Goal: Task Accomplishment & Management: Manage account settings

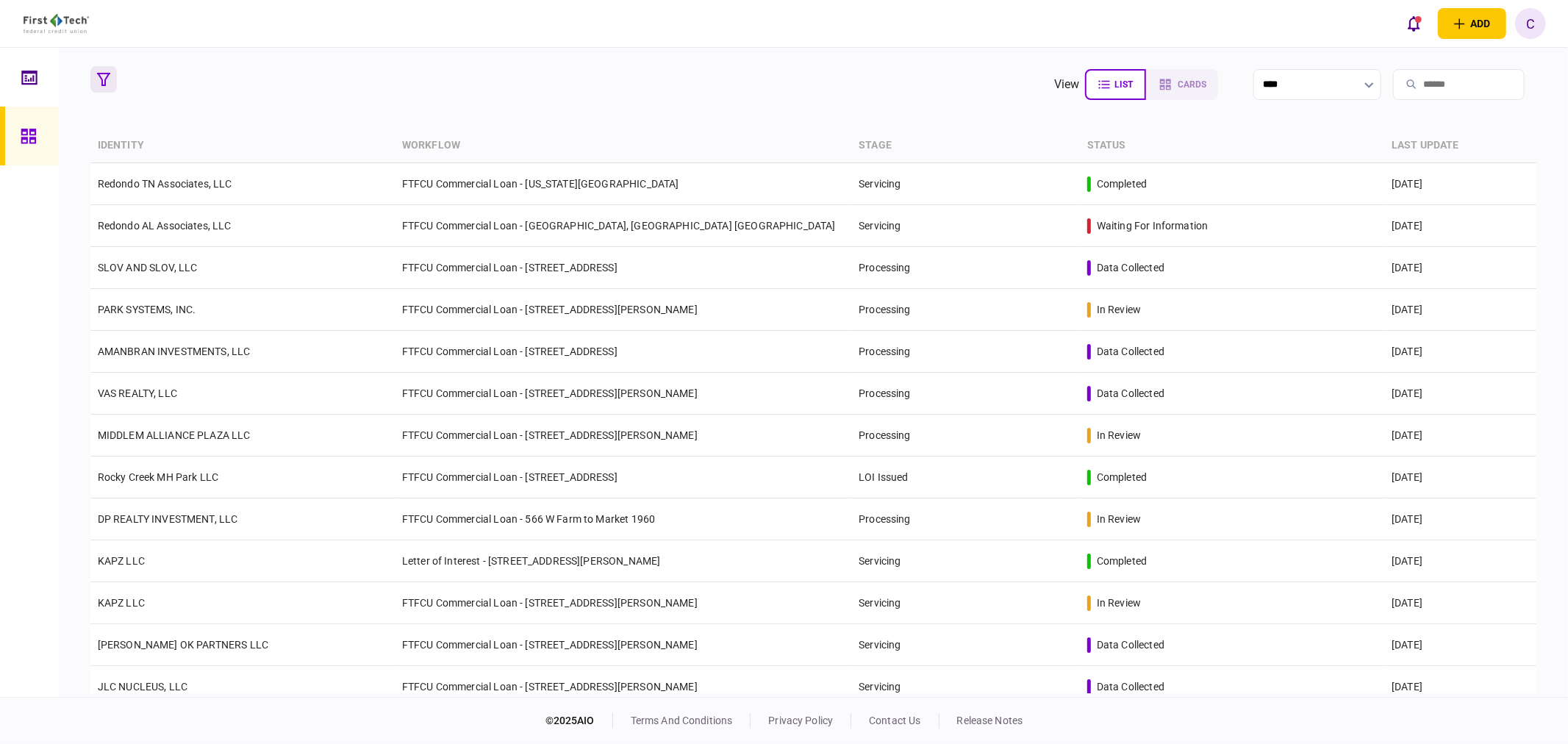
click at [94, 77] on button "button" at bounding box center [103, 80] width 26 height 26
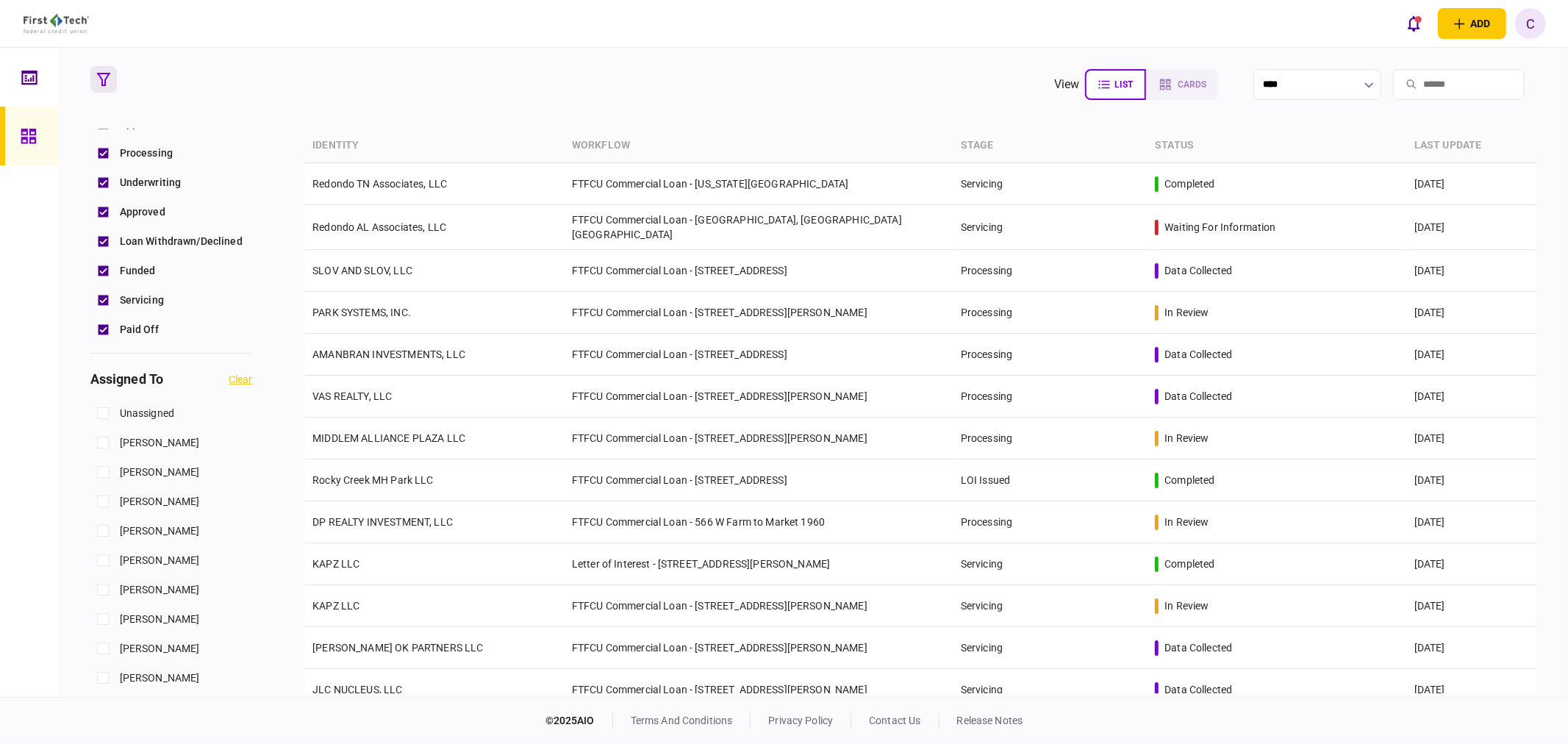
scroll to position [408, 0]
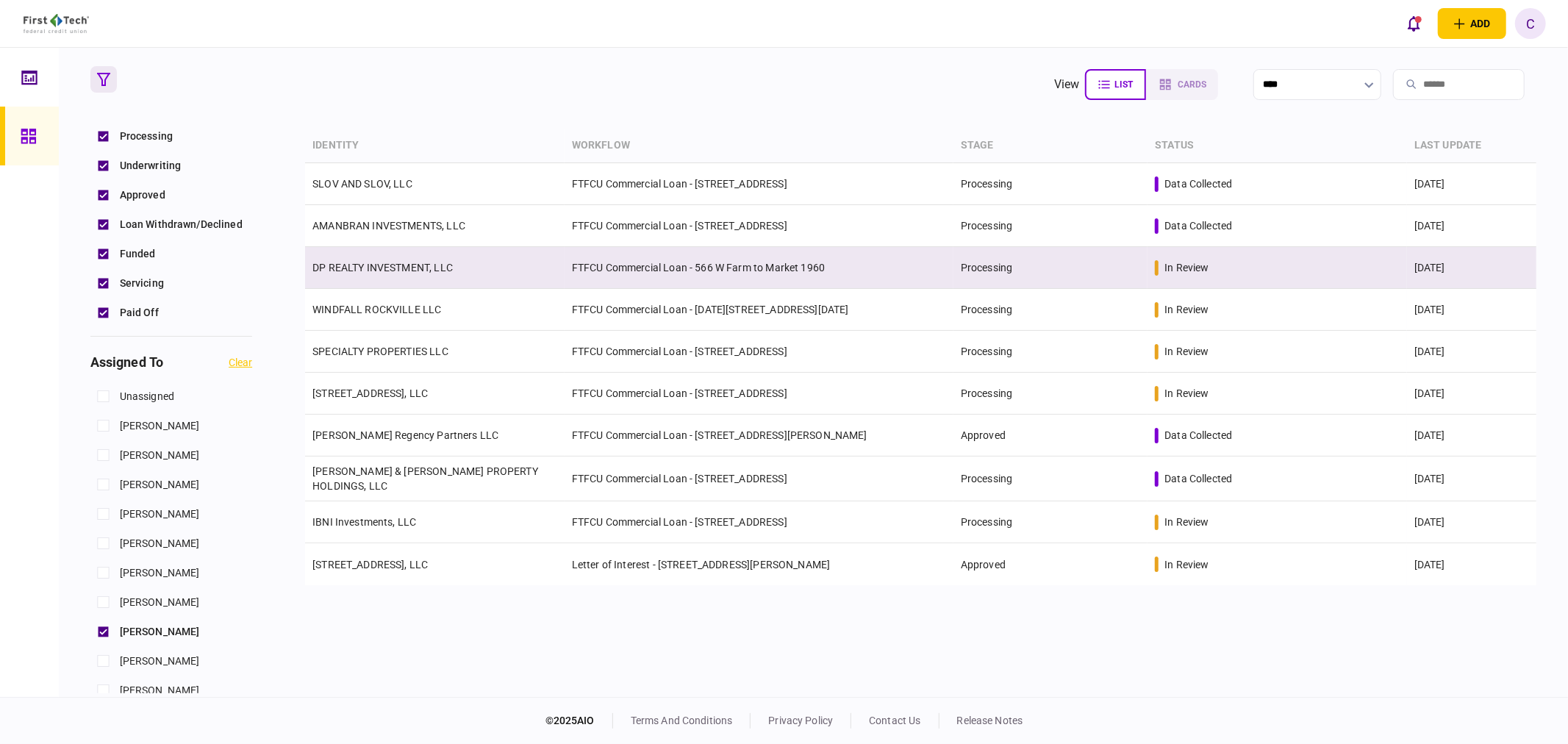
click at [364, 267] on link "DP REALTY INVESTMENT, LLC" at bounding box center [383, 267] width 141 height 12
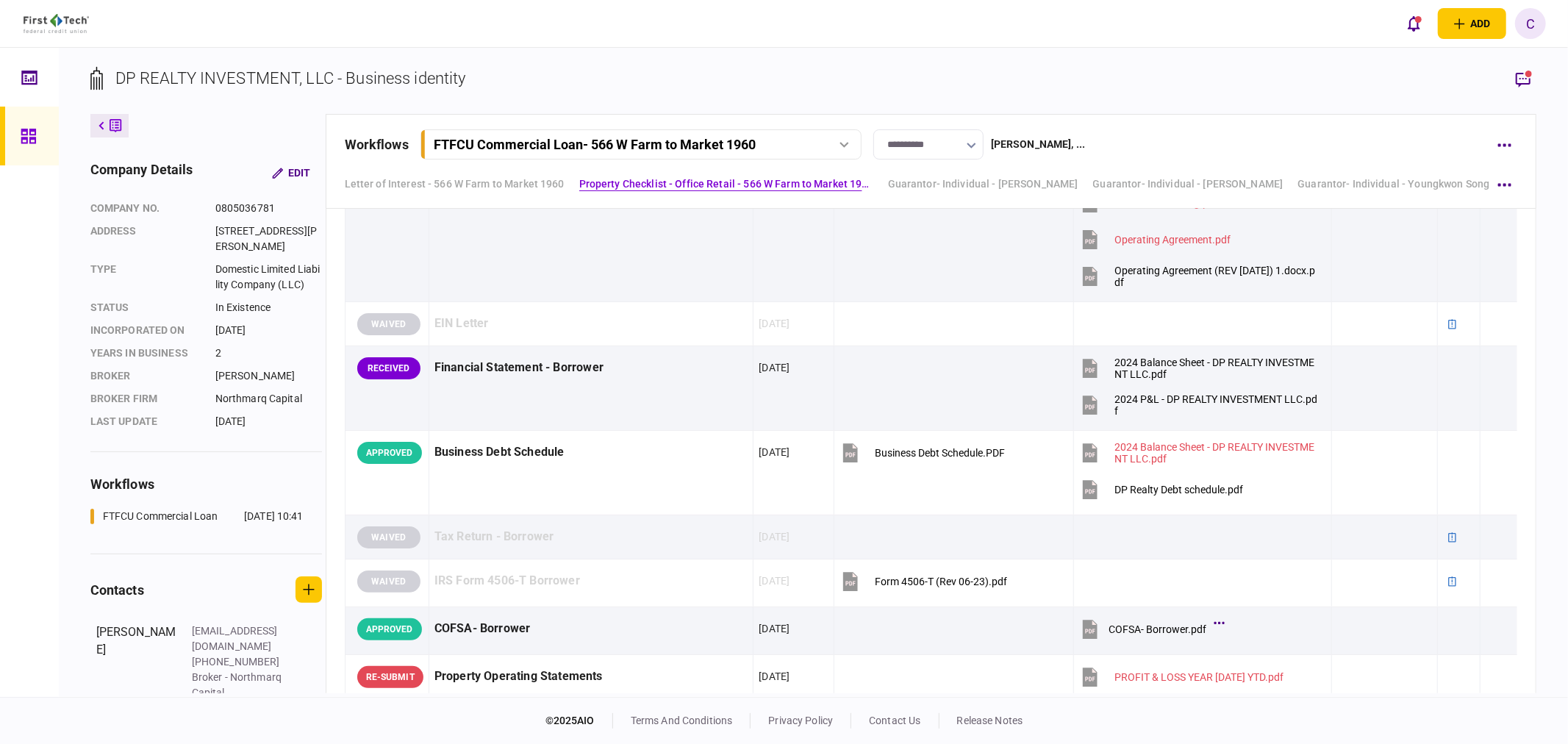
scroll to position [736, 0]
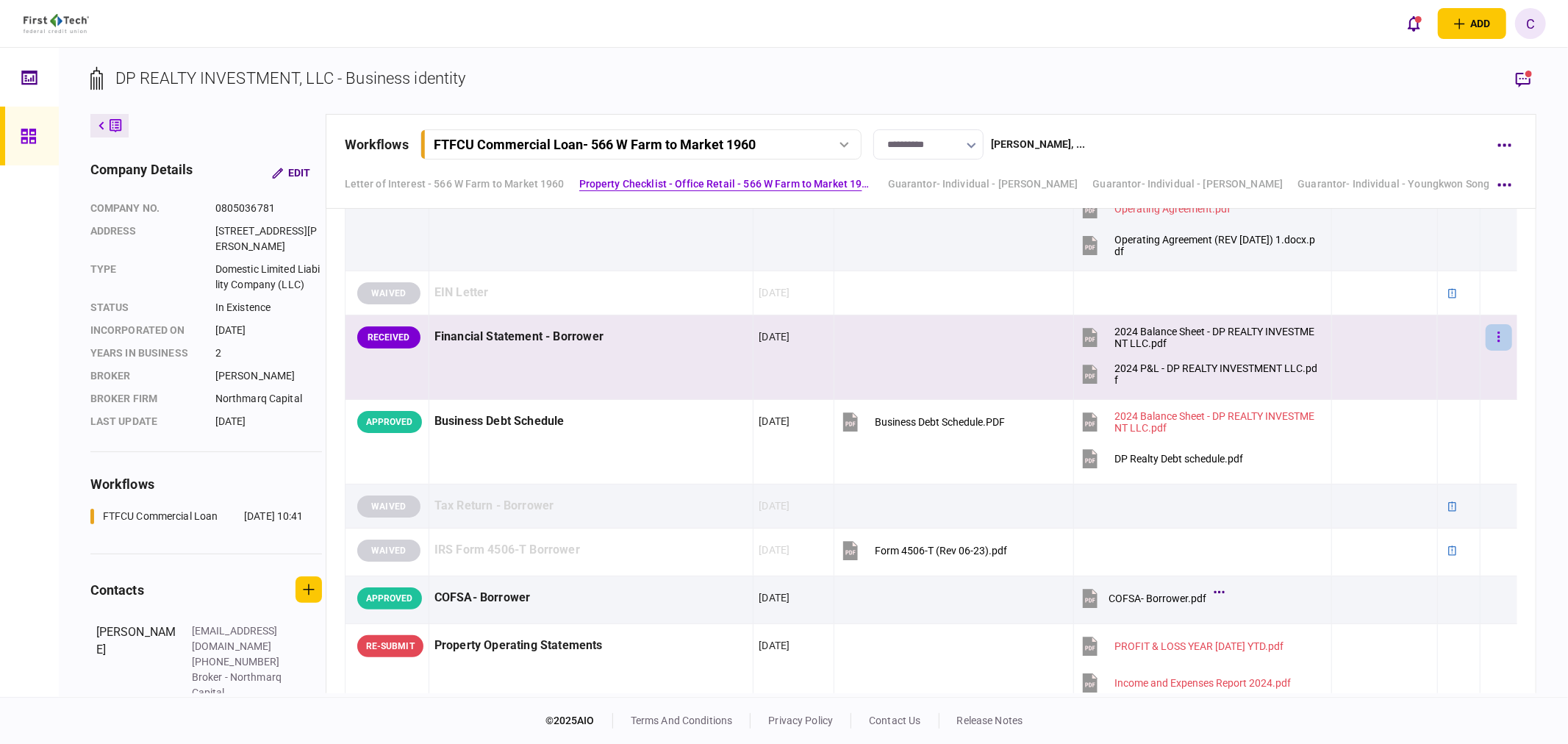
click at [1493, 339] on button "button" at bounding box center [1499, 338] width 26 height 26
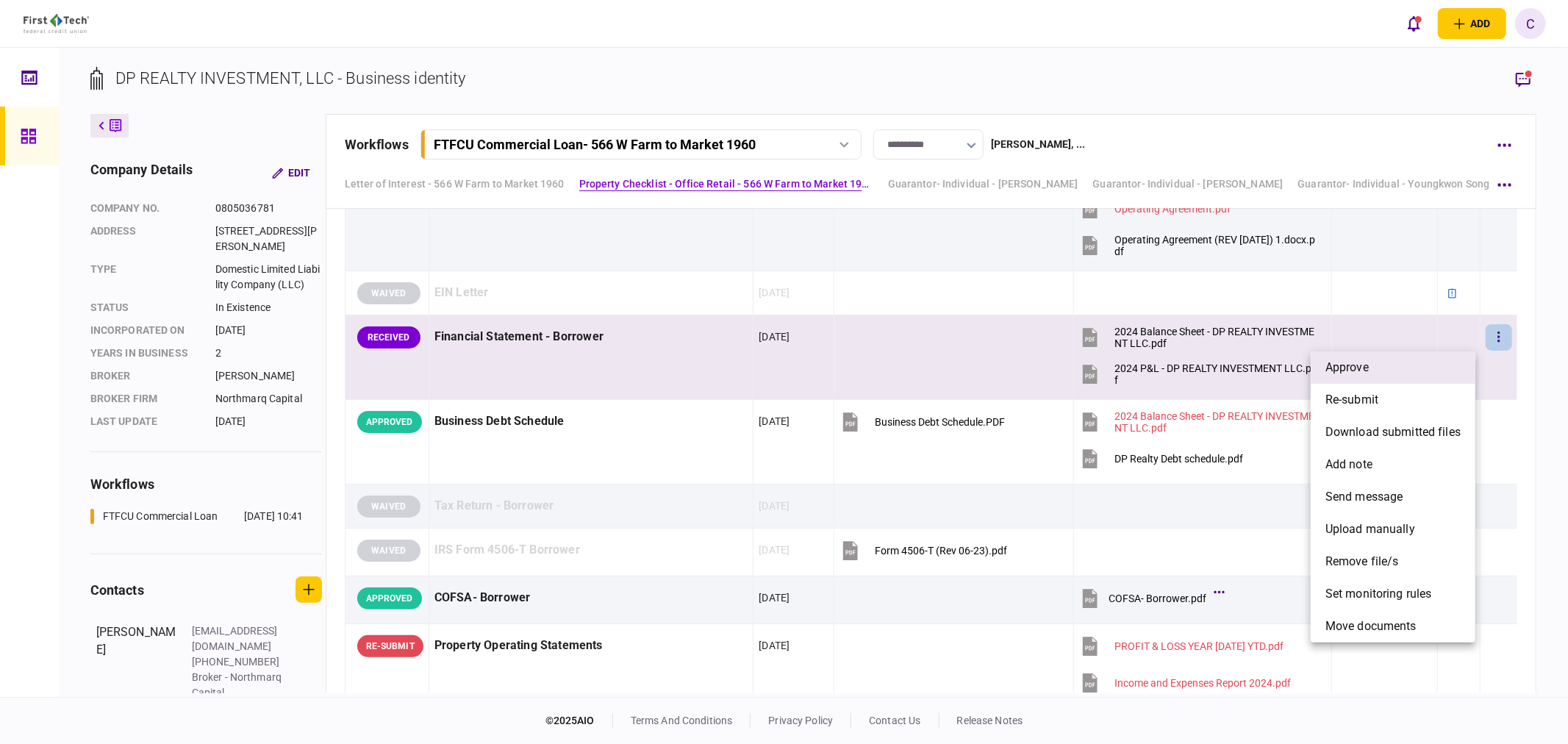
click at [1376, 375] on li "approve" at bounding box center [1393, 368] width 165 height 32
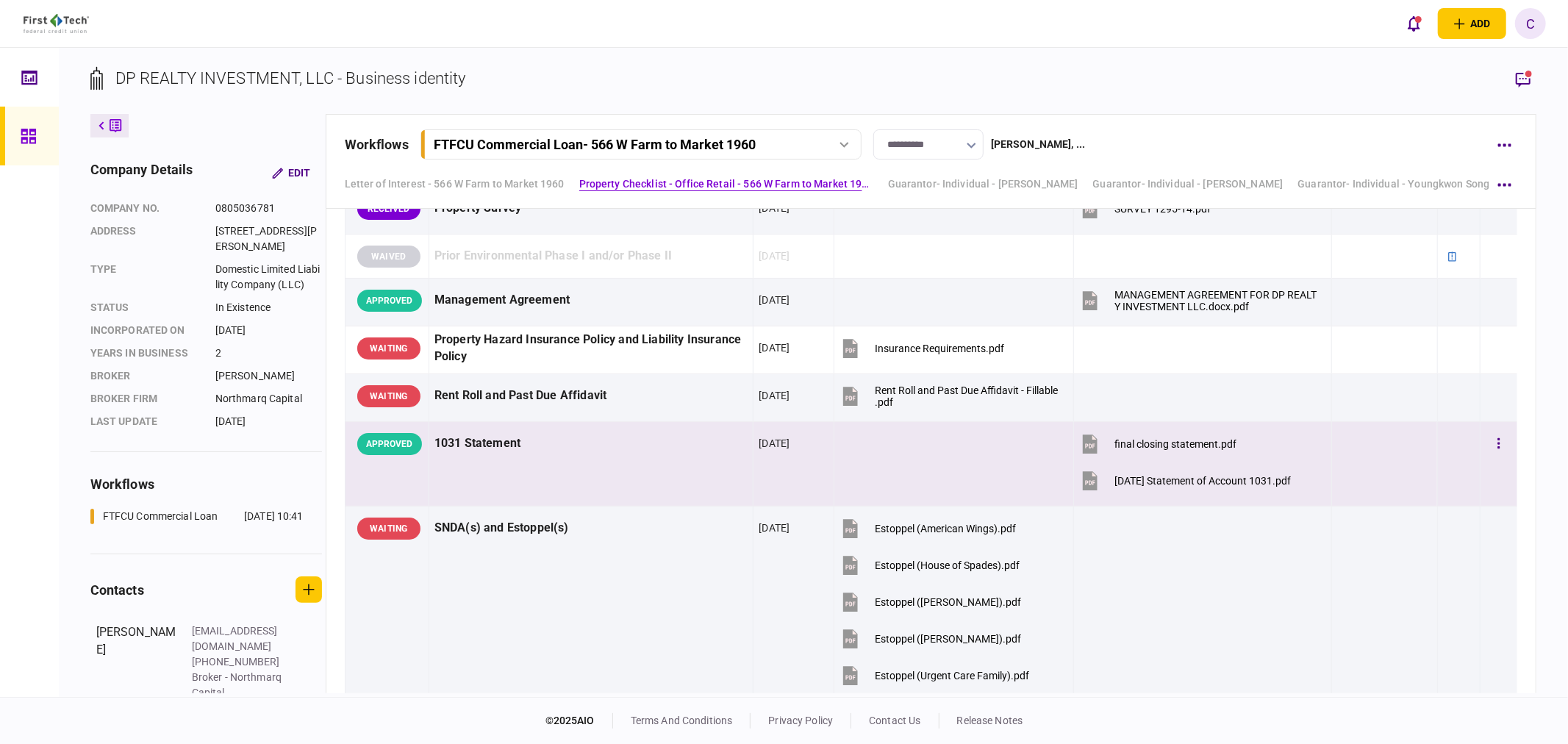
scroll to position [2042, 0]
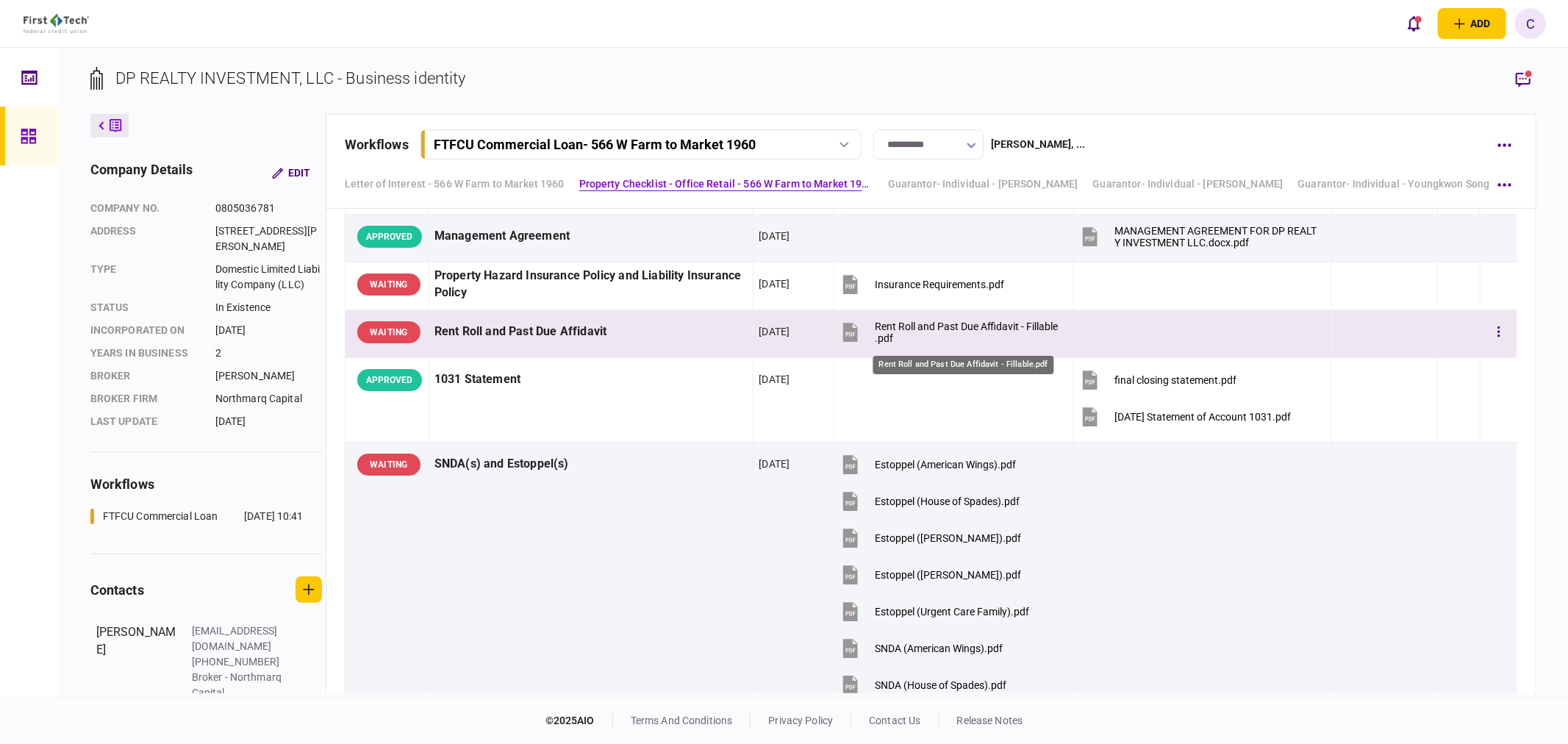
click at [958, 329] on div "Rent Roll and Past Due Affidavit - Fillable.pdf" at bounding box center [968, 332] width 186 height 23
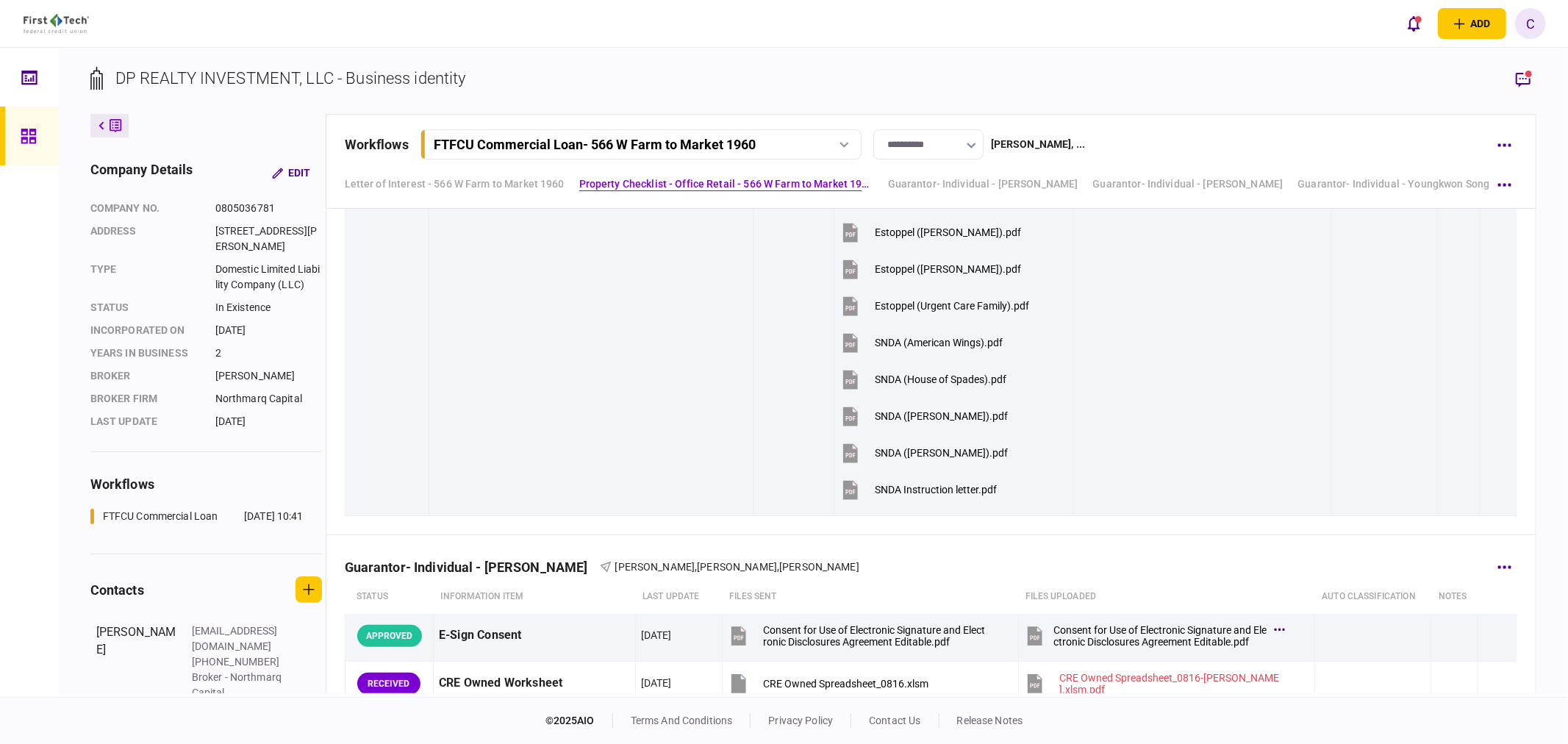
scroll to position [2614, 0]
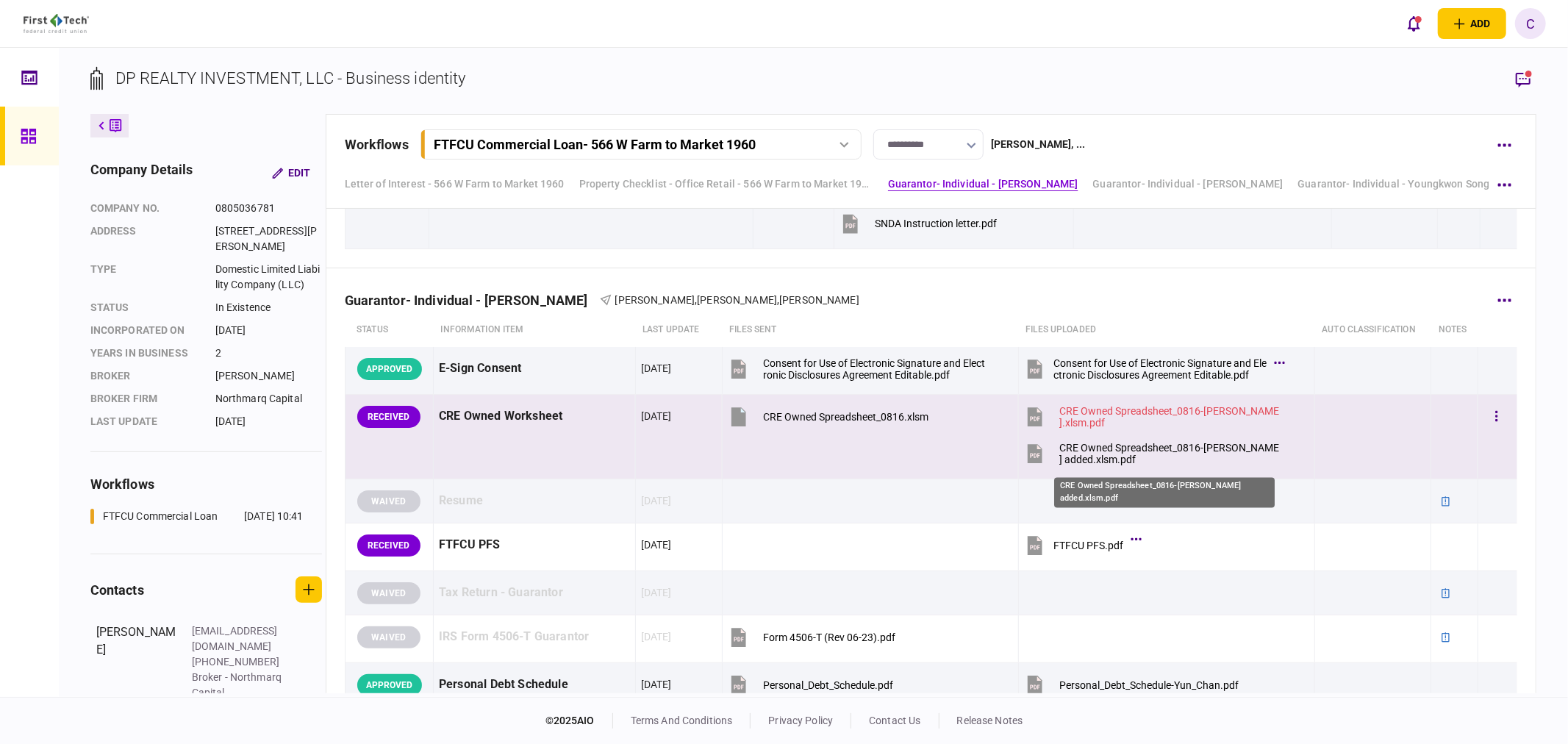
click at [1093, 457] on div "CRE Owned Spreadsheet_0816-[PERSON_NAME] added.xlsm.pdf" at bounding box center [1169, 453] width 222 height 23
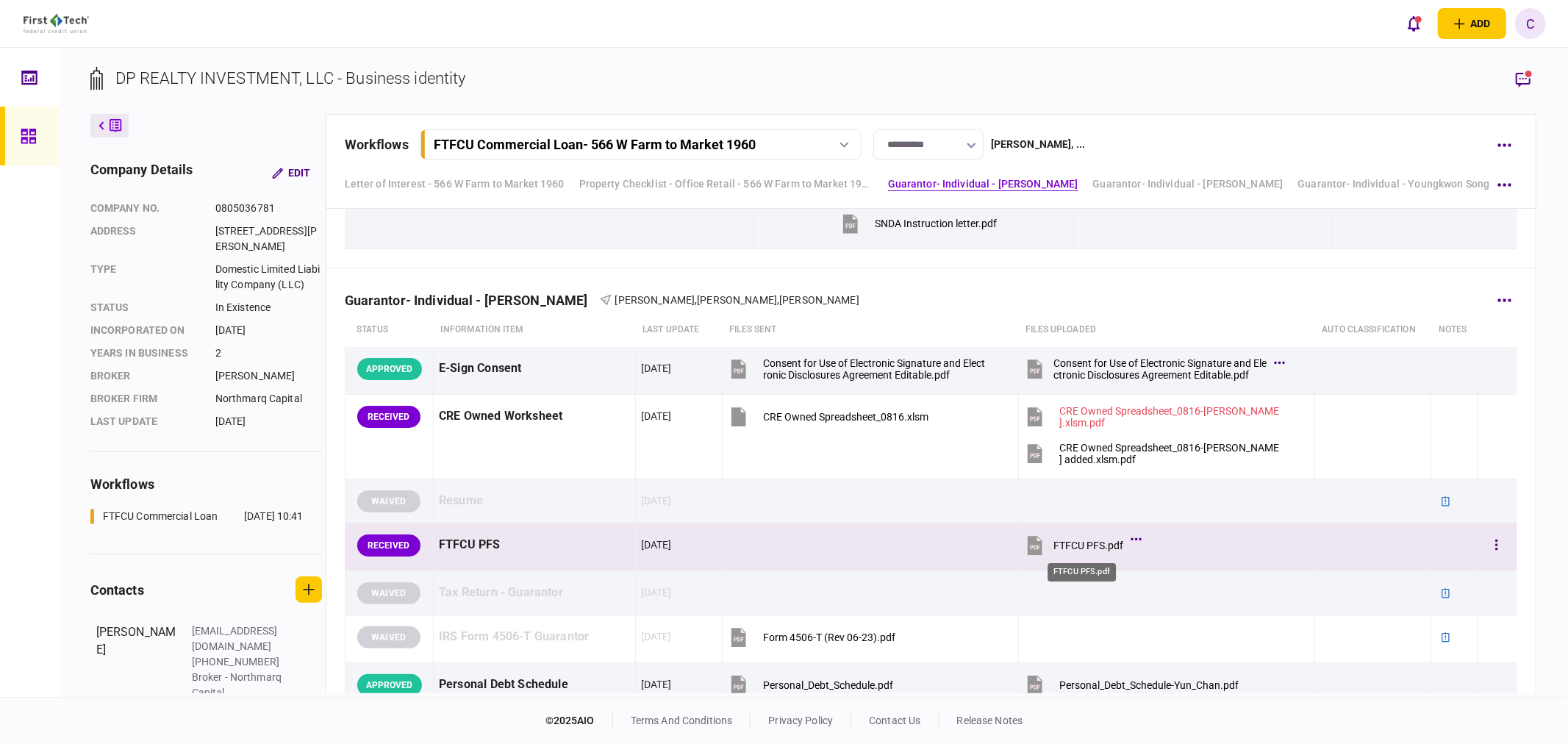
click at [1080, 546] on div "FTFCU PFS.pdf" at bounding box center [1088, 545] width 69 height 12
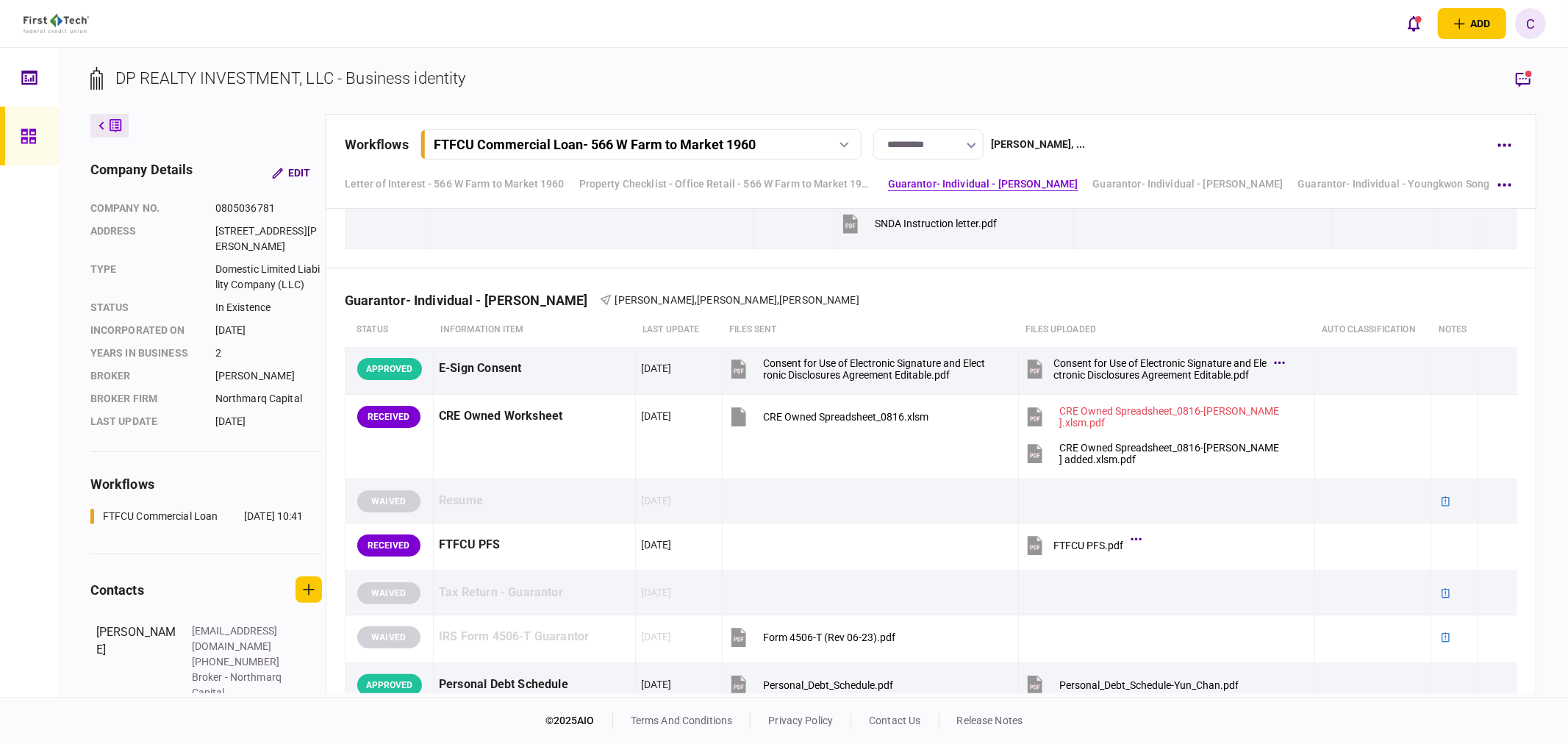
drag, startPoint x: 1530, startPoint y: 79, endPoint x: 1466, endPoint y: 103, distance: 68.4
click at [1530, 79] on icon "button" at bounding box center [1523, 81] width 15 height 15
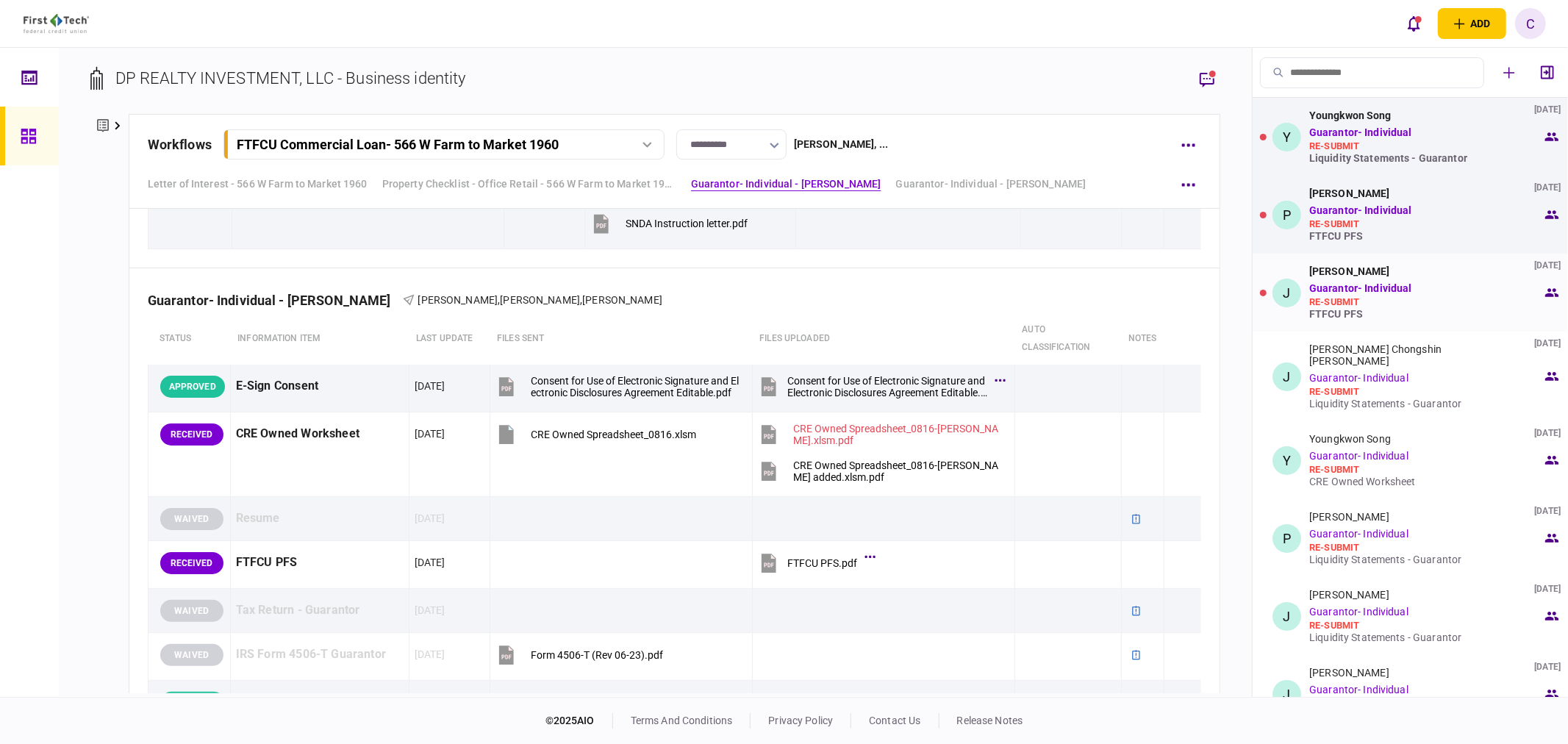
click at [1342, 314] on div "FTFCU PFS" at bounding box center [1425, 313] width 233 height 12
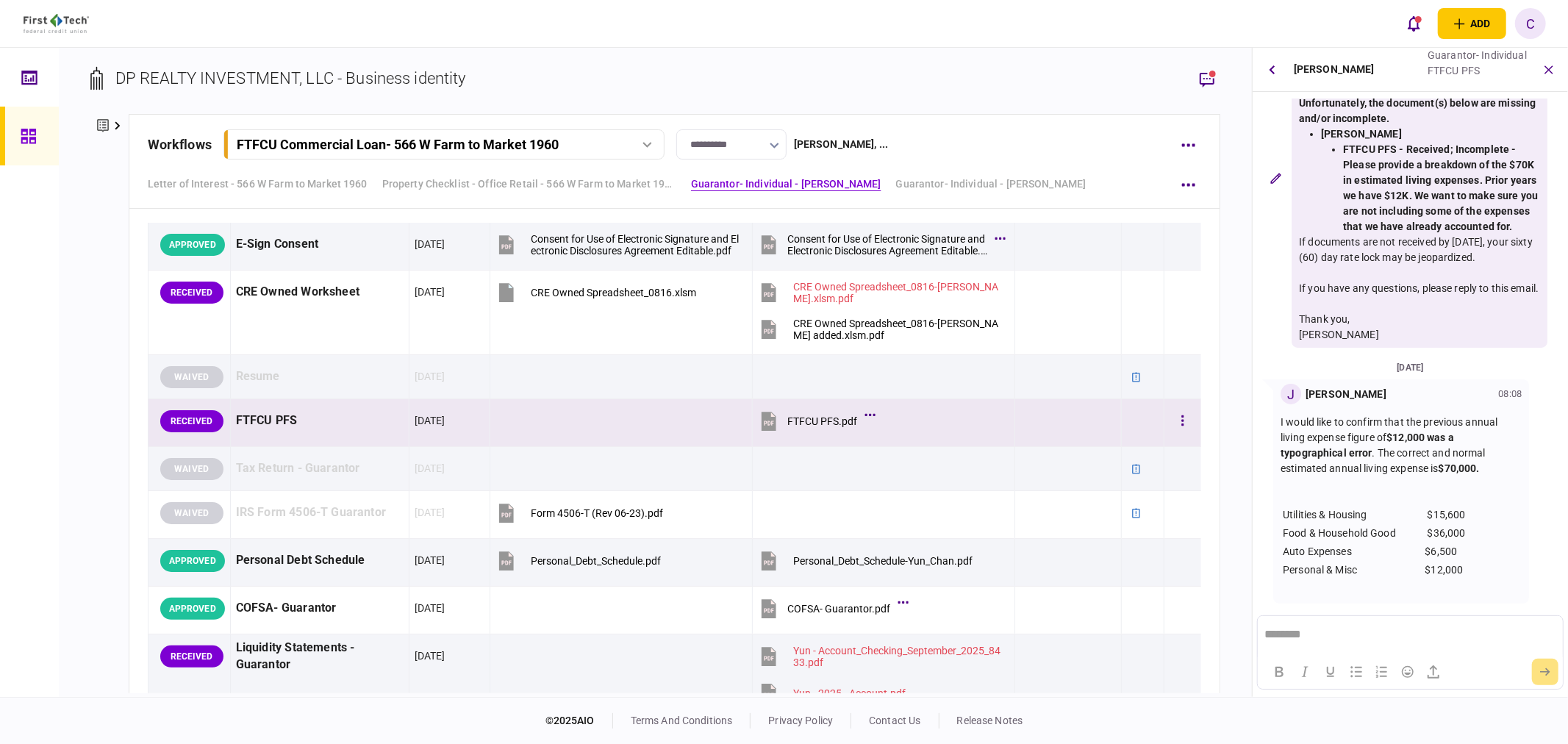
scroll to position [2777, 0]
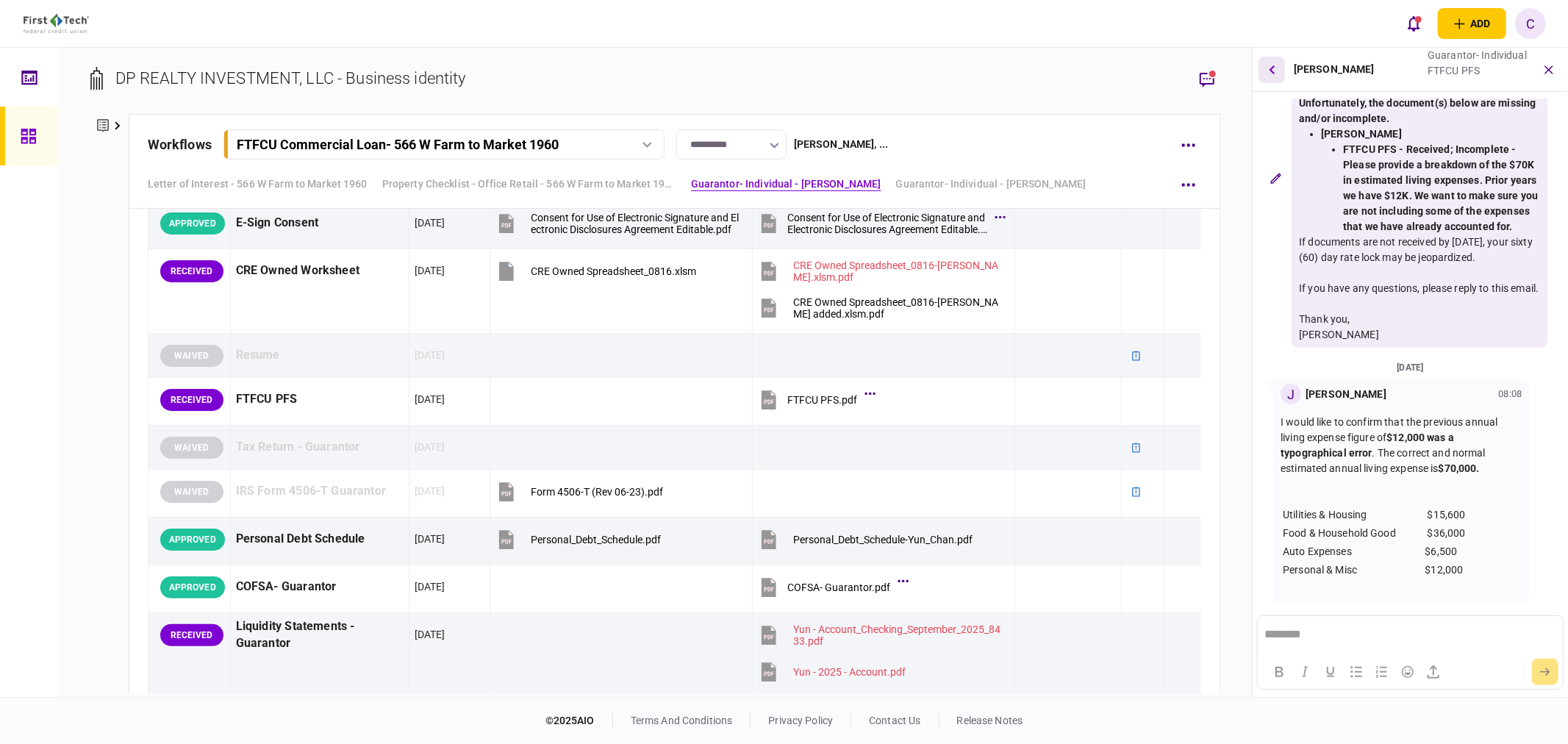
click at [1275, 69] on button "button" at bounding box center [1272, 69] width 26 height 26
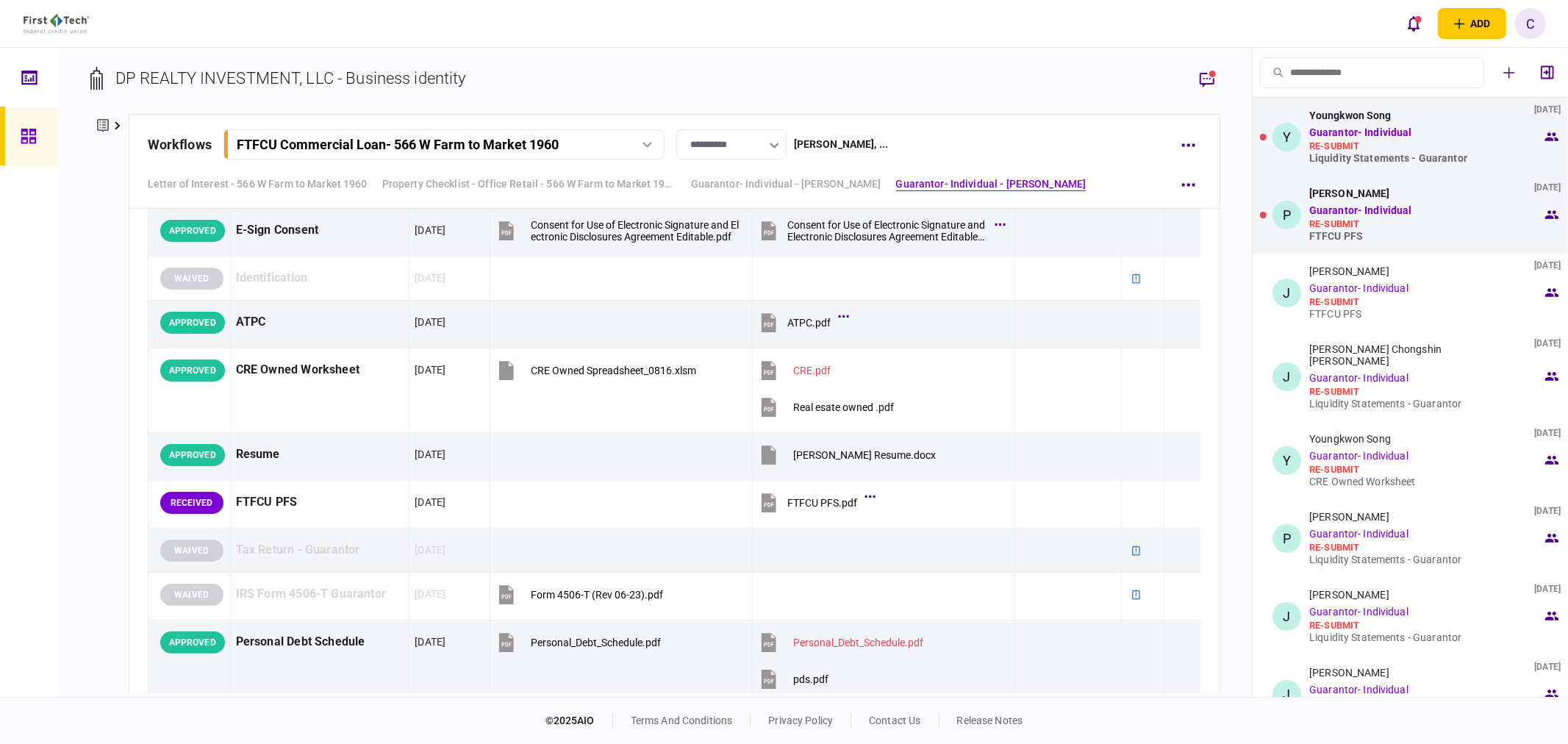
scroll to position [3594, 0]
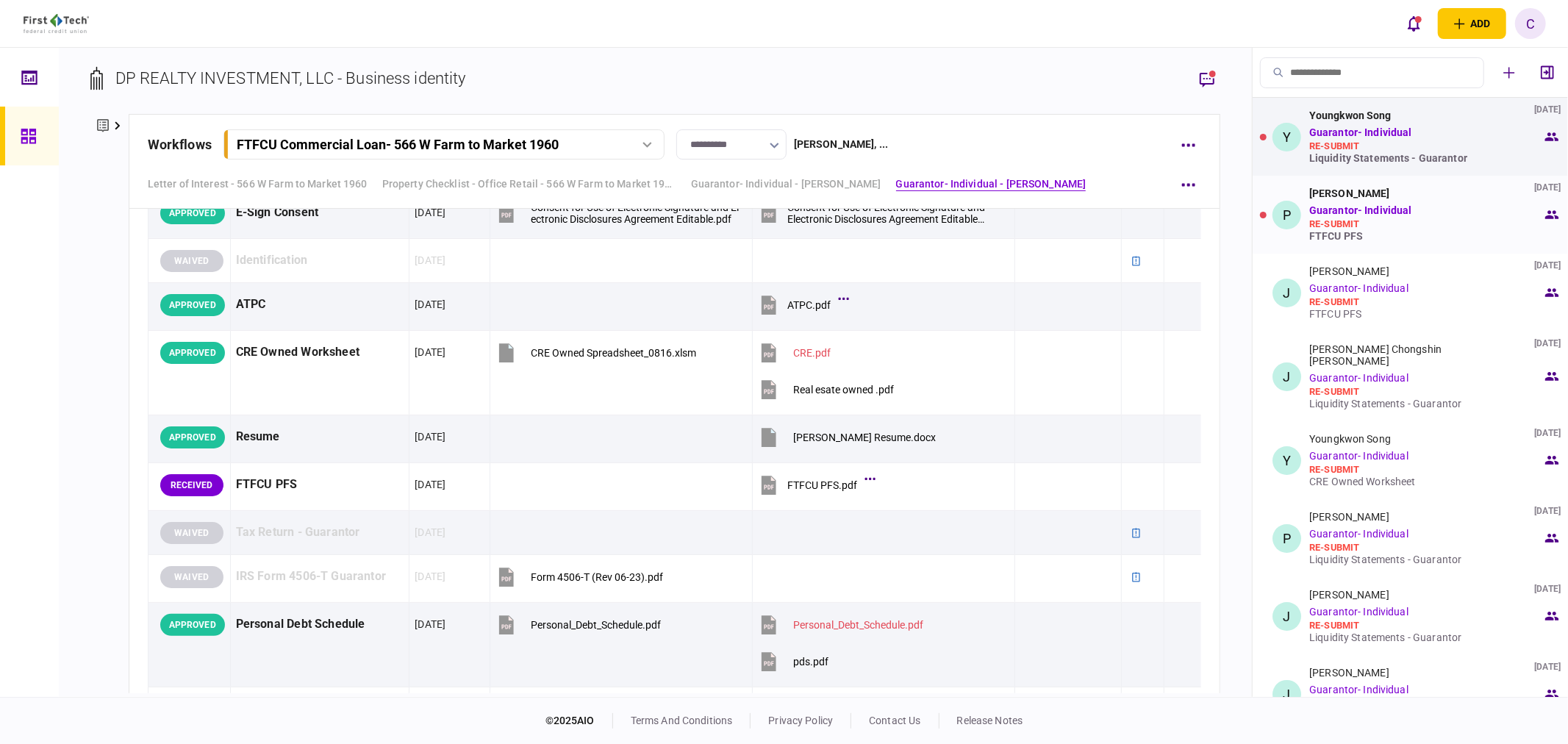
click at [1349, 232] on div "FTFCU PFS" at bounding box center [1425, 235] width 233 height 12
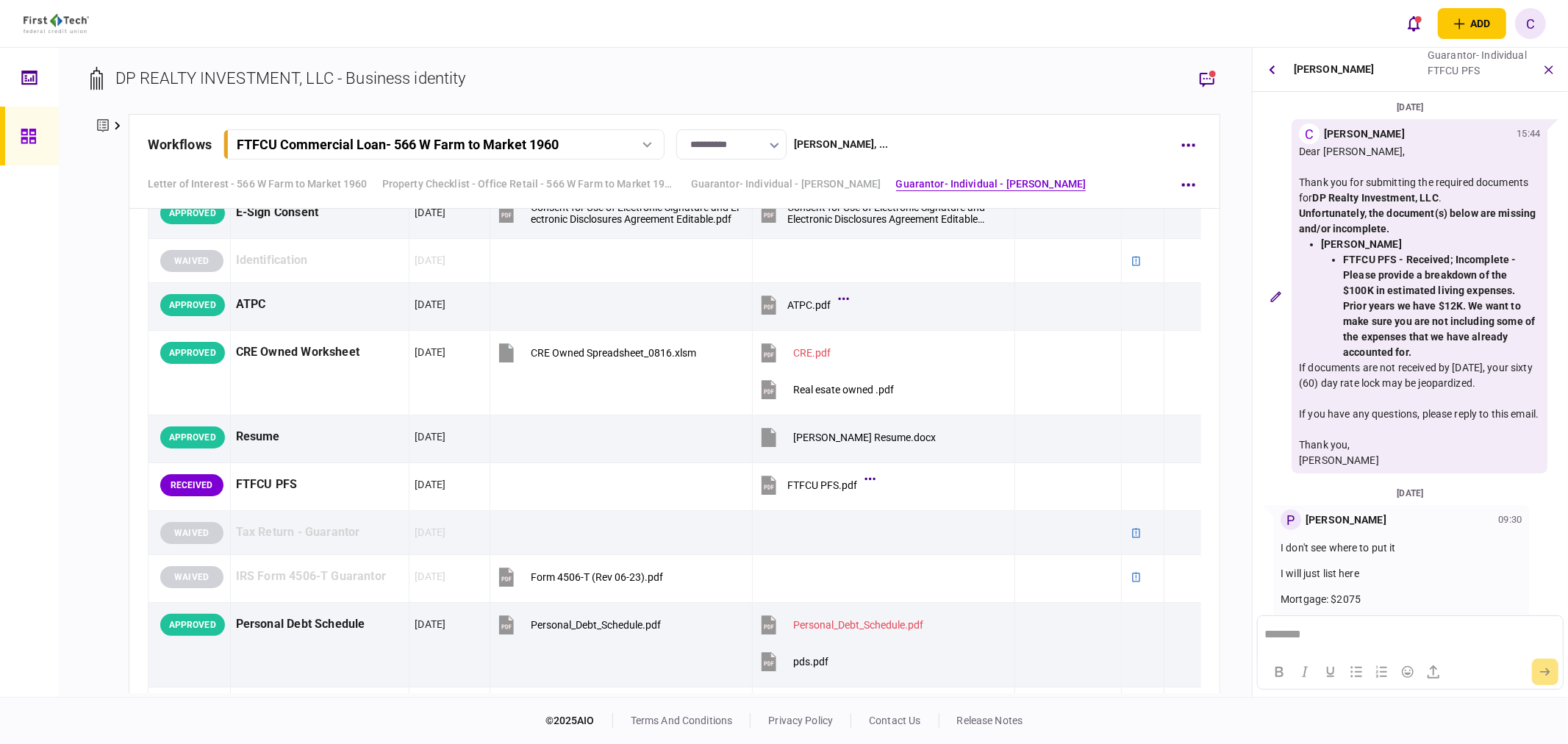
scroll to position [236, 0]
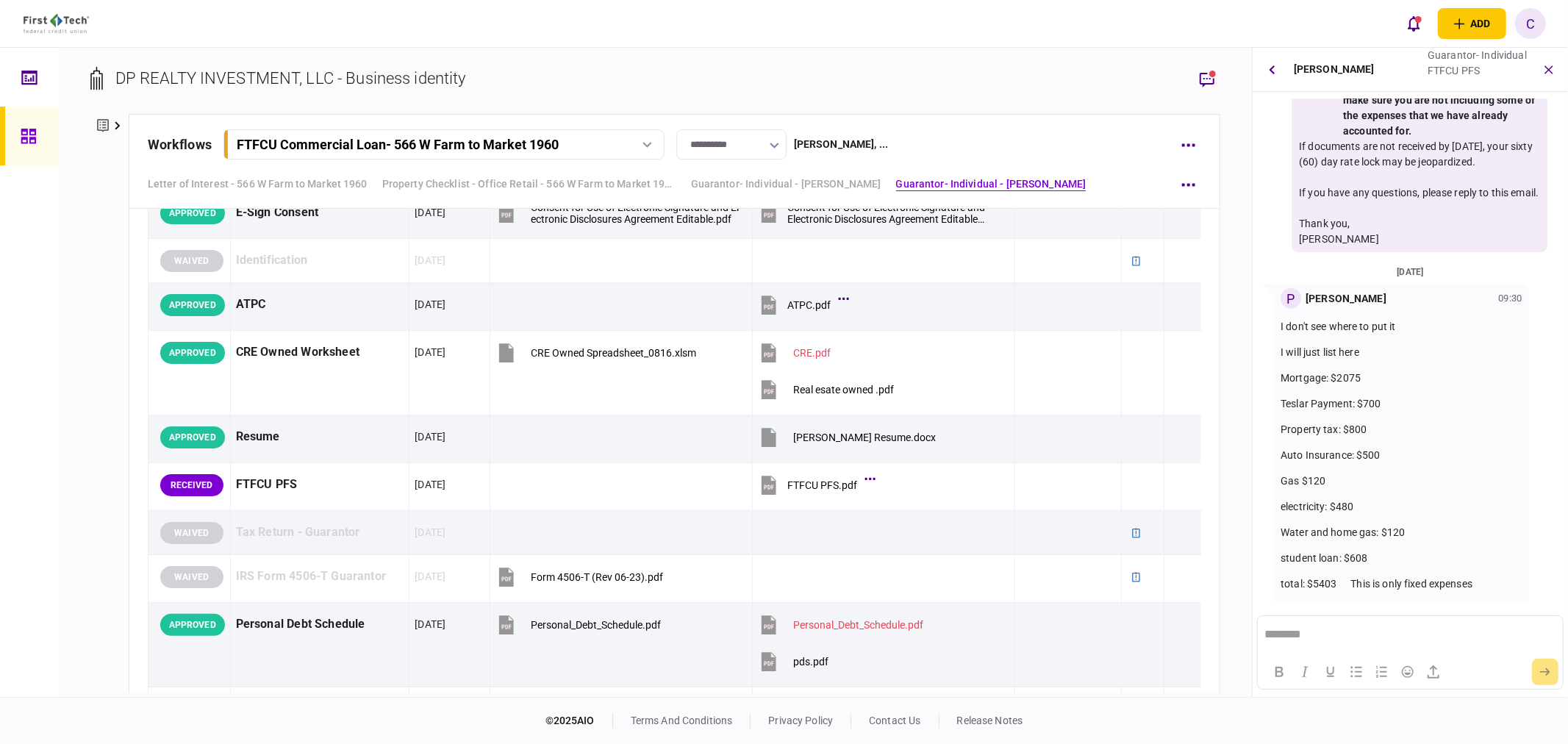
click at [1232, 392] on div "**********" at bounding box center [656, 372] width 1193 height 649
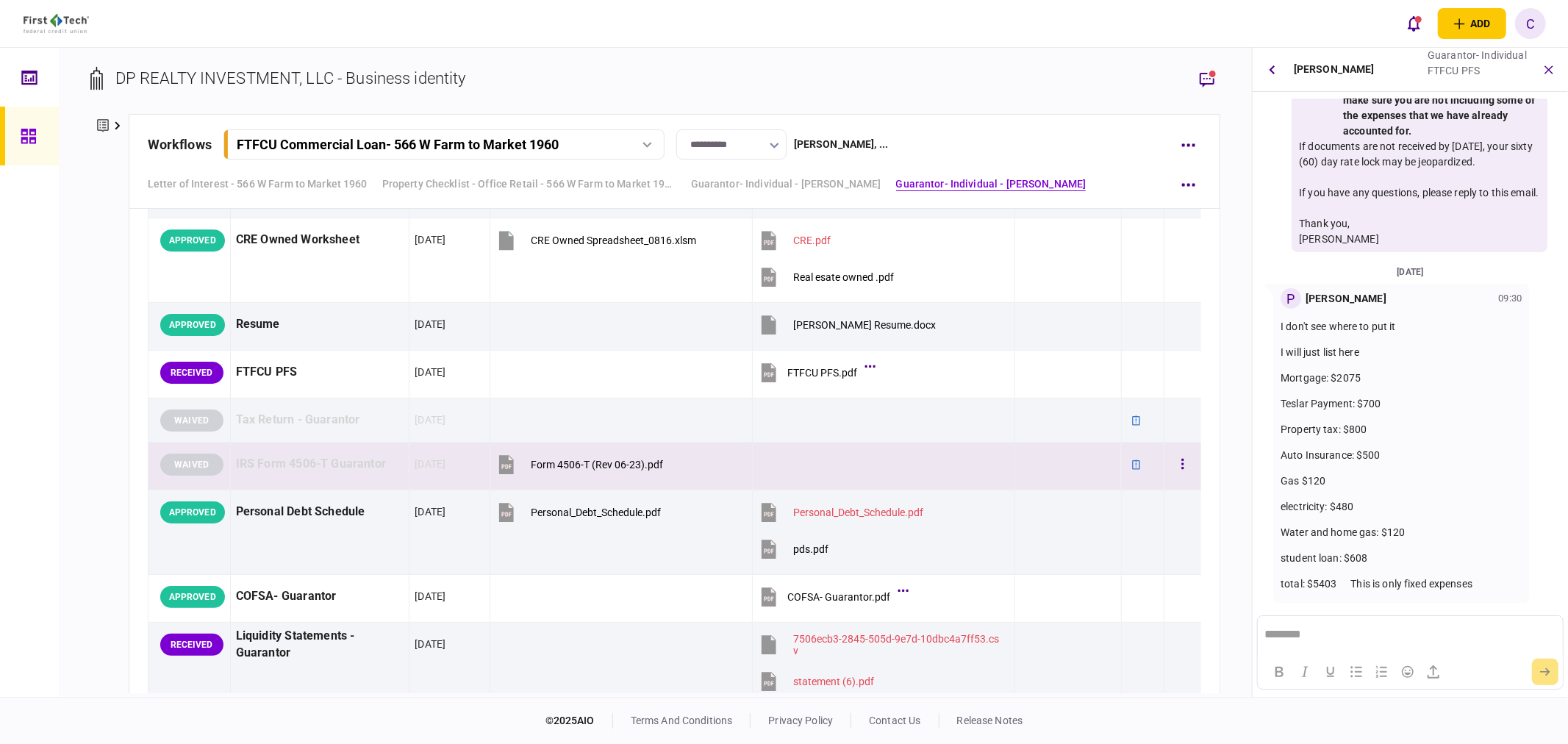
scroll to position [3758, 0]
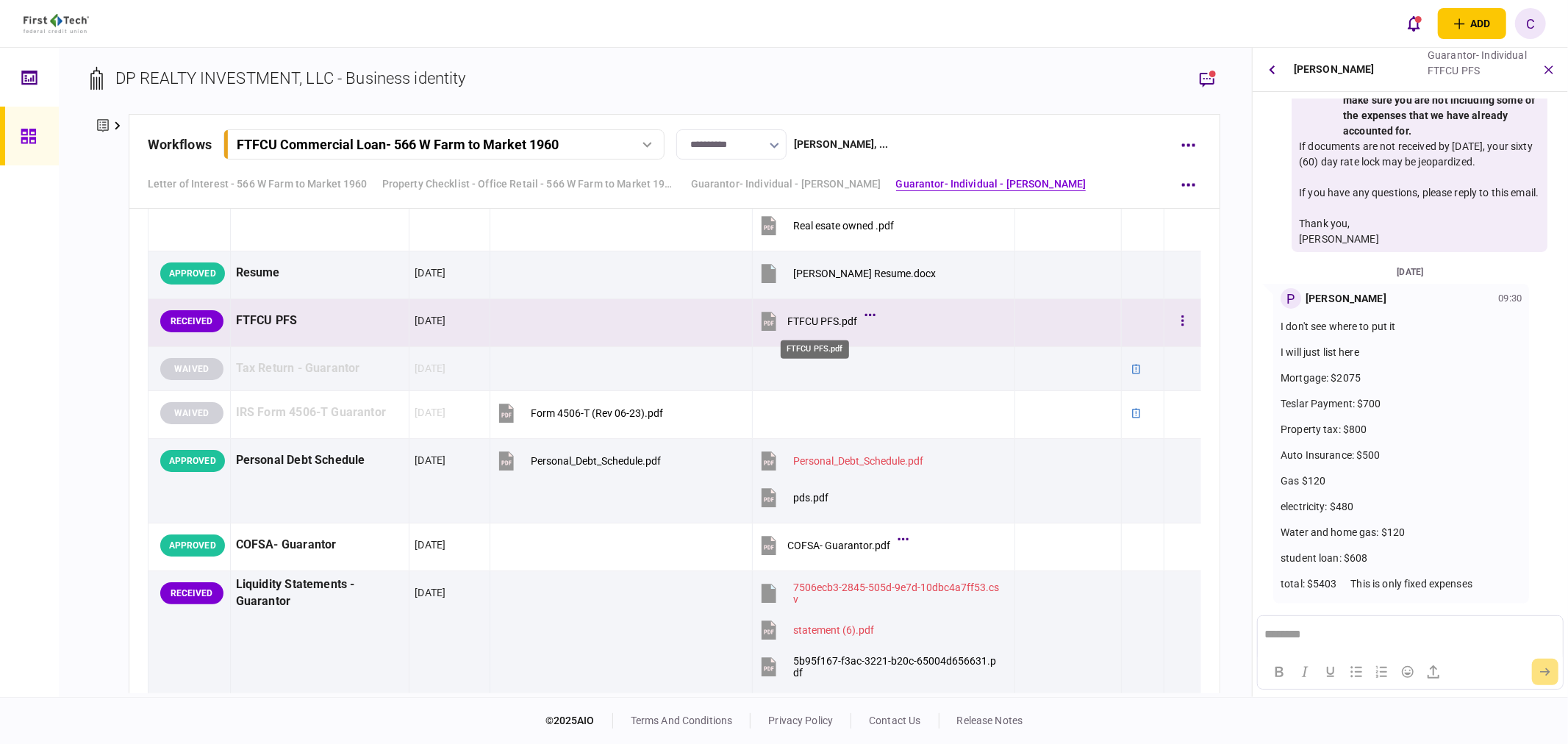
click at [812, 327] on div "FTFCU PFS.pdf" at bounding box center [822, 321] width 69 height 12
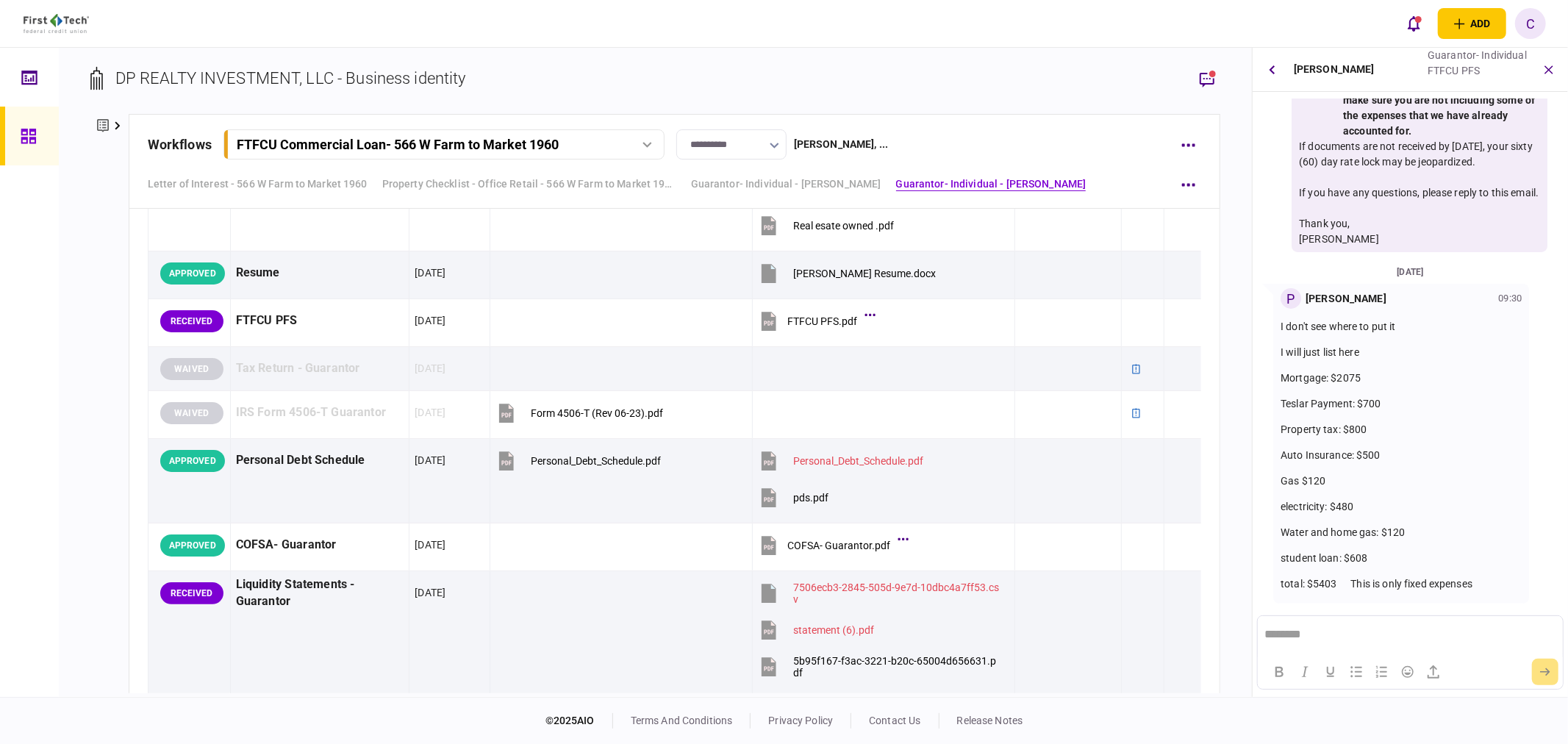
click at [1241, 291] on div "**********" at bounding box center [656, 372] width 1193 height 649
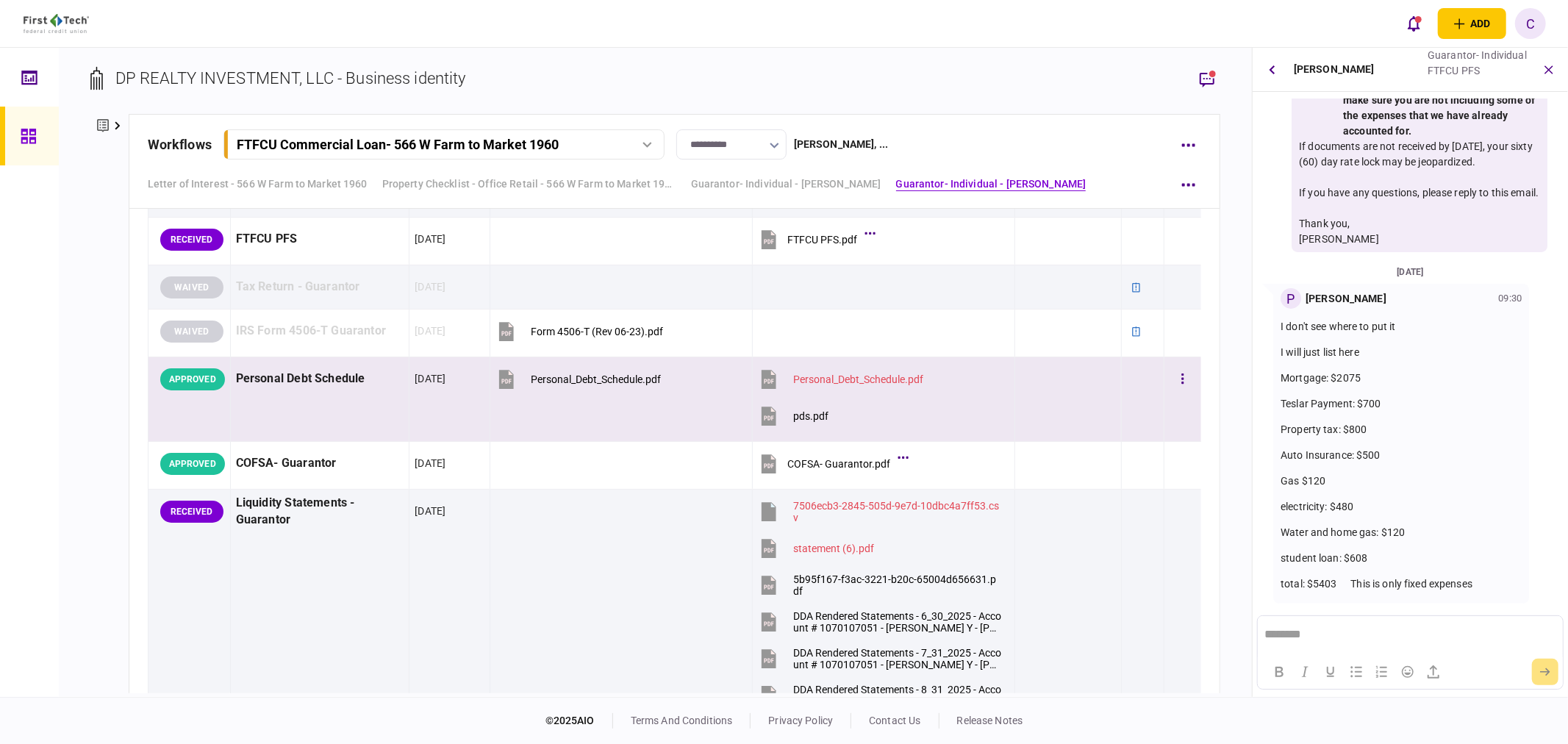
scroll to position [3921, 0]
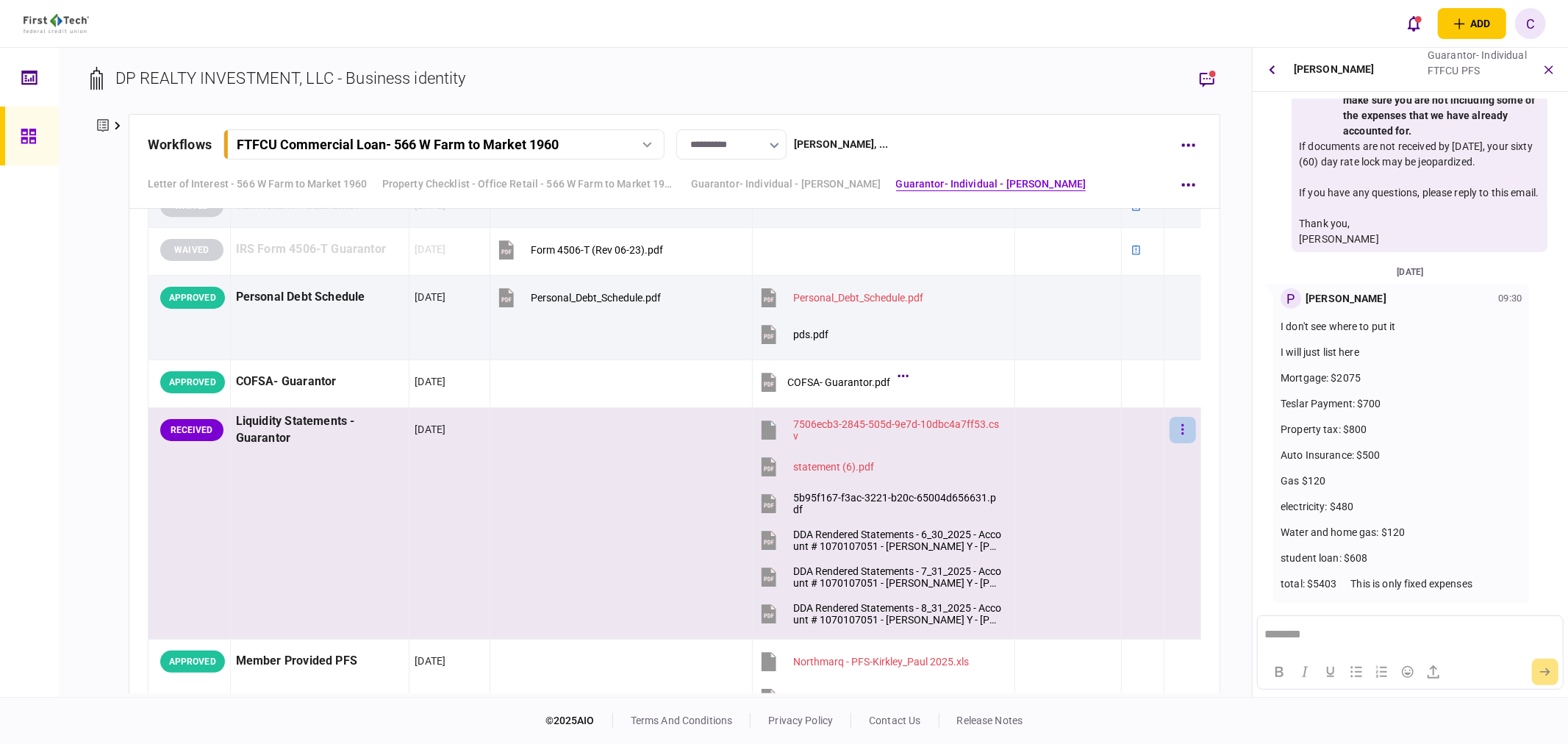
click at [1169, 430] on button "button" at bounding box center [1183, 430] width 26 height 26
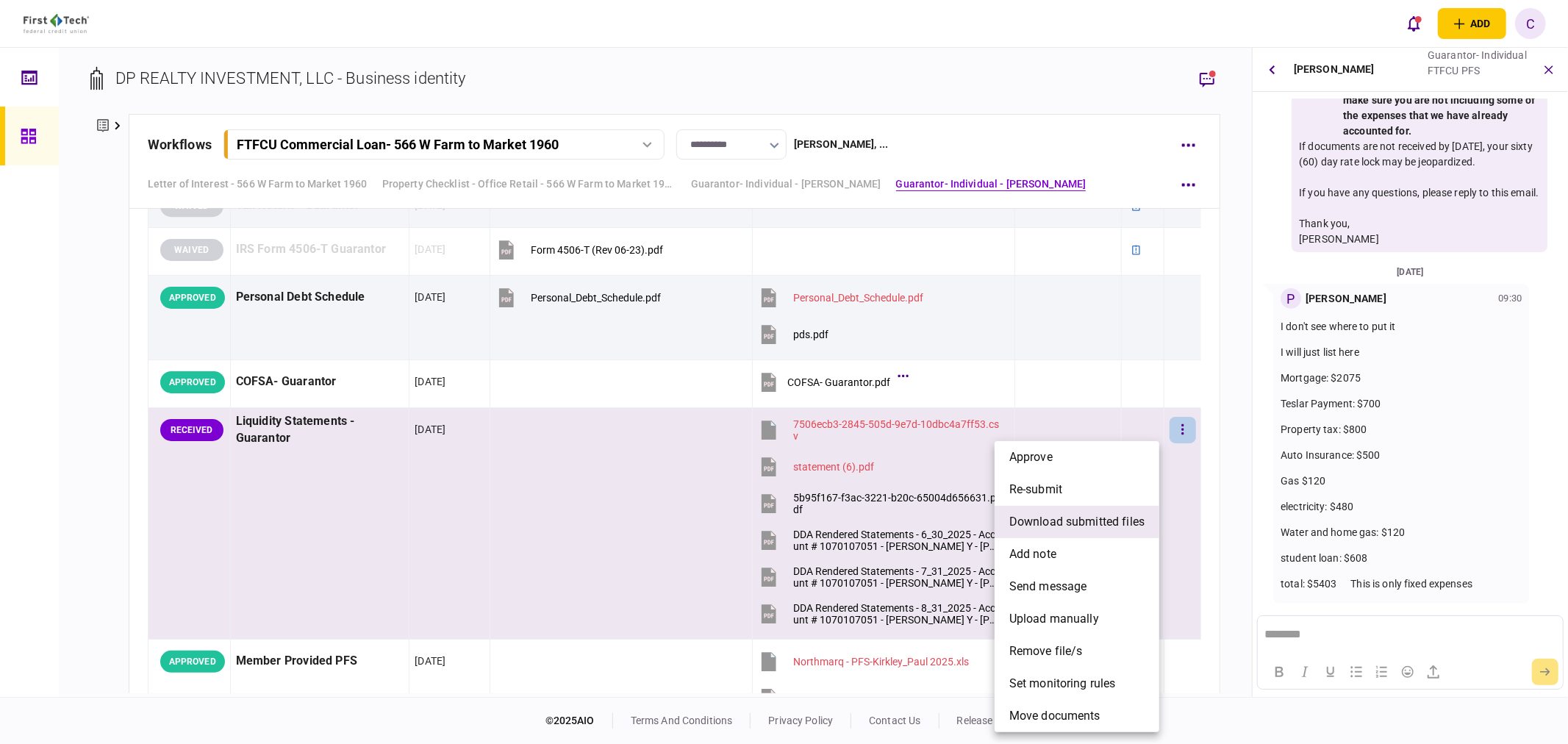
click at [1051, 519] on span "download submitted files" at bounding box center [1077, 522] width 135 height 18
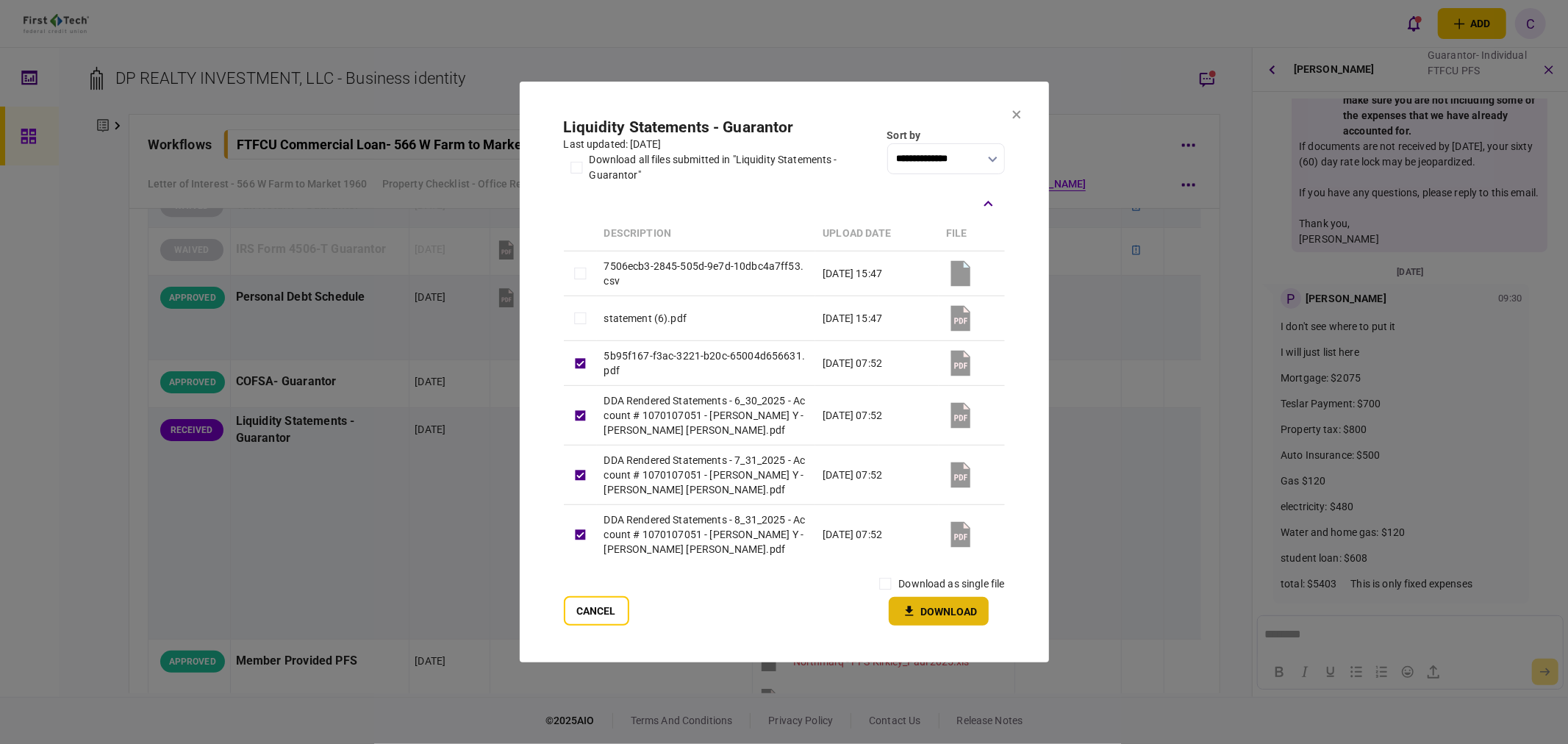
click at [965, 612] on button "Download" at bounding box center [938, 611] width 100 height 29
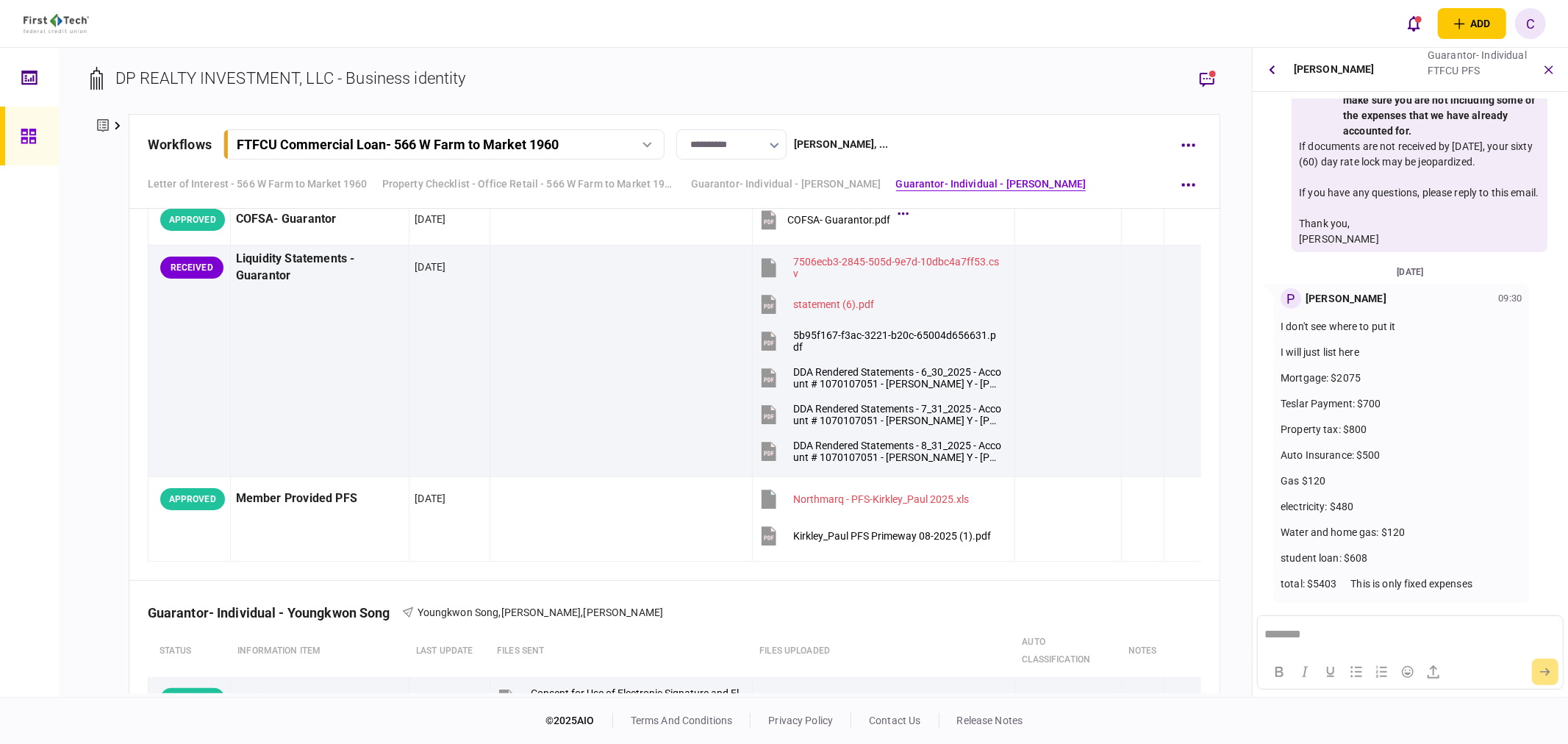
scroll to position [4084, 0]
click at [895, 544] on div "Kirkley_Paul PFS Primeway 08-2025 (1).pdf" at bounding box center [885, 559] width 176 height 30
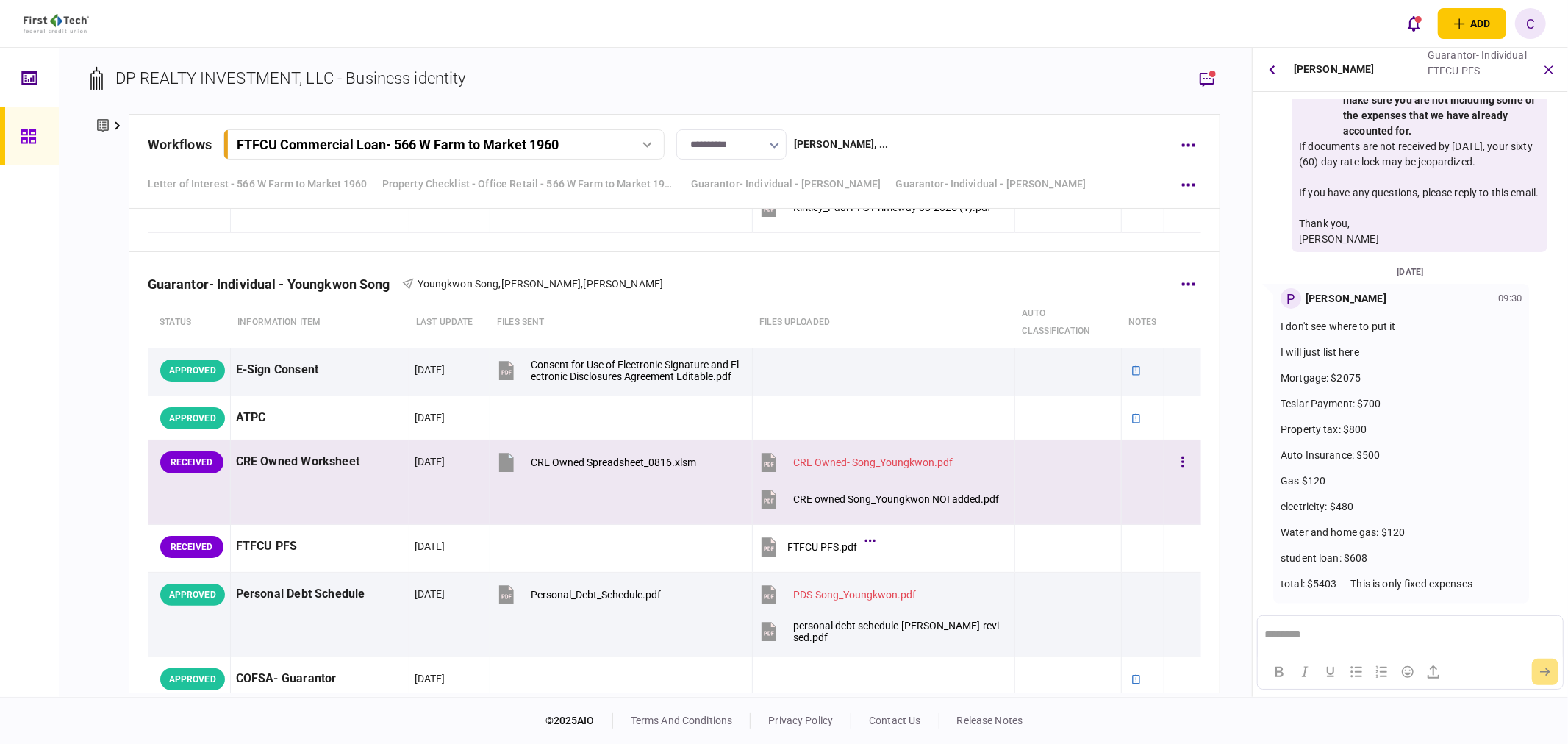
scroll to position [4411, 0]
click at [914, 504] on div "CRE owned Song_Youngkwon NOI added.pdf" at bounding box center [896, 500] width 205 height 12
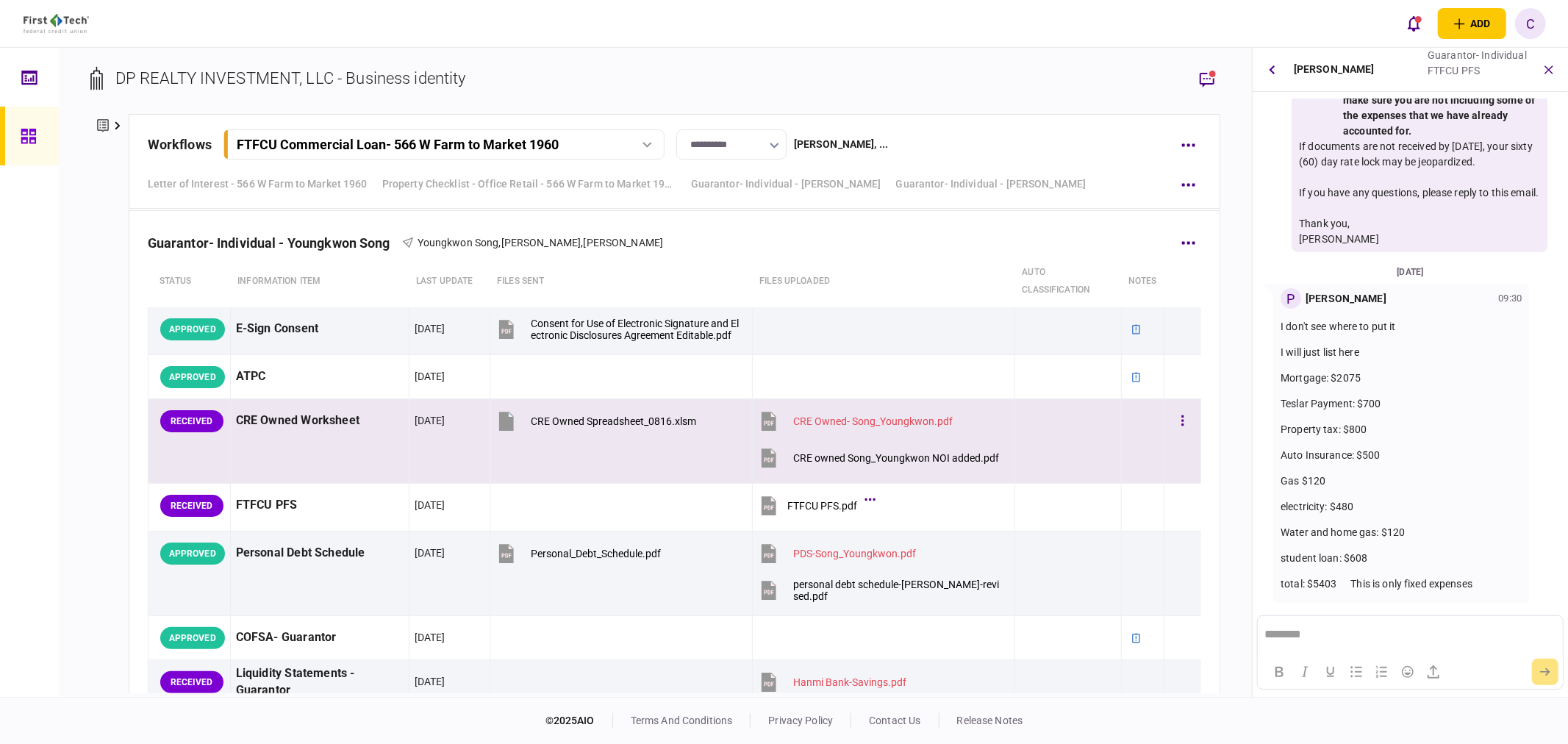
scroll to position [4493, 0]
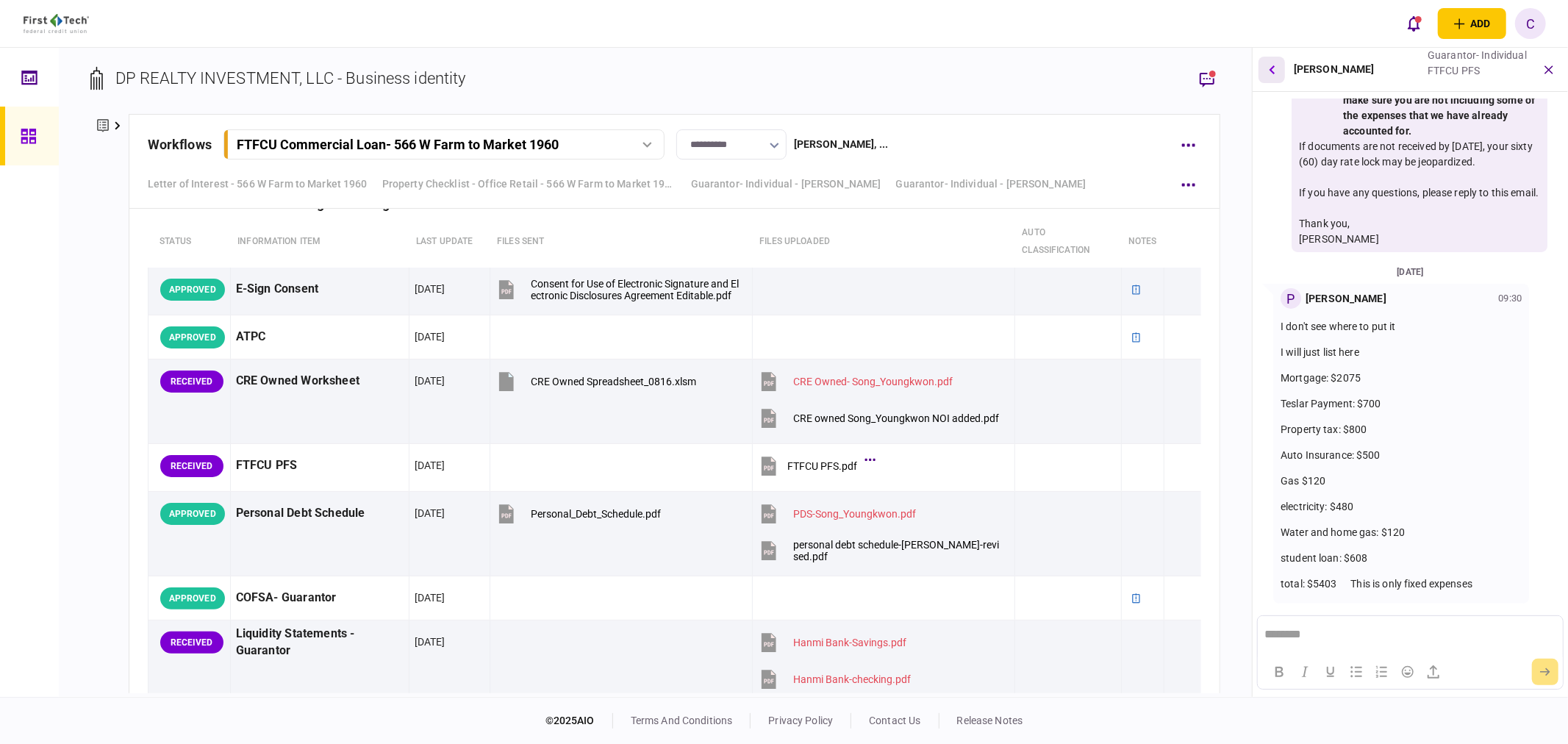
click at [1277, 65] on button "button" at bounding box center [1272, 69] width 26 height 26
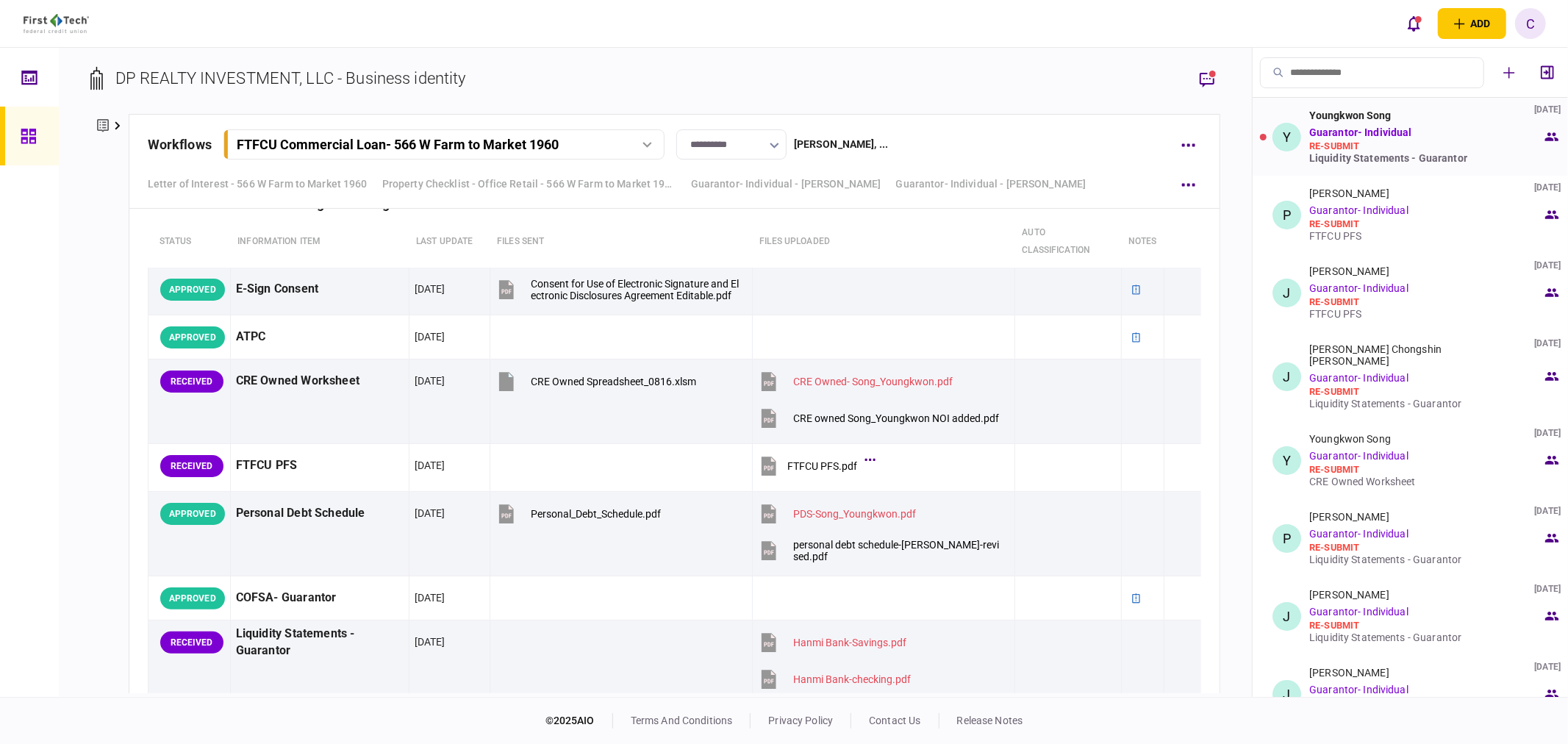
click at [1364, 155] on div "Liquidity Statements - Guarantor" at bounding box center [1425, 158] width 233 height 12
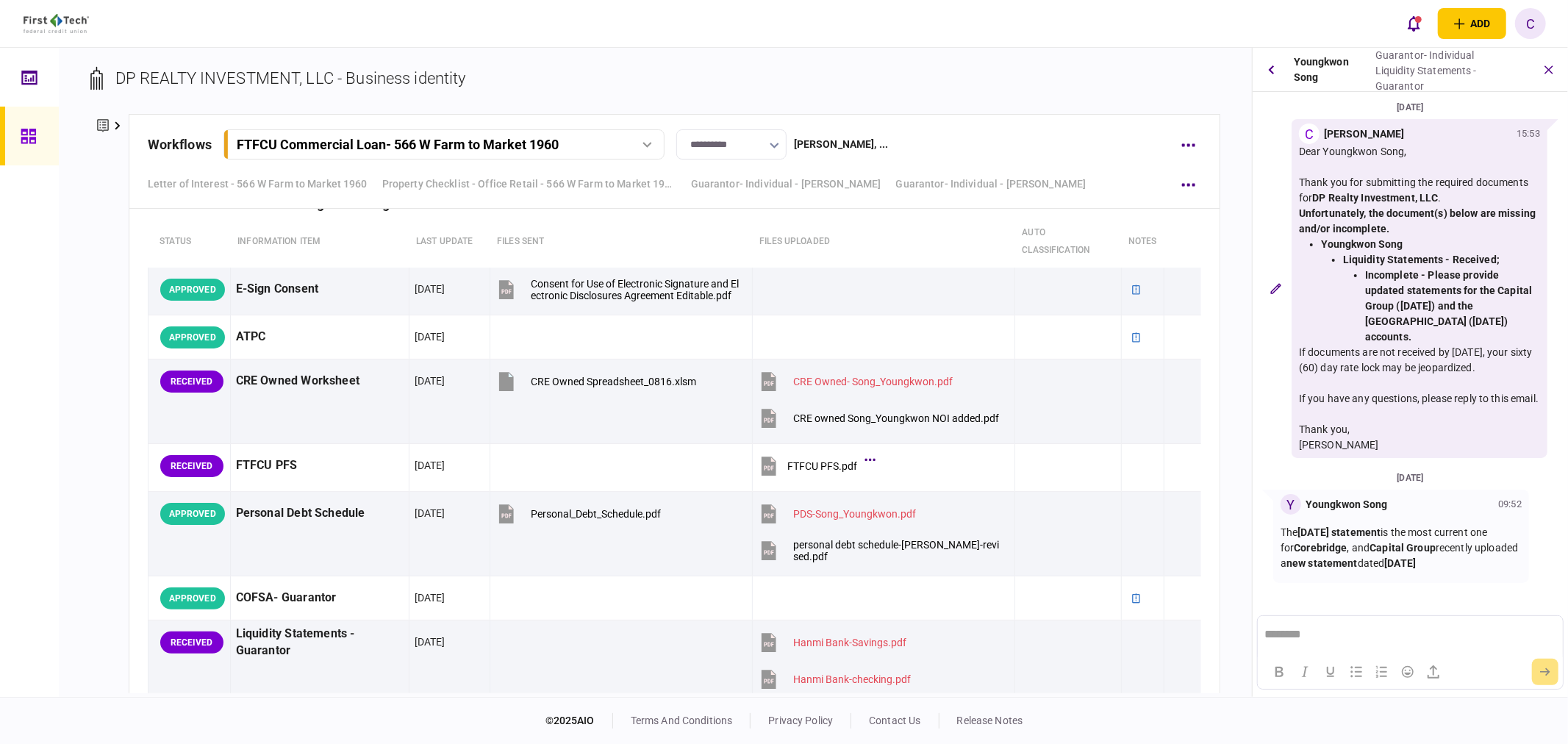
scroll to position [0, 0]
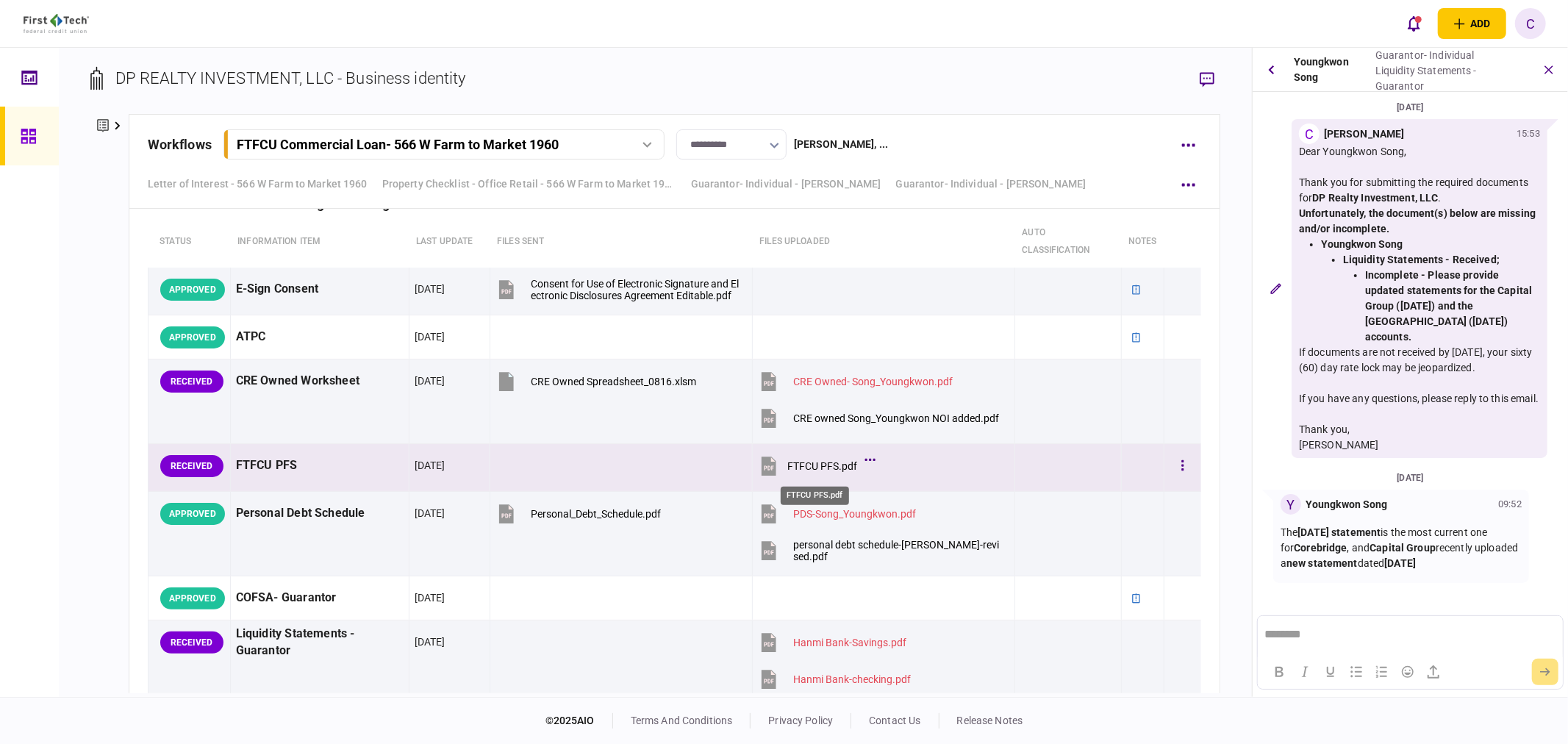
click at [810, 471] on div "FTFCU PFS.pdf" at bounding box center [822, 466] width 69 height 12
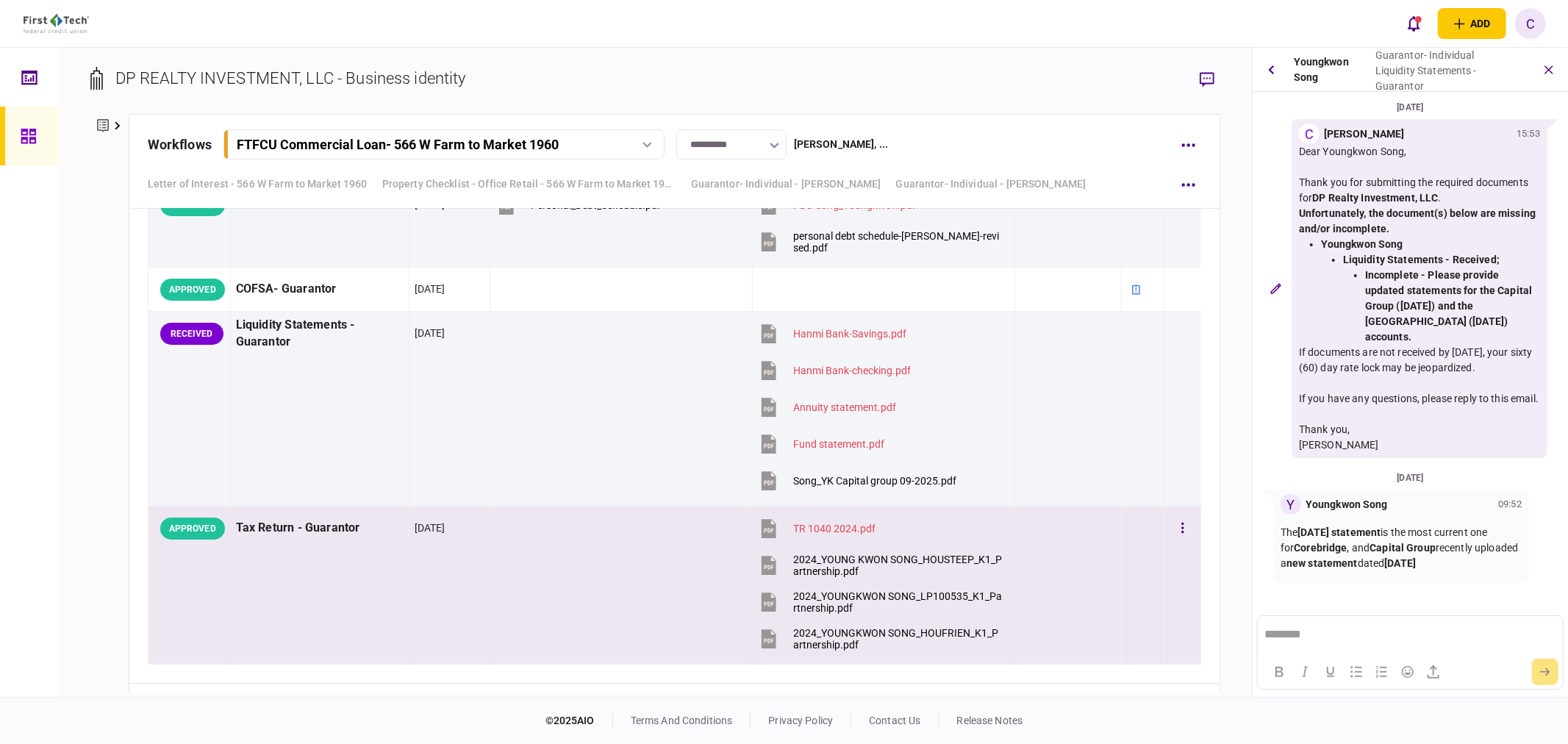
scroll to position [4820, 0]
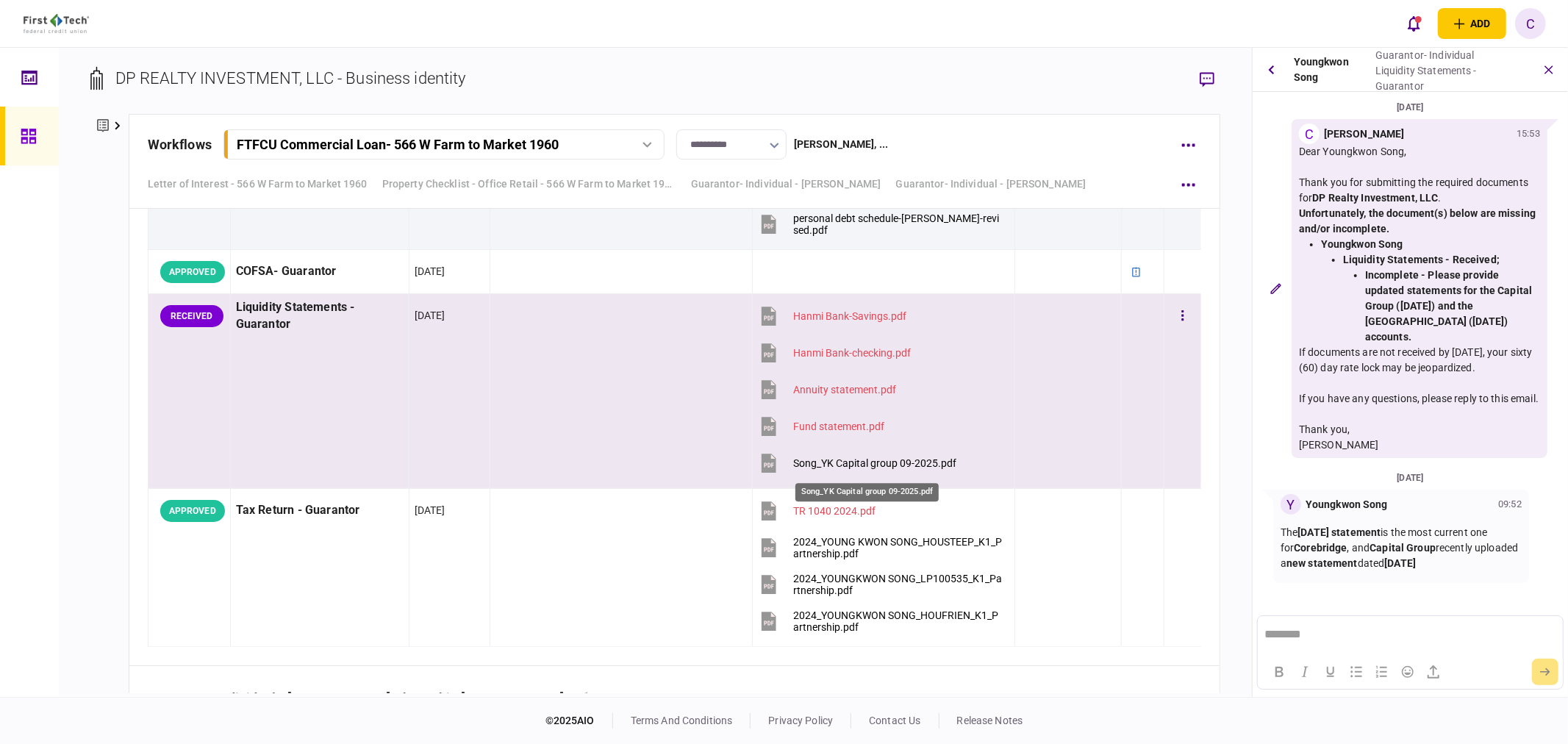
click at [850, 465] on div "Song_YK Capital group 09-2025.pdf" at bounding box center [875, 463] width 163 height 12
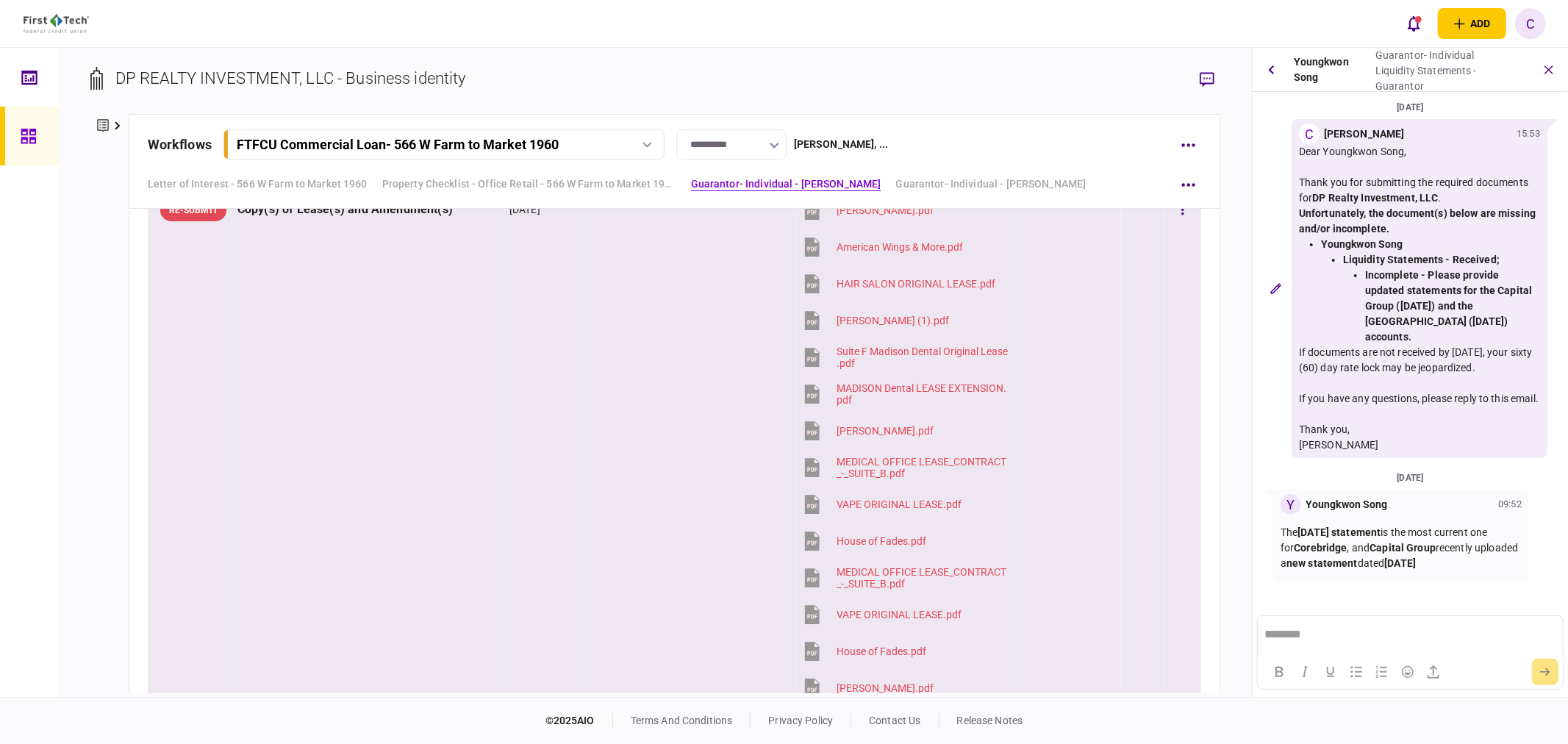
scroll to position [1225, 0]
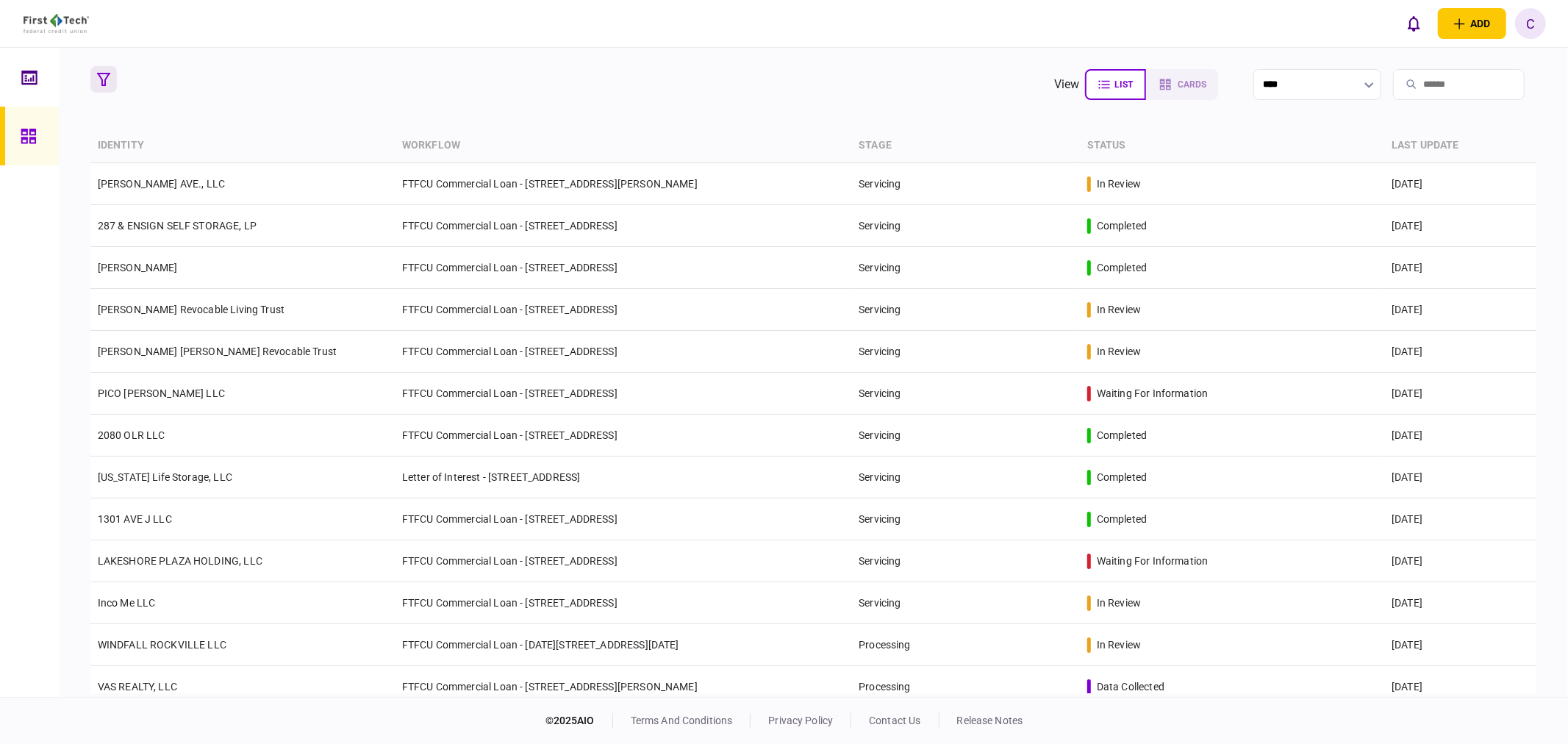
click at [100, 84] on icon "button" at bounding box center [103, 80] width 13 height 13
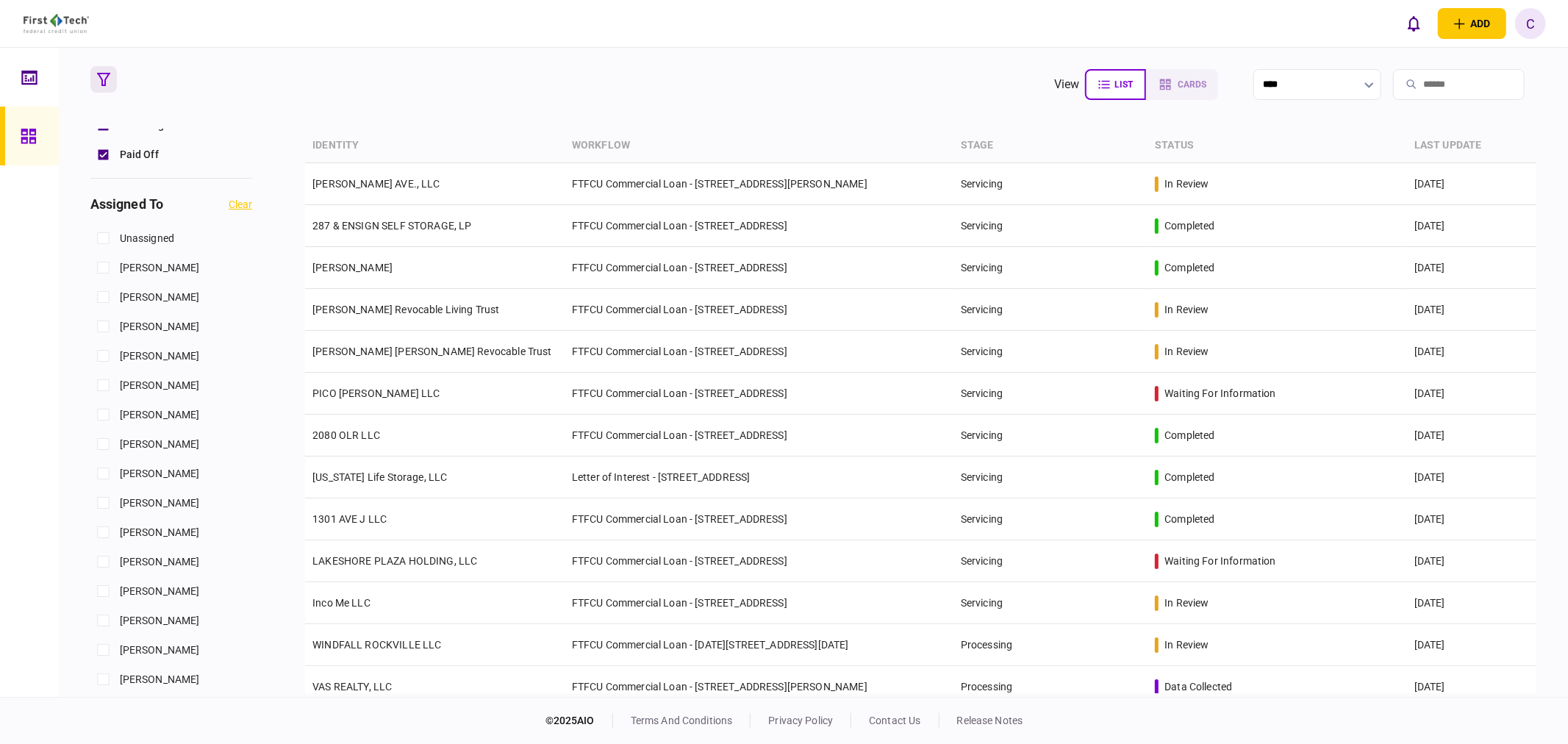
scroll to position [571, 0]
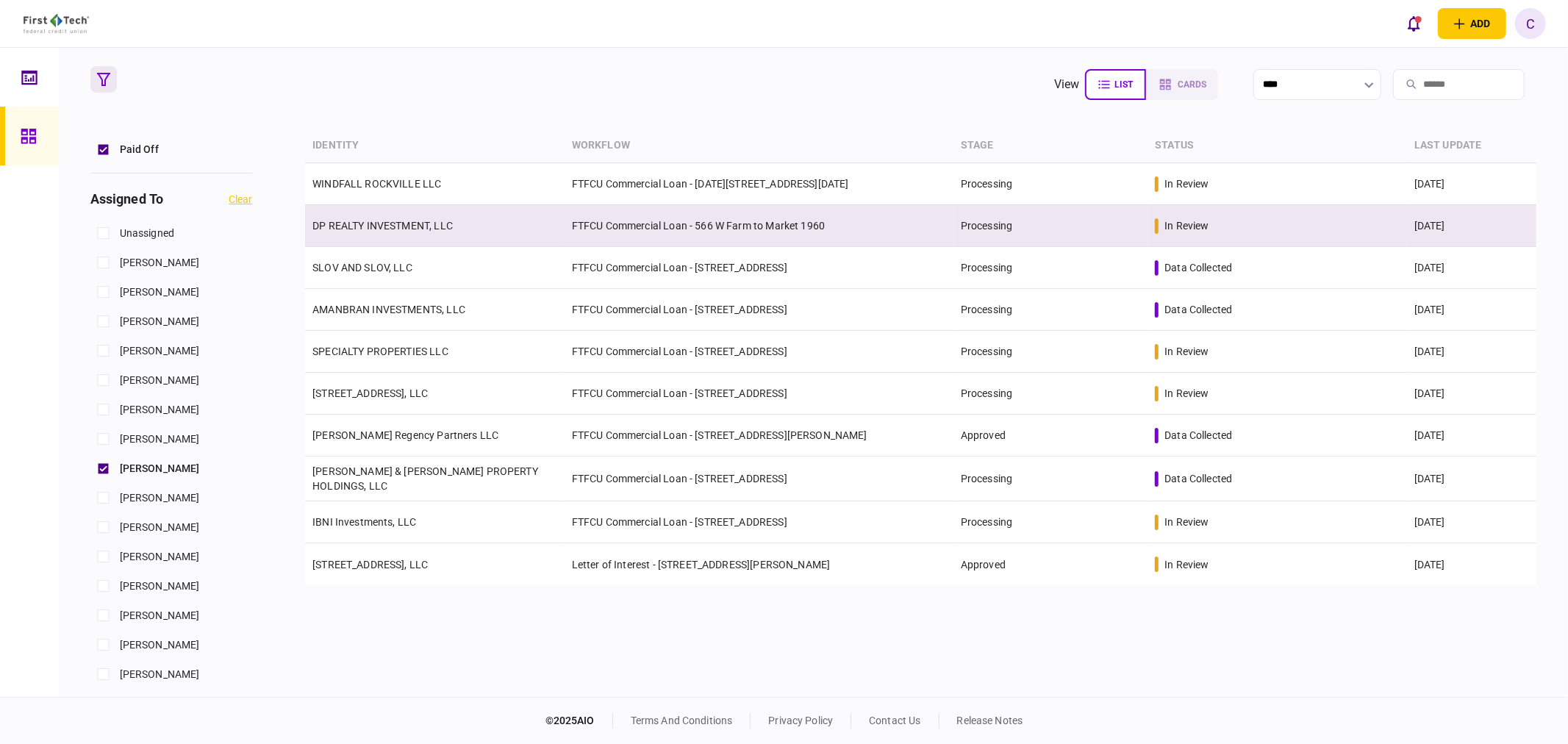
click at [369, 228] on link "DP REALTY INVESTMENT, LLC" at bounding box center [383, 225] width 141 height 12
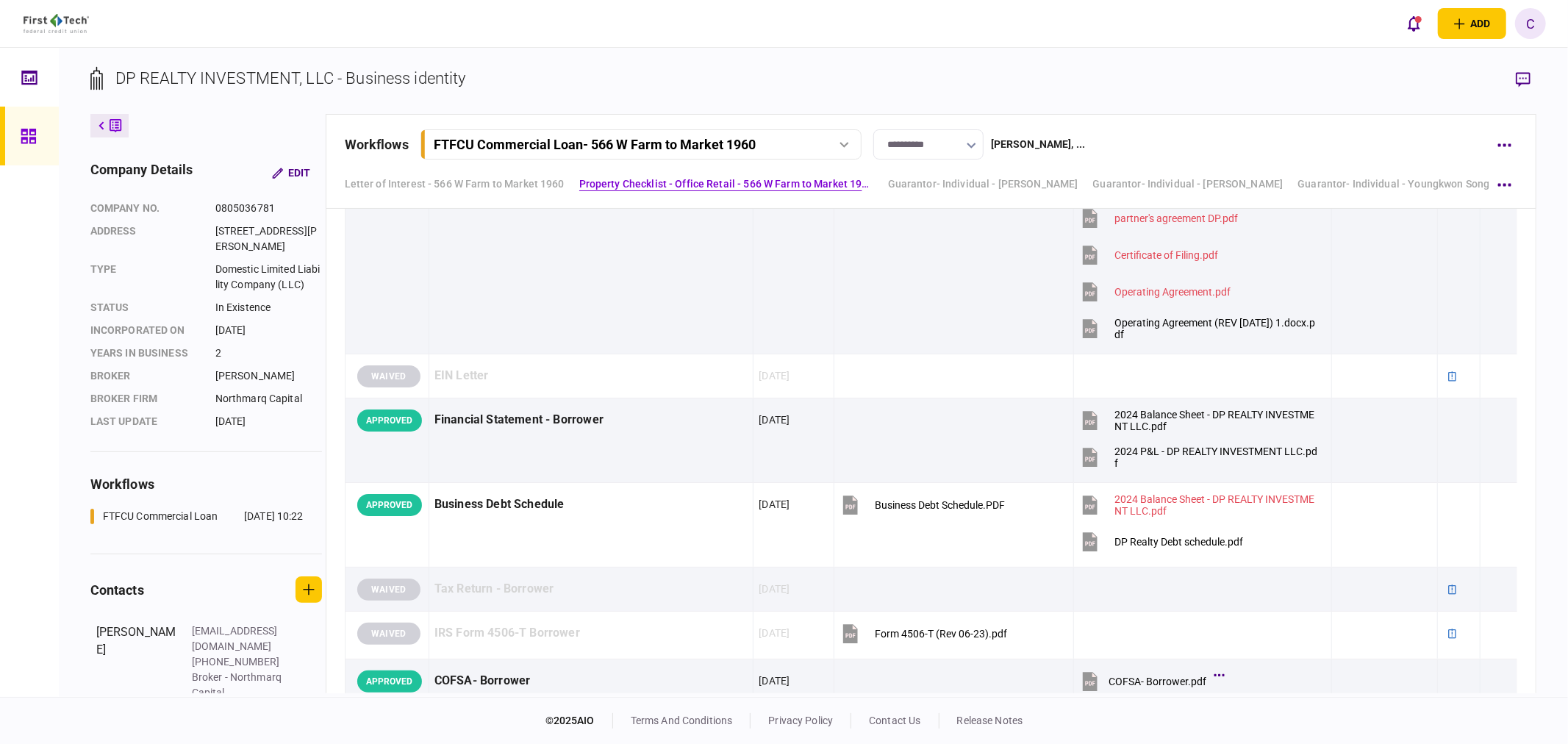
scroll to position [817, 0]
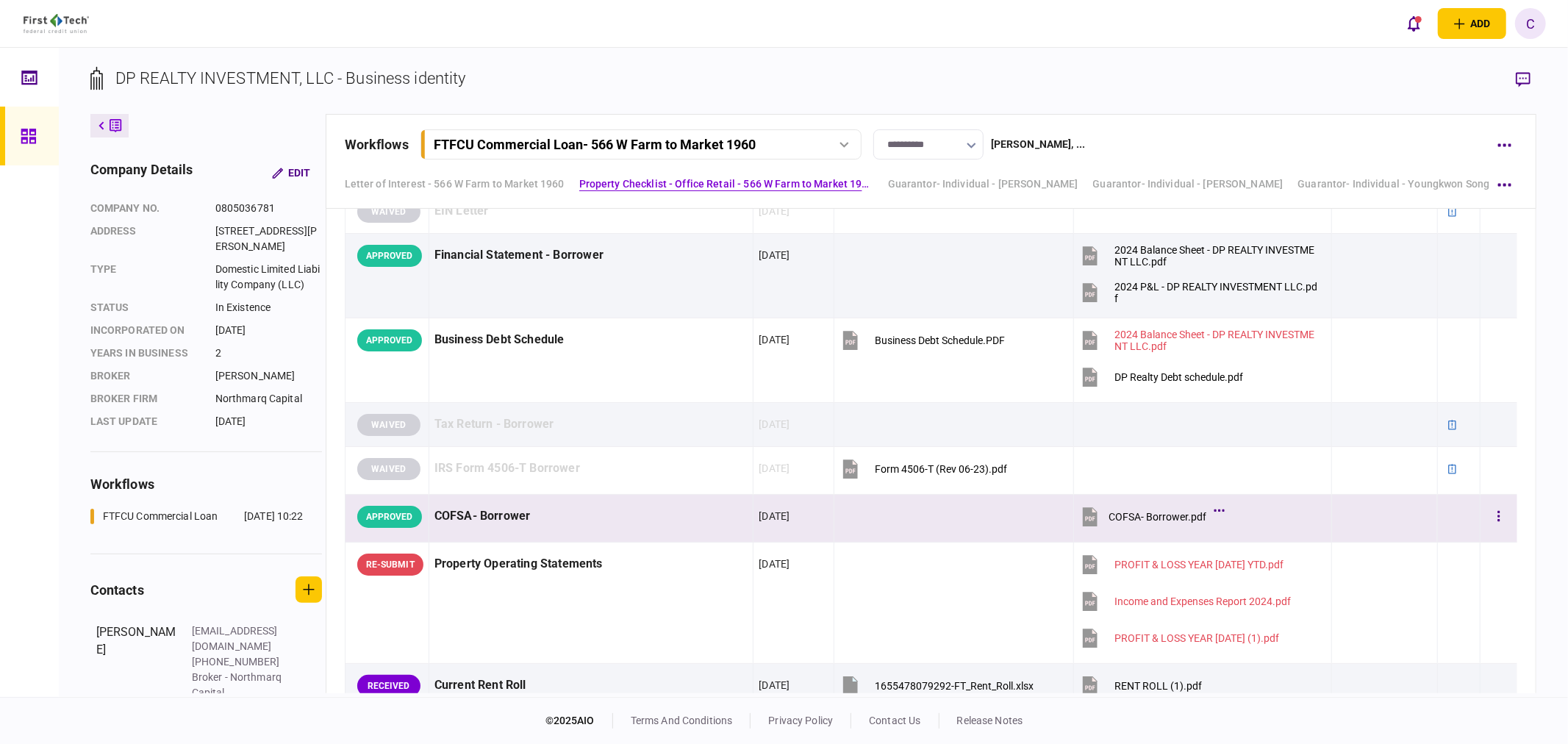
drag, startPoint x: 1554, startPoint y: 336, endPoint x: 1221, endPoint y: 517, distance: 379.0
click at [1554, 336] on div "**********" at bounding box center [813, 372] width 1509 height 649
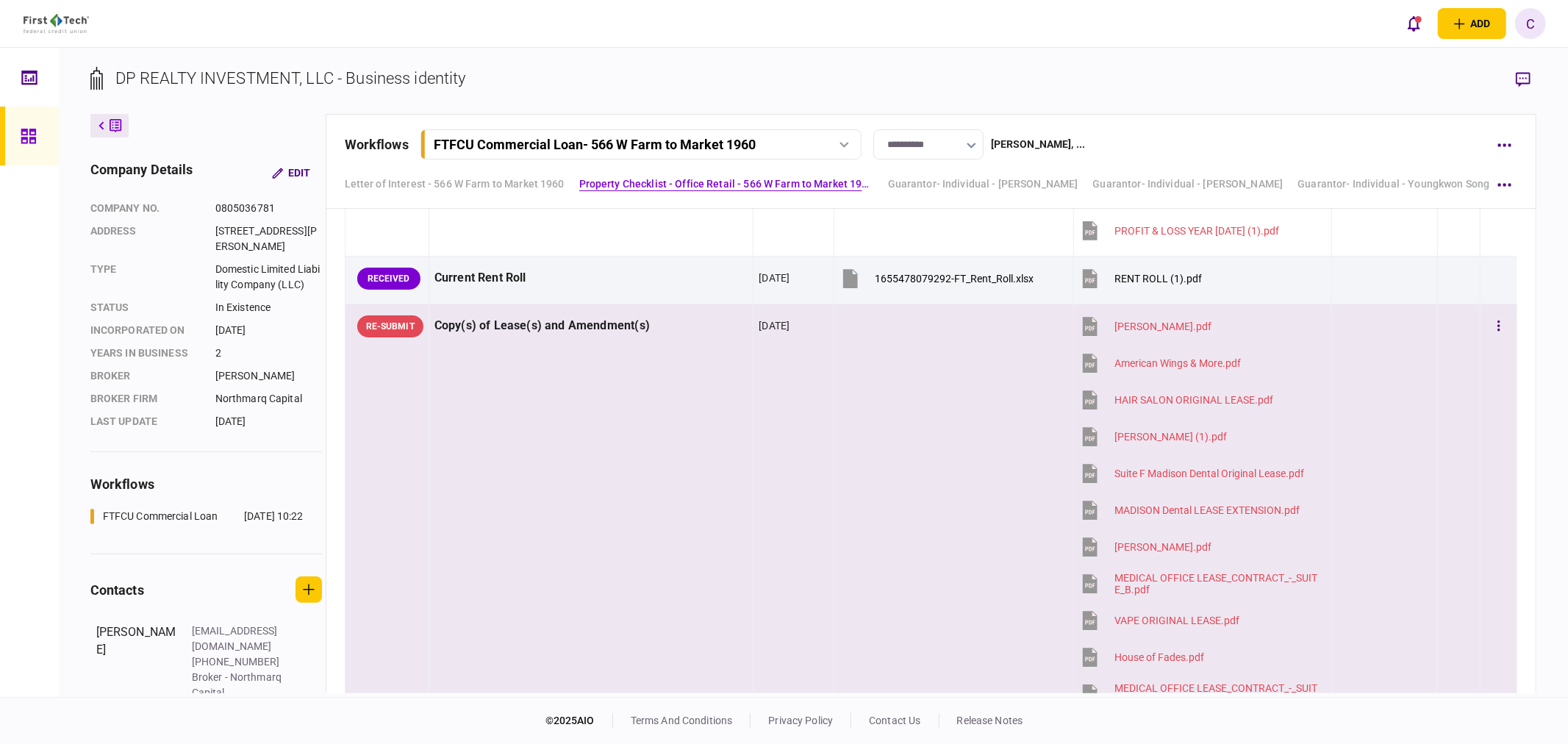
scroll to position [1225, 0]
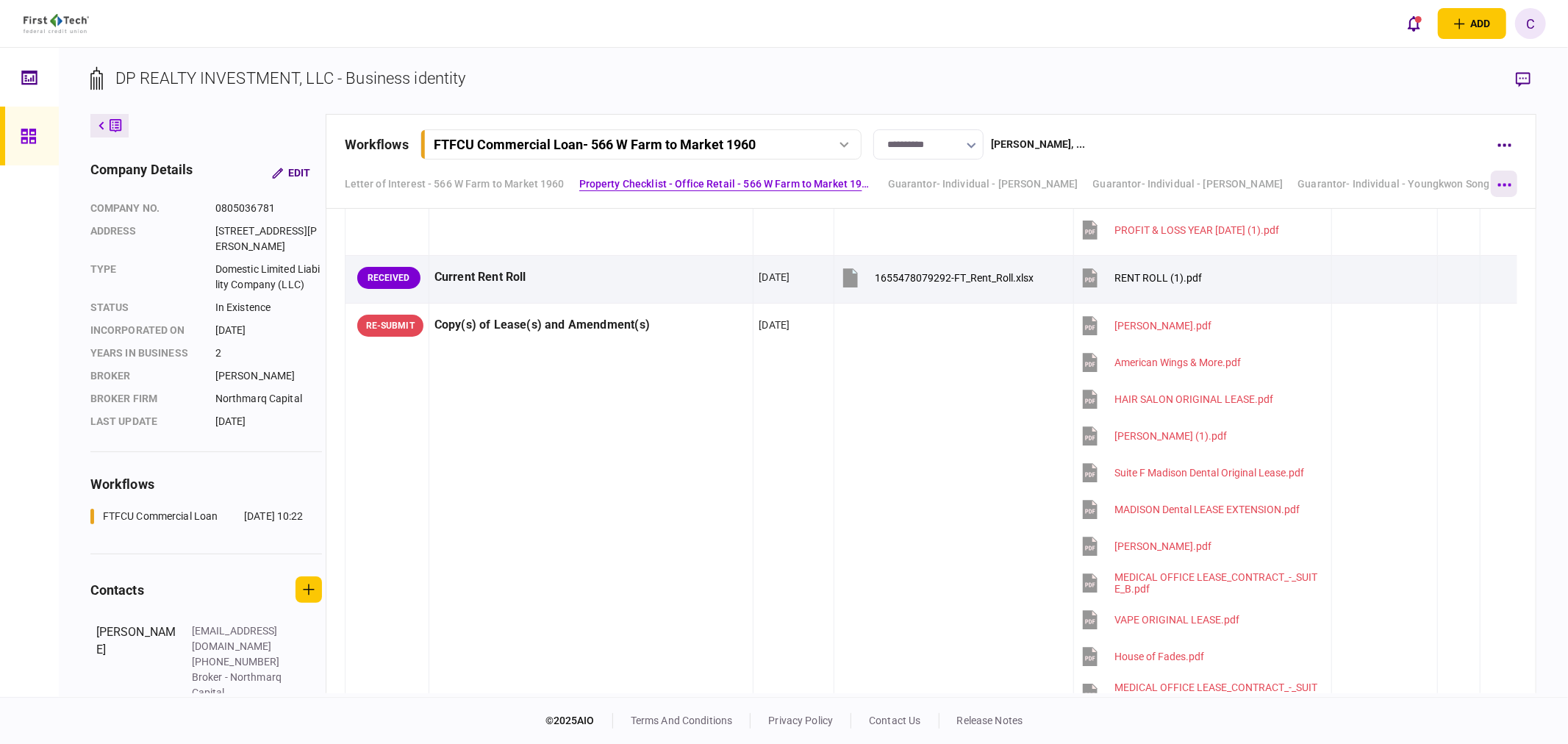
click at [1500, 179] on button "button" at bounding box center [1503, 184] width 26 height 26
click at [1334, 213] on span "Guarantor- Individual - [PERSON_NAME] Chongshin [PERSON_NAME]" at bounding box center [1422, 213] width 362 height 18
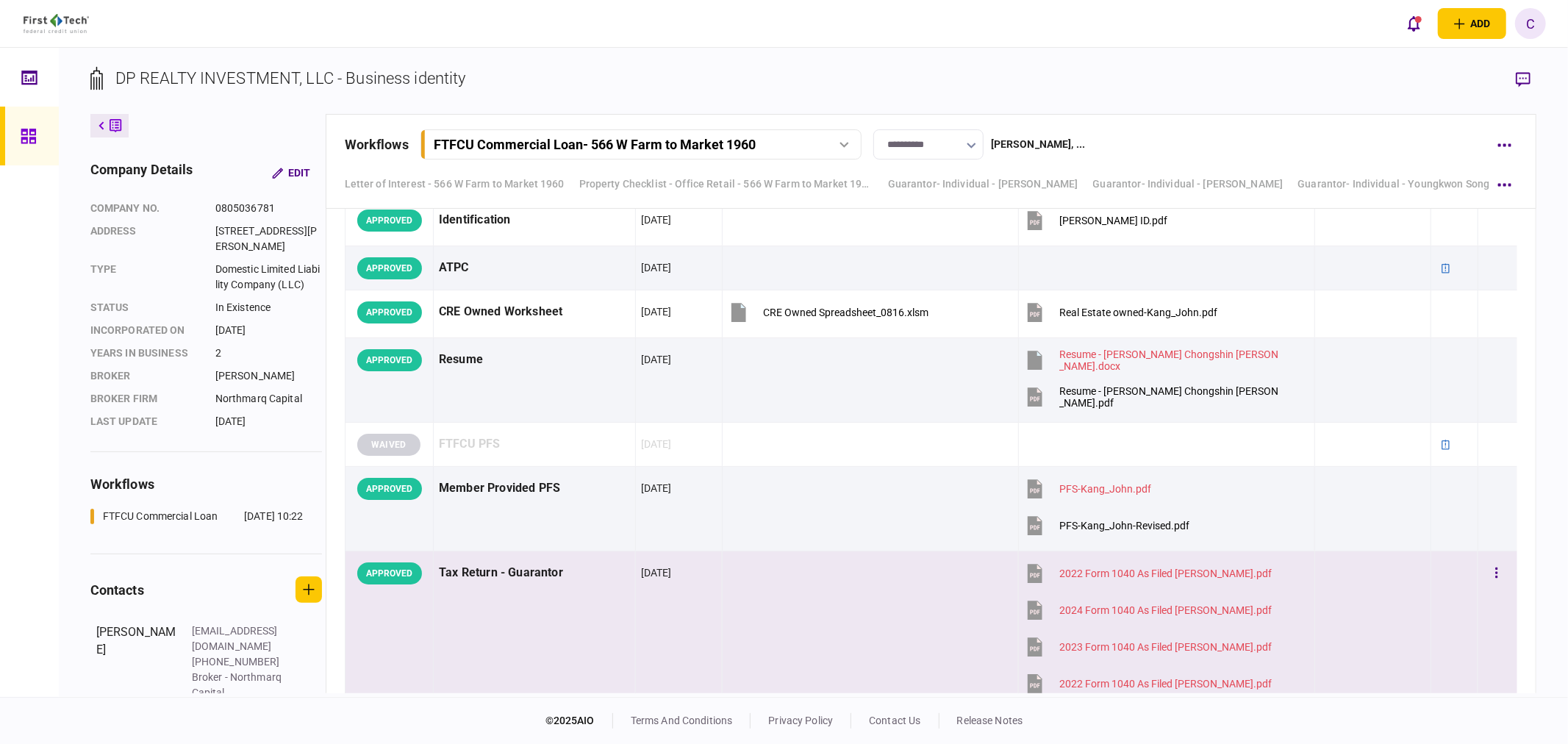
scroll to position [5555, 0]
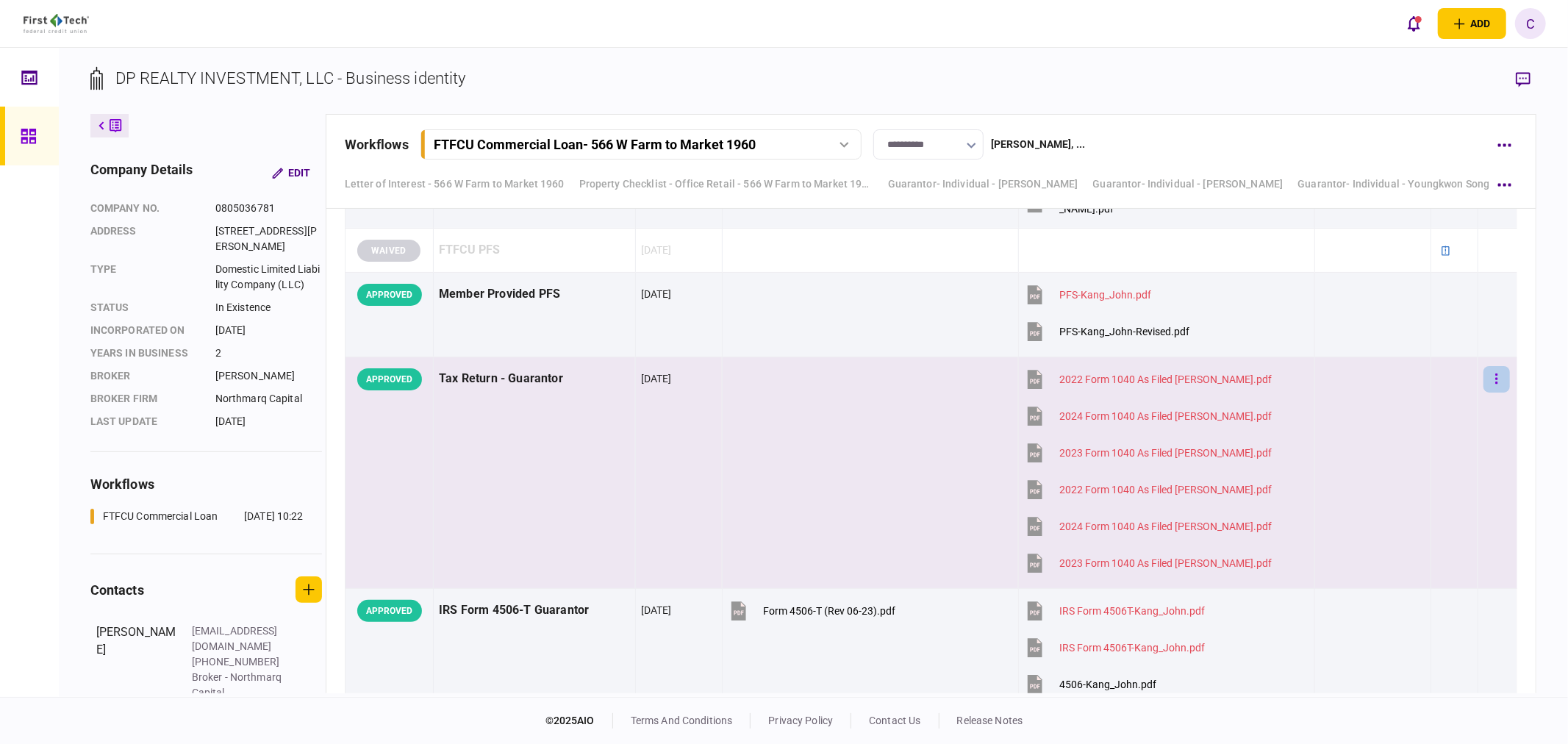
click at [1489, 380] on button "button" at bounding box center [1497, 379] width 26 height 26
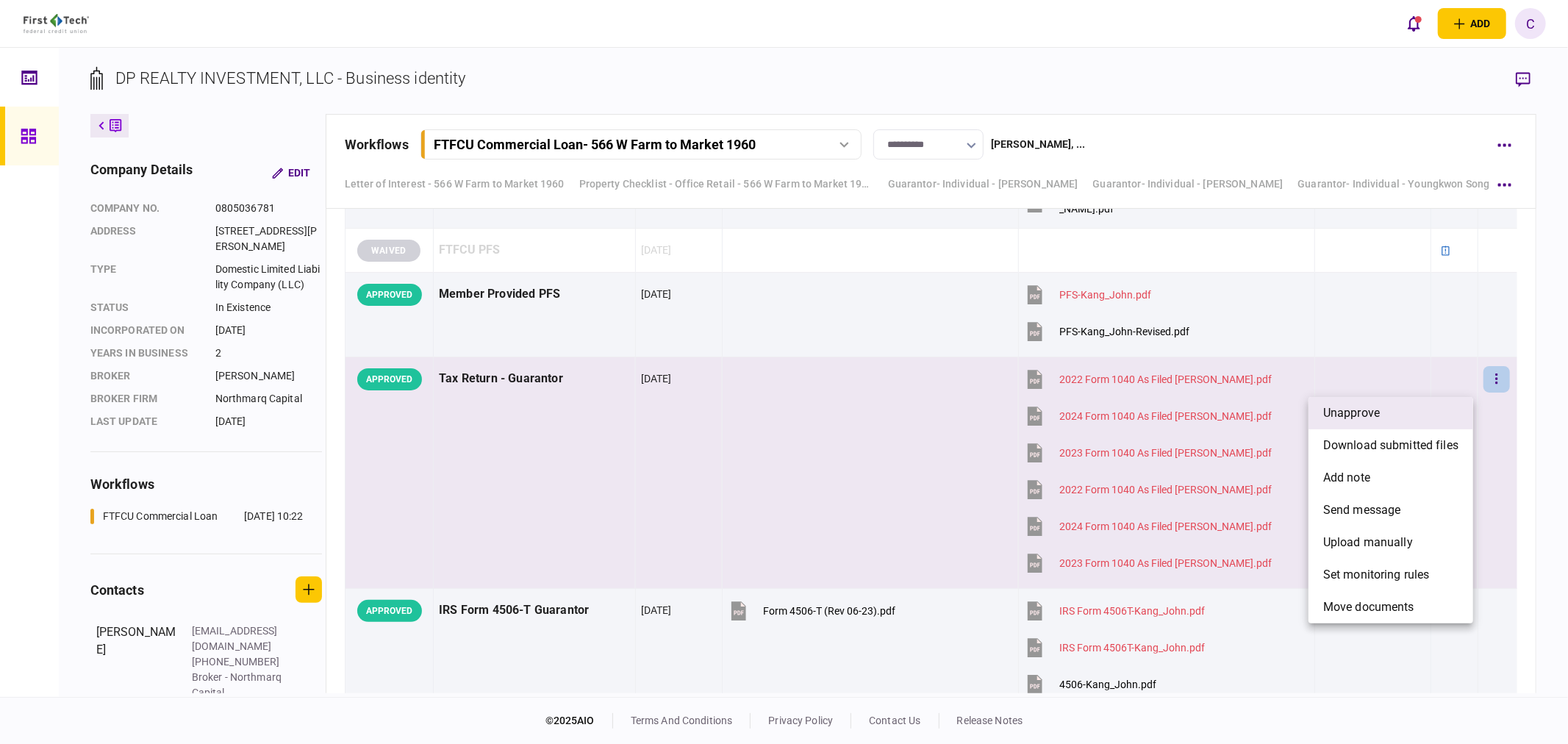
click at [1365, 420] on span "unapprove" at bounding box center [1351, 413] width 56 height 18
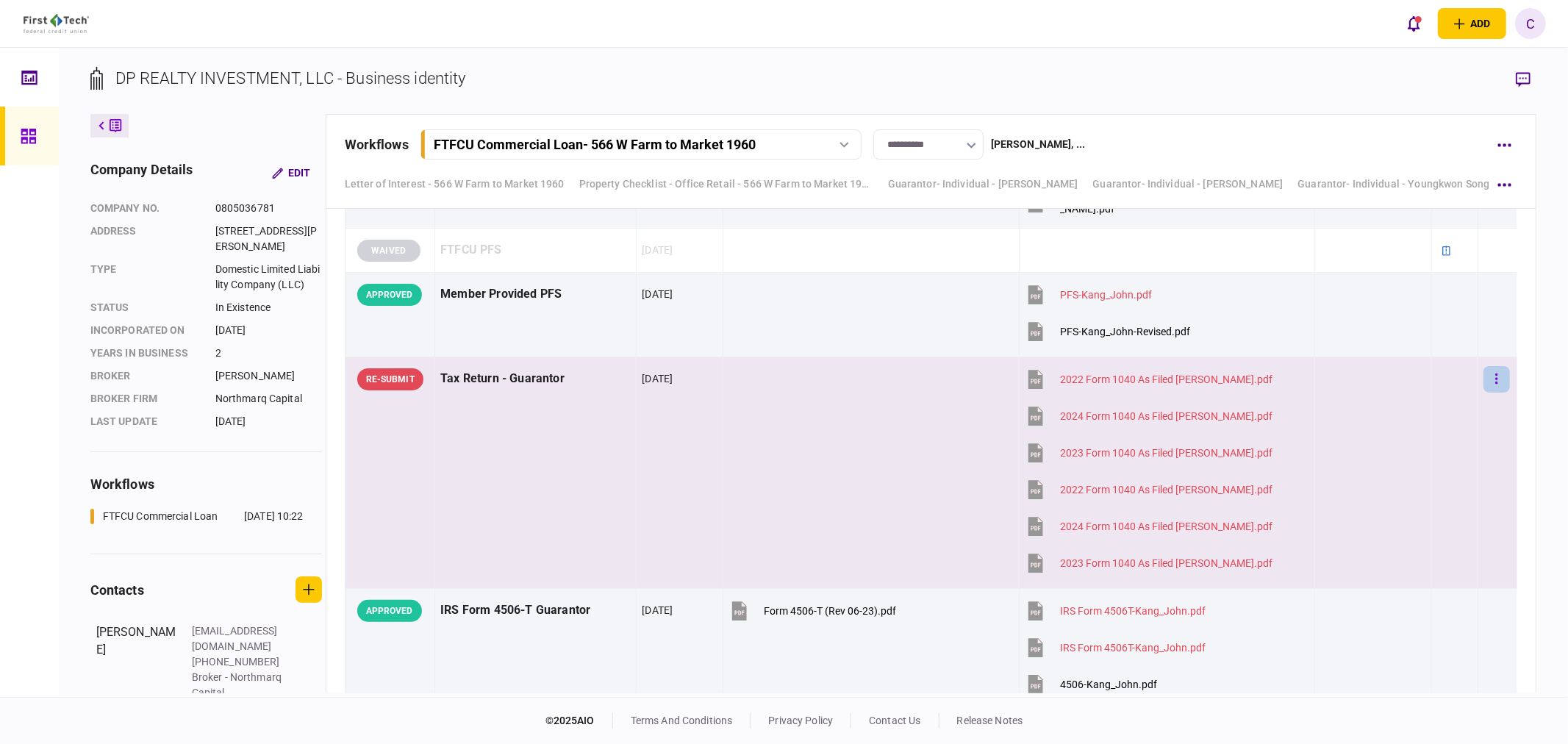
click at [1495, 386] on icon "button" at bounding box center [1496, 379] width 3 height 14
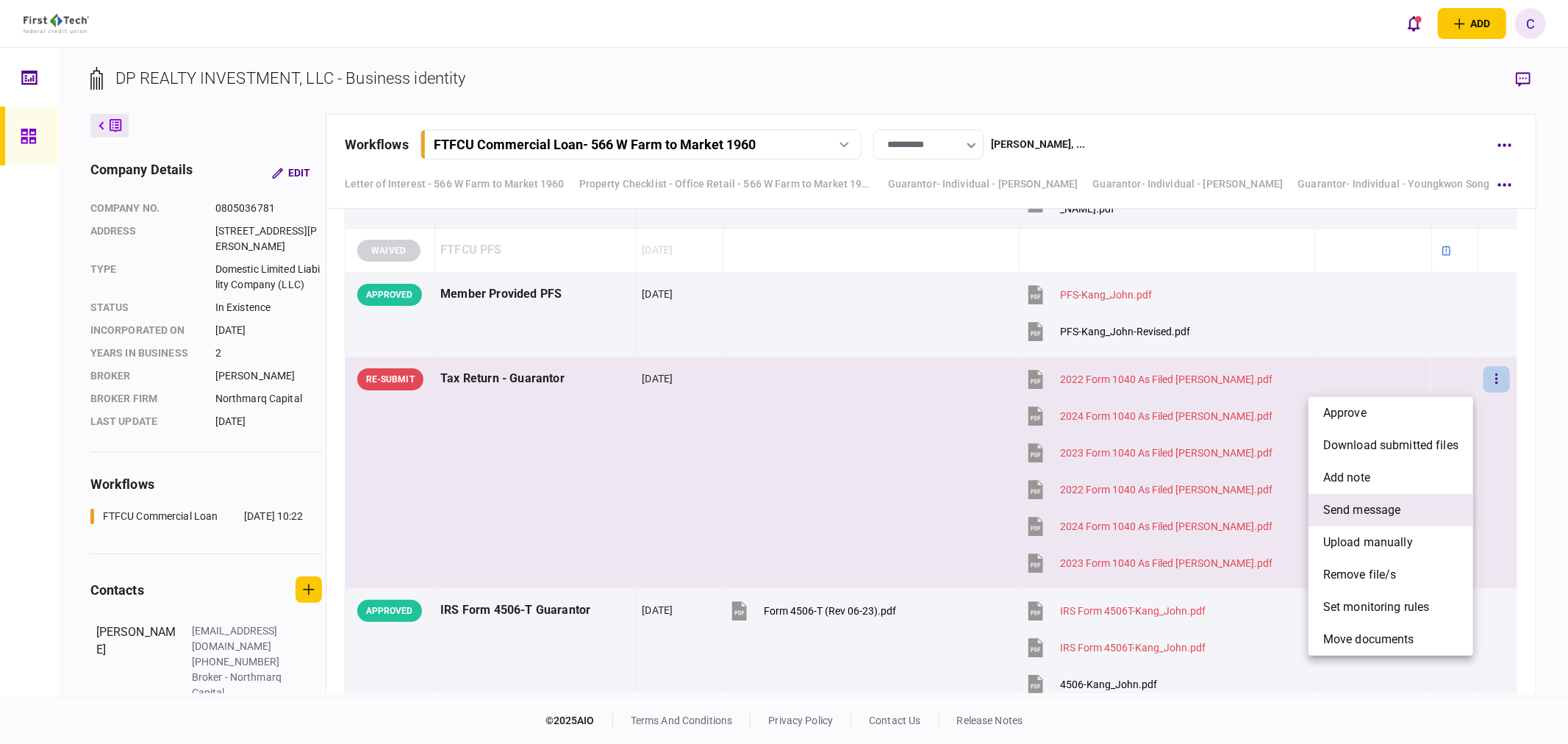
click at [1361, 510] on span "send message" at bounding box center [1362, 509] width 78 height 18
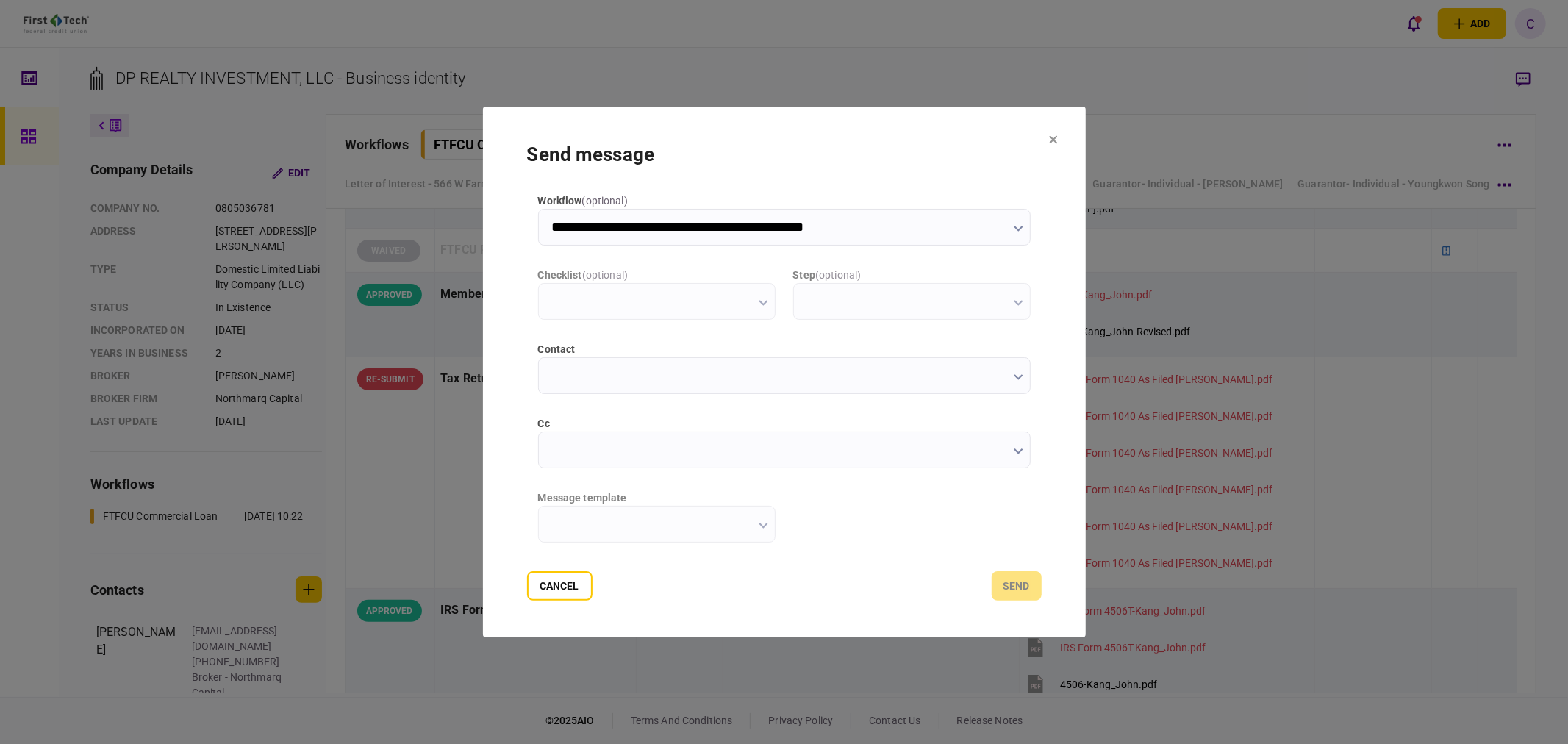
scroll to position [0, 0]
type input "**********"
click at [917, 121] on section "**********" at bounding box center [784, 372] width 603 height 531
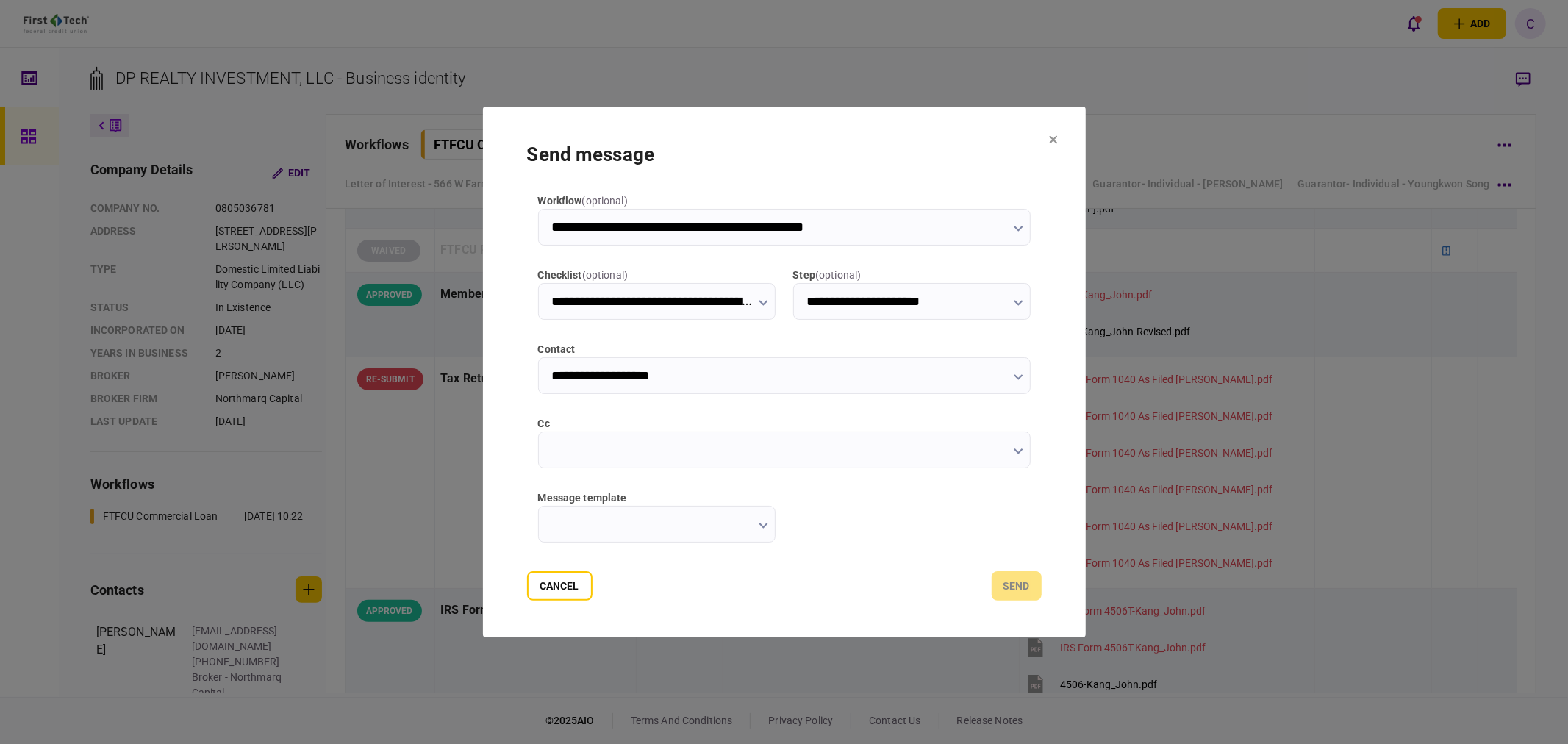
click at [571, 457] on input "cc" at bounding box center [784, 449] width 492 height 37
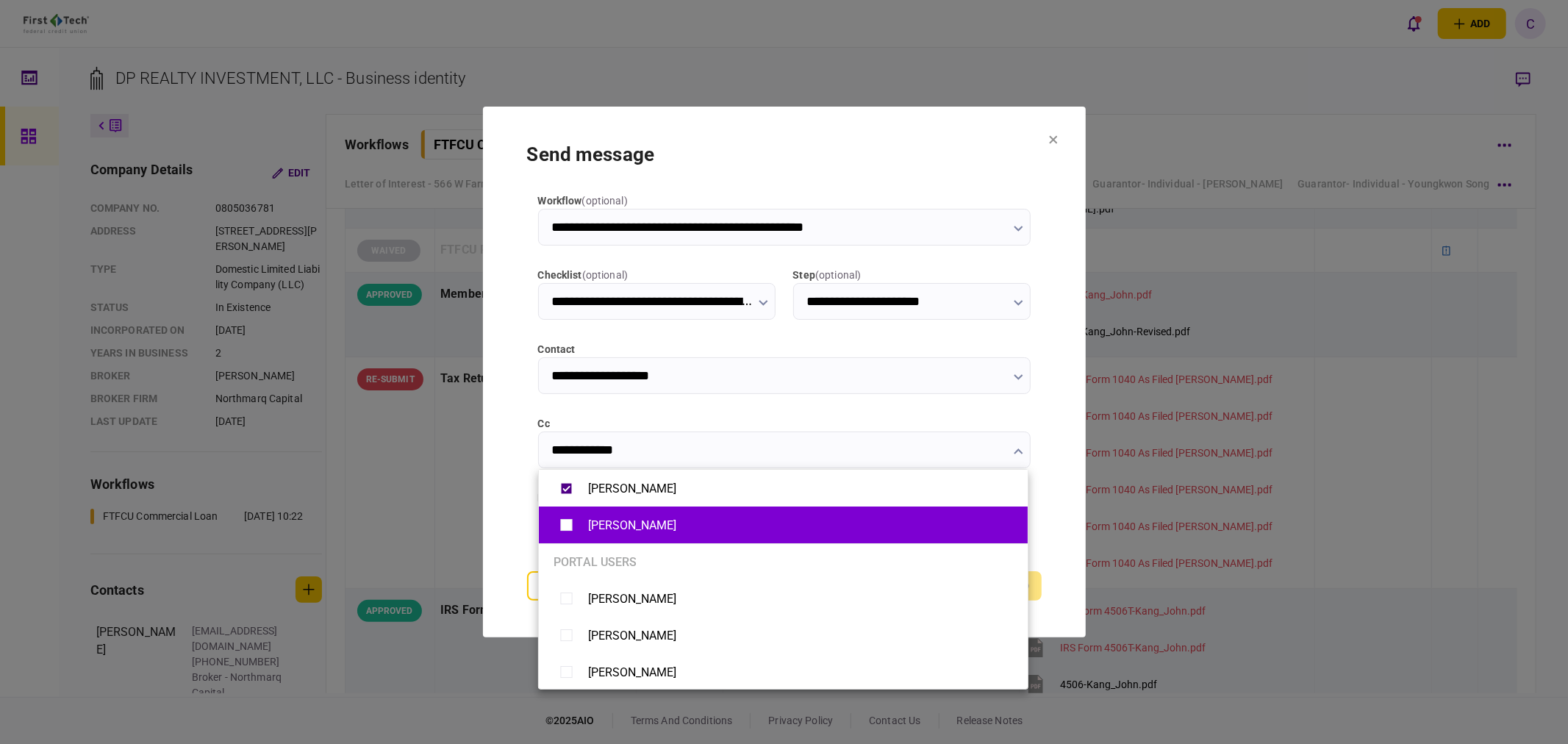
type input "**********"
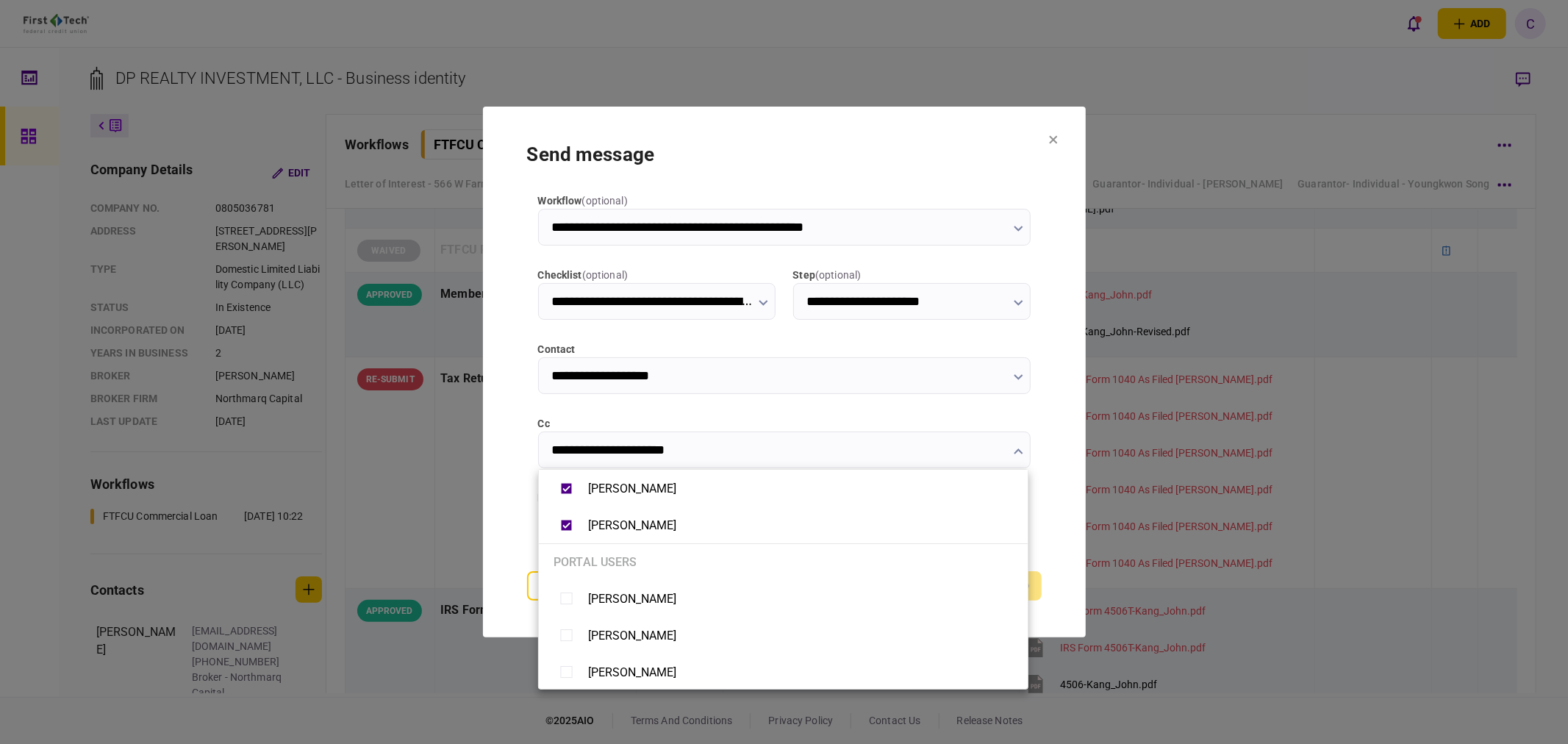
click at [504, 517] on div at bounding box center [784, 372] width 1568 height 744
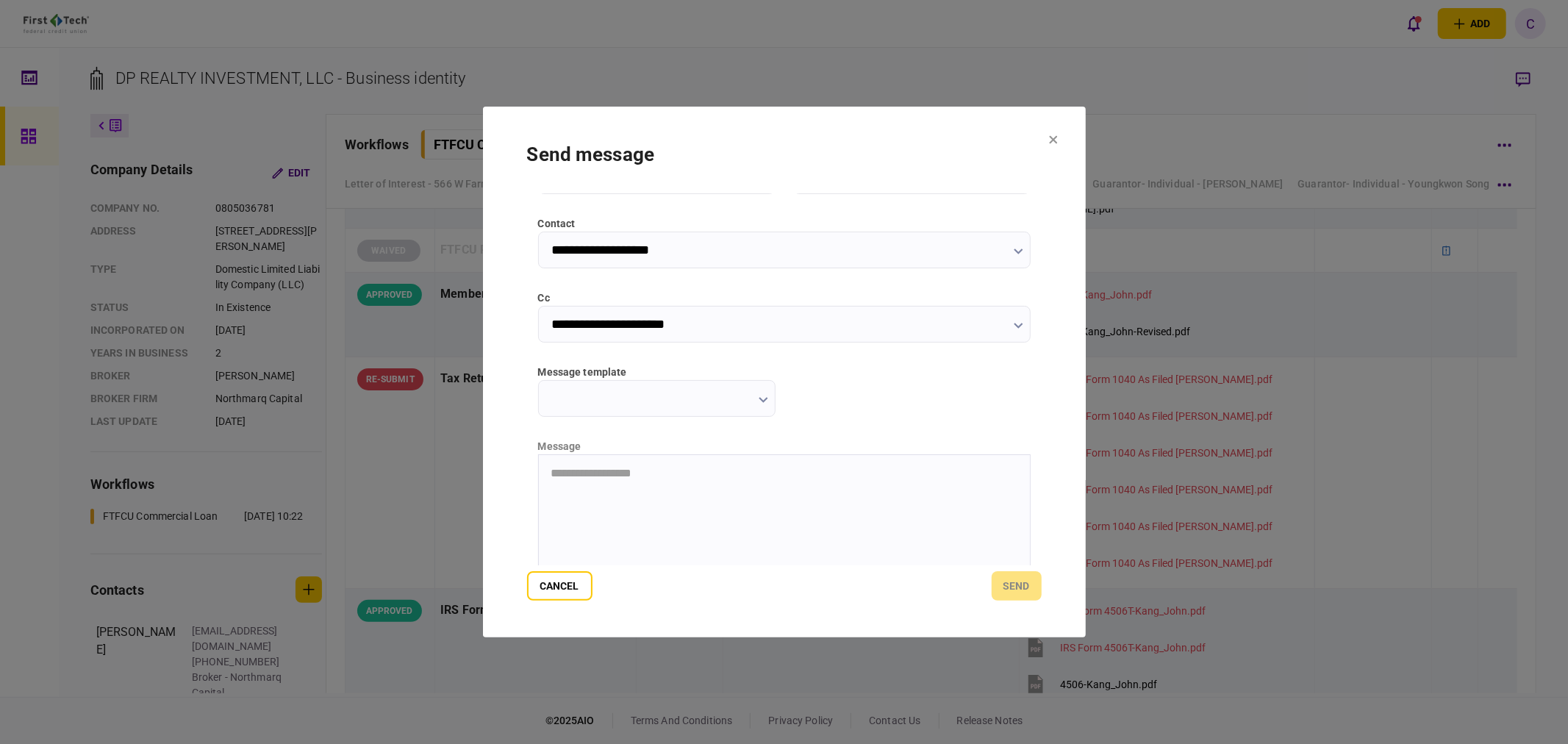
scroll to position [163, 0]
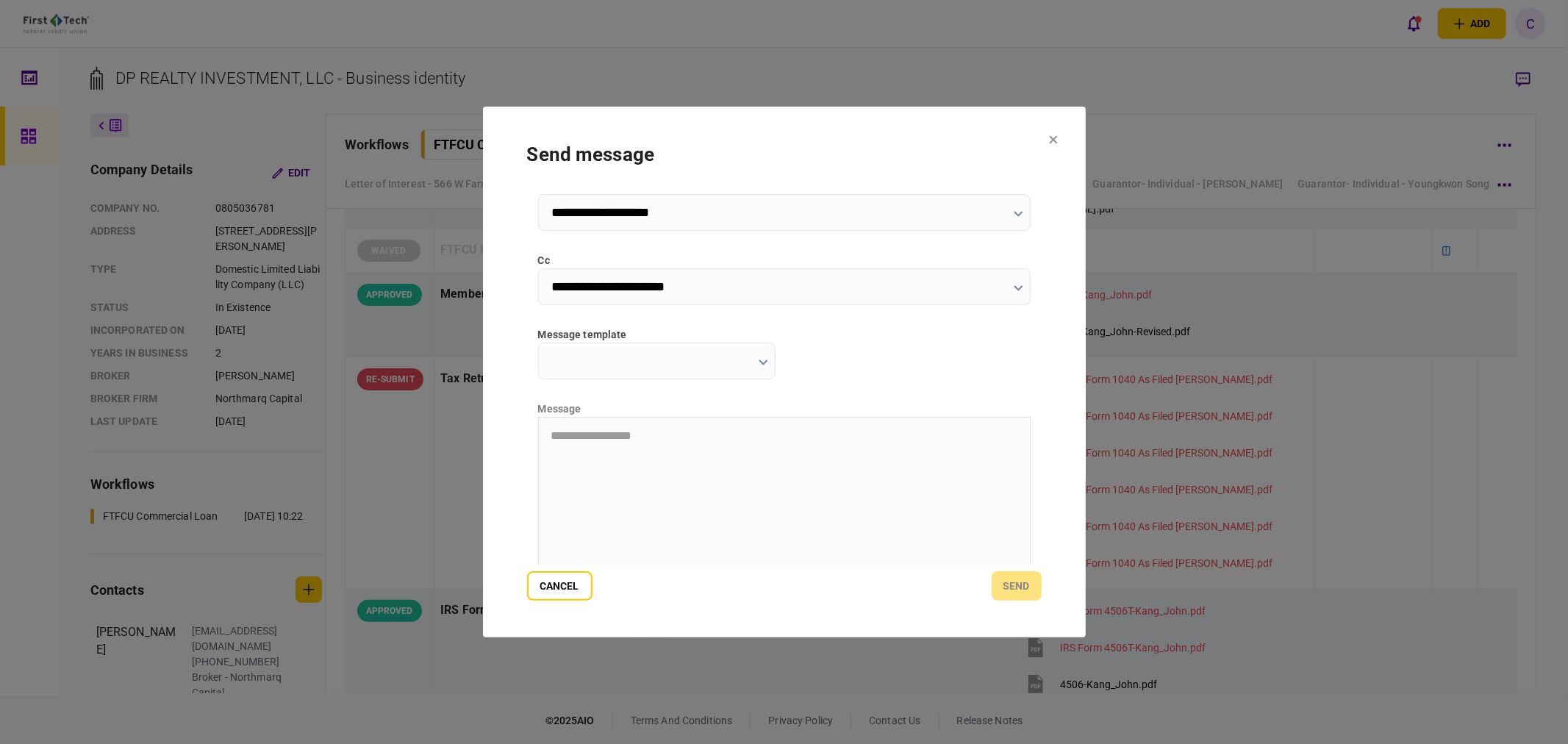
click at [694, 361] on input "message template" at bounding box center [656, 360] width 237 height 37
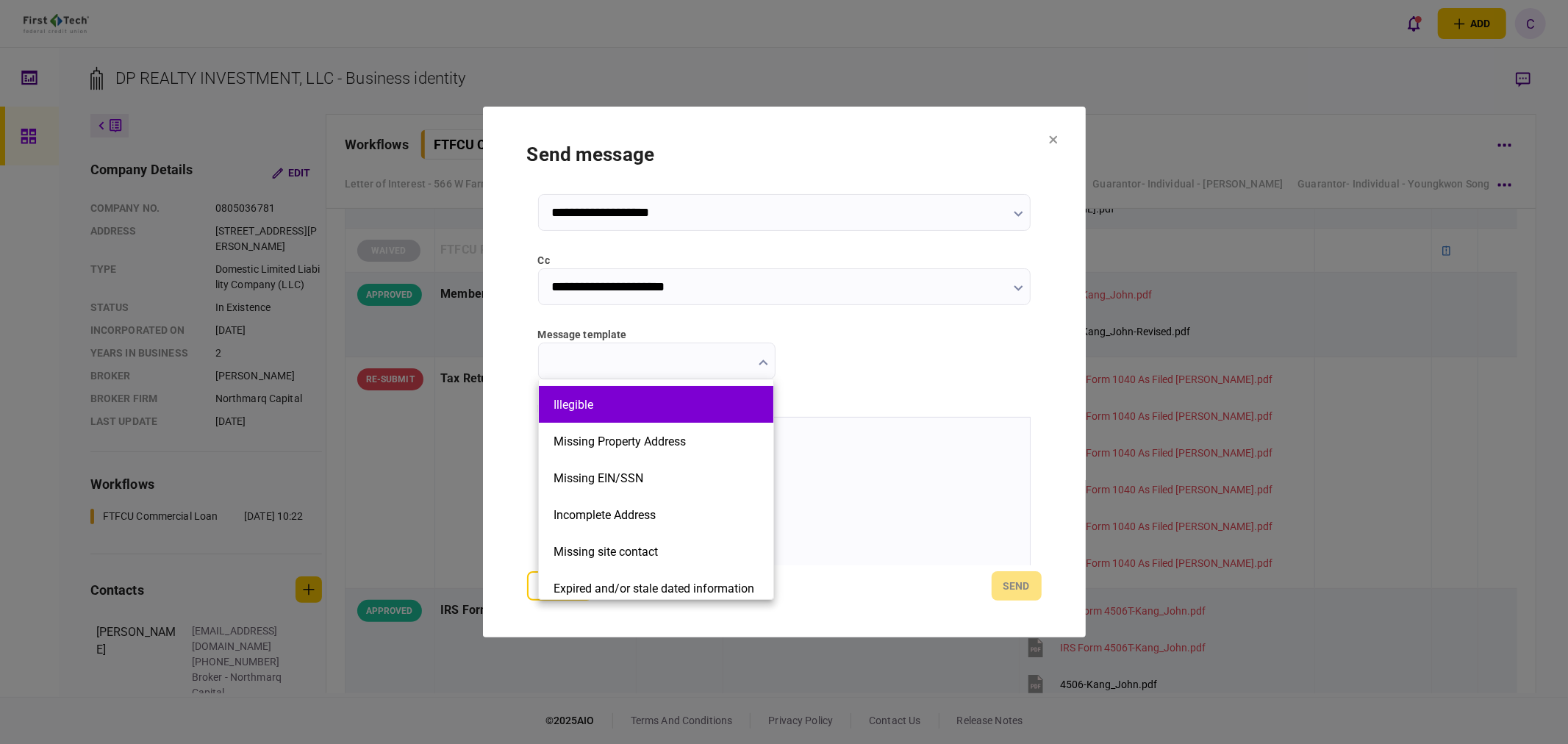
scroll to position [332, 0]
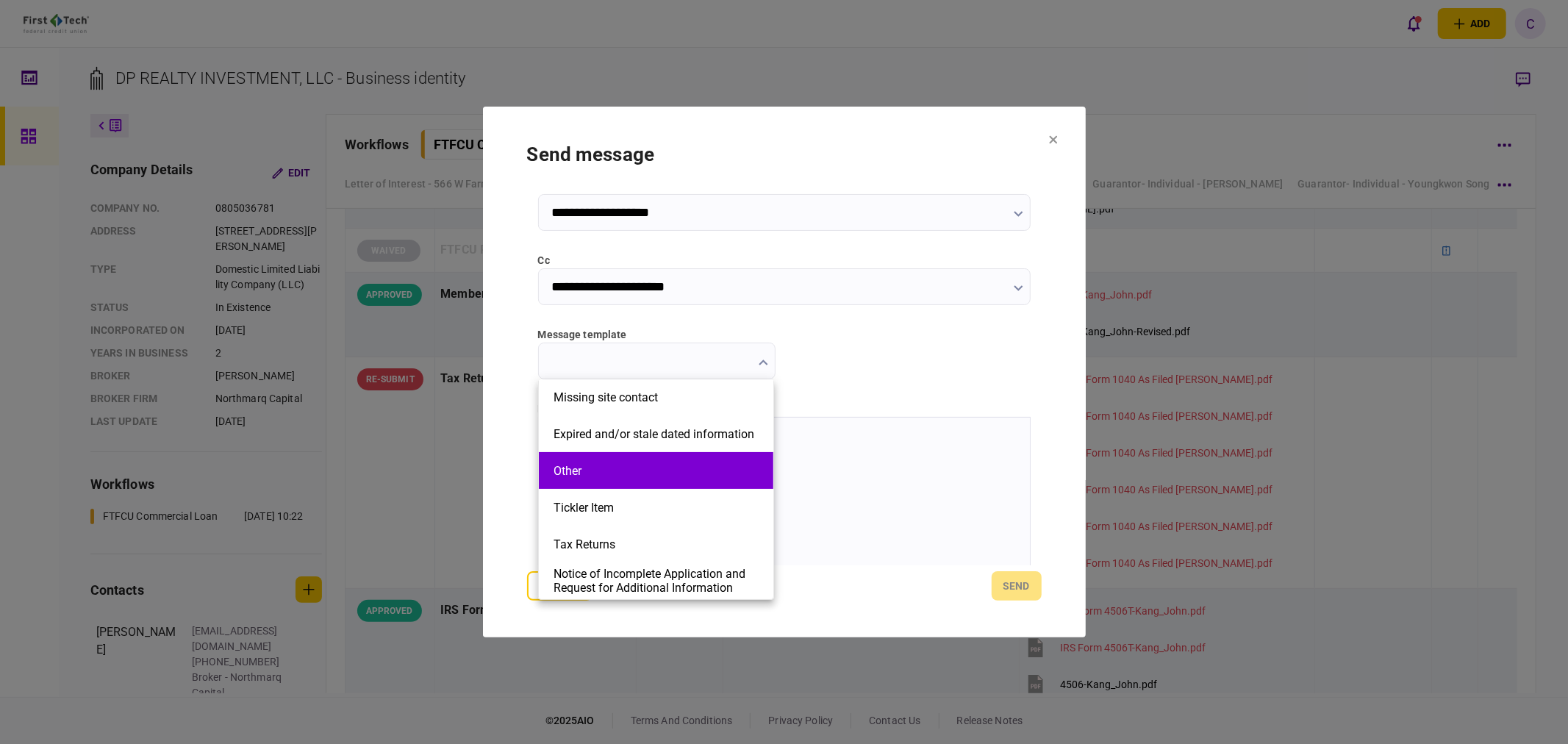
click at [603, 475] on button "Other" at bounding box center [656, 471] width 205 height 14
type input "*****"
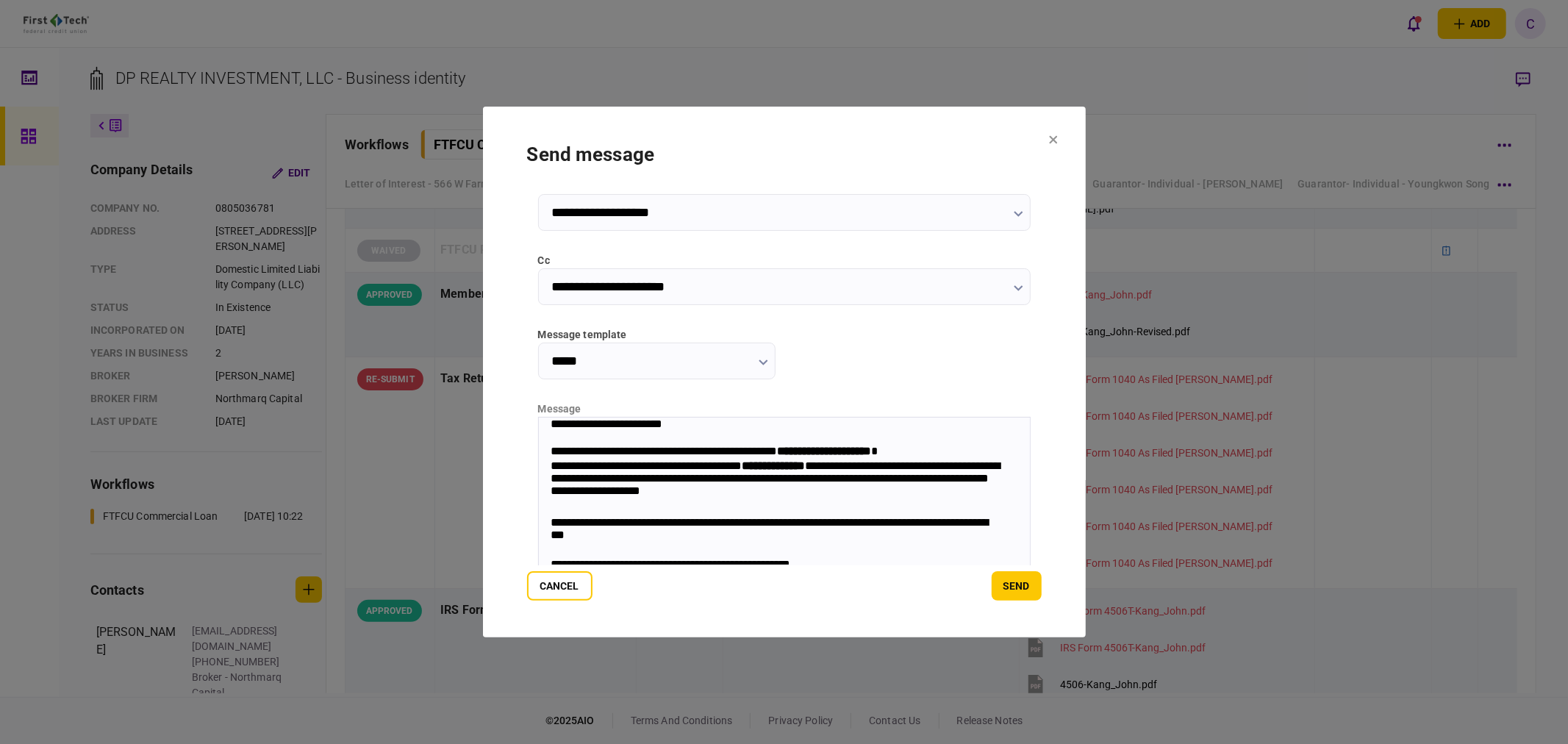
click at [826, 453] on strong "**********" at bounding box center [823, 450] width 94 height 11
drag, startPoint x: 626, startPoint y: 467, endPoint x: 704, endPoint y: 467, distance: 78.0
click at [704, 467] on div "**********" at bounding box center [776, 480] width 453 height 44
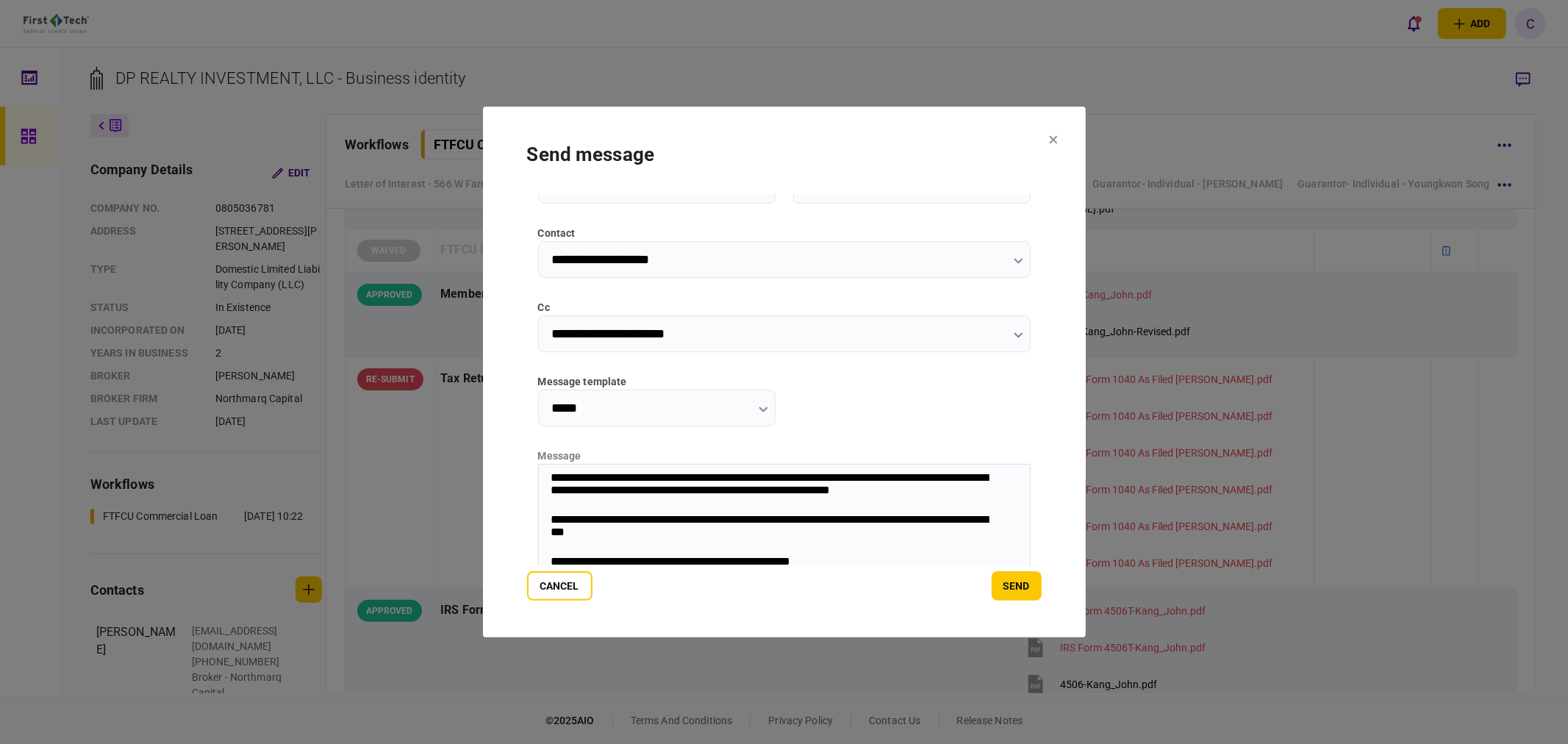
scroll to position [197, 0]
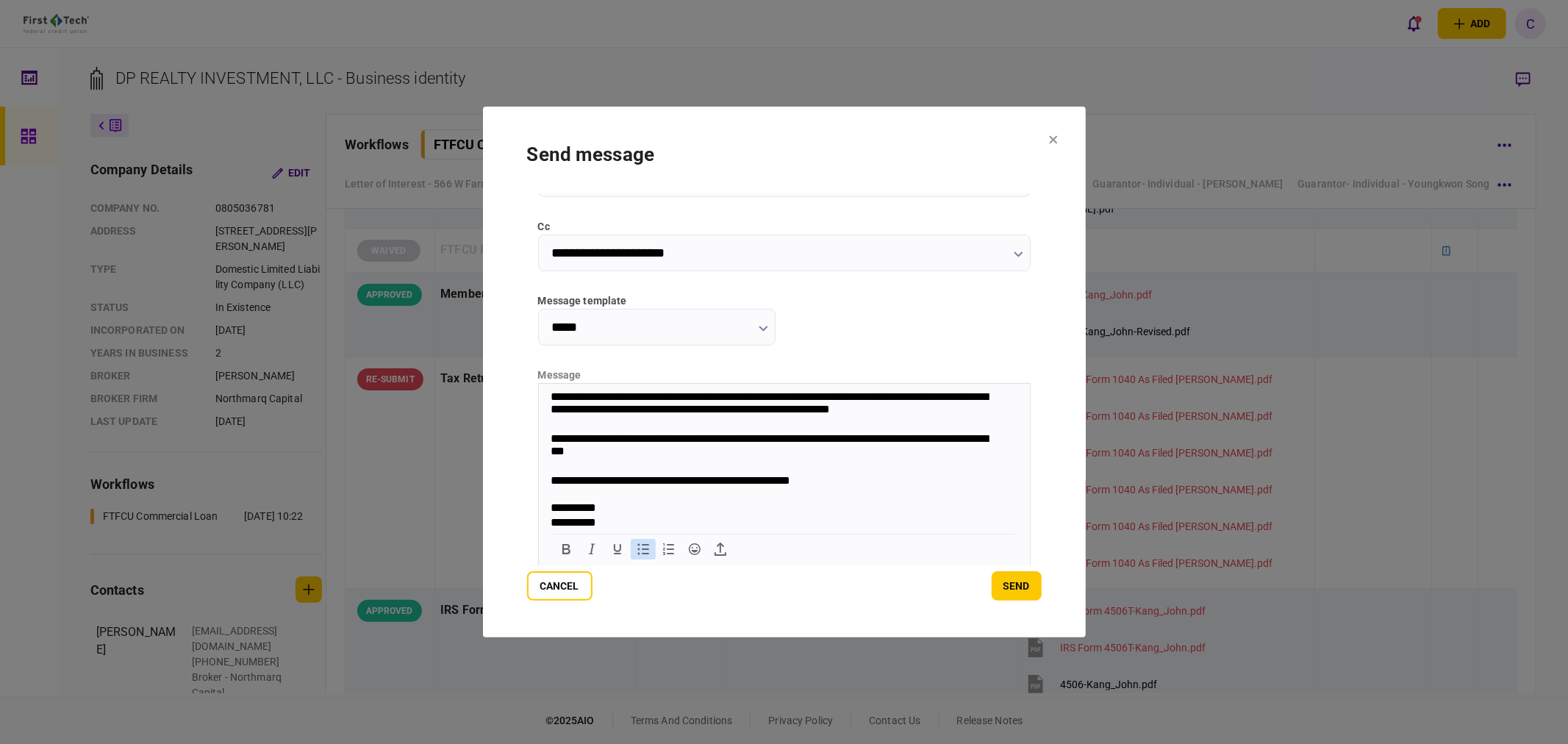
click at [634, 549] on icon "Bullet list" at bounding box center [642, 549] width 18 height 18
drag, startPoint x: 709, startPoint y: 515, endPoint x: 823, endPoint y: 430, distance: 142.2
click at [823, 432] on div "**********" at bounding box center [776, 446] width 453 height 29
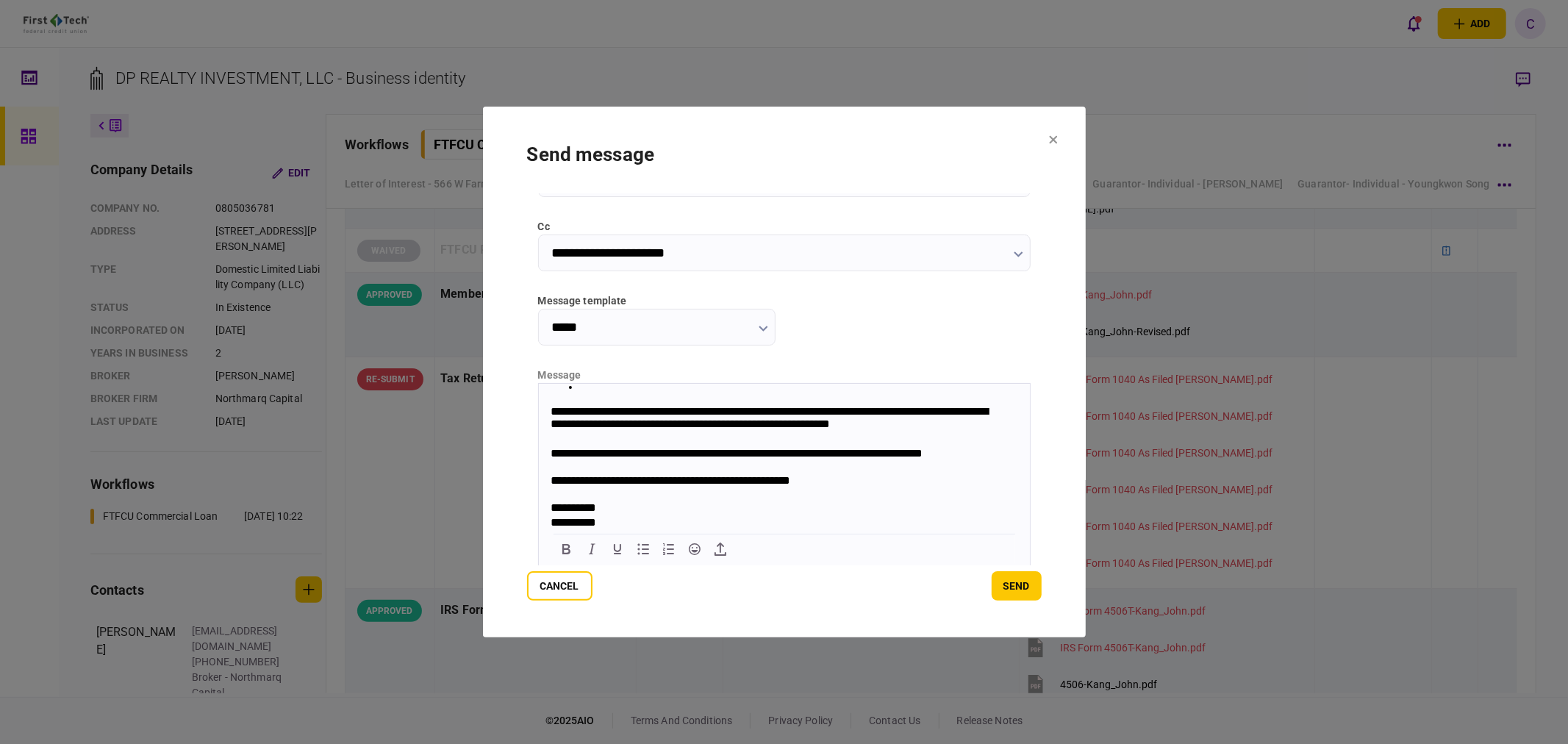
click at [965, 130] on section "**********" at bounding box center [784, 372] width 603 height 531
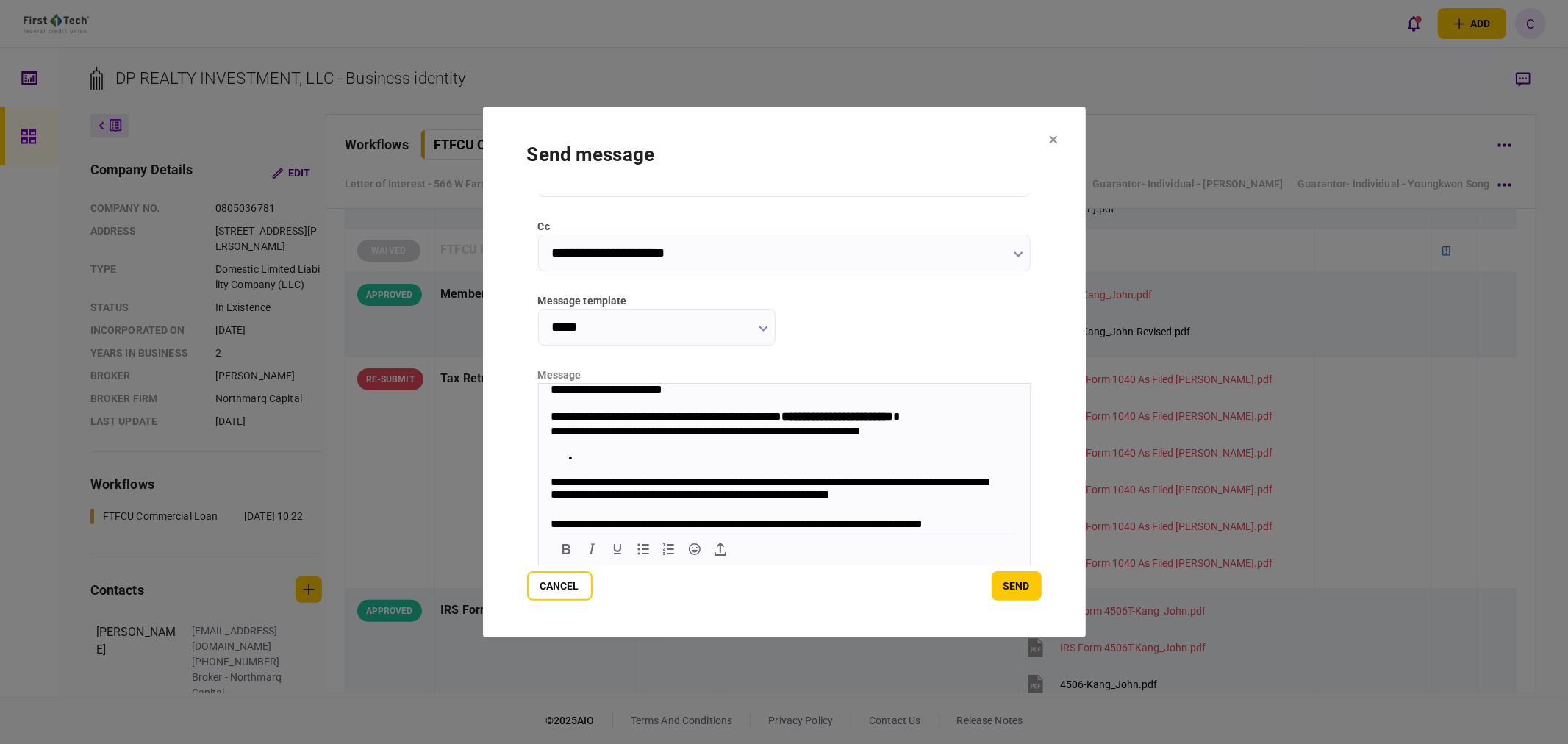
scroll to position [0, 0]
click at [687, 451] on div "**********" at bounding box center [783, 457] width 467 height 95
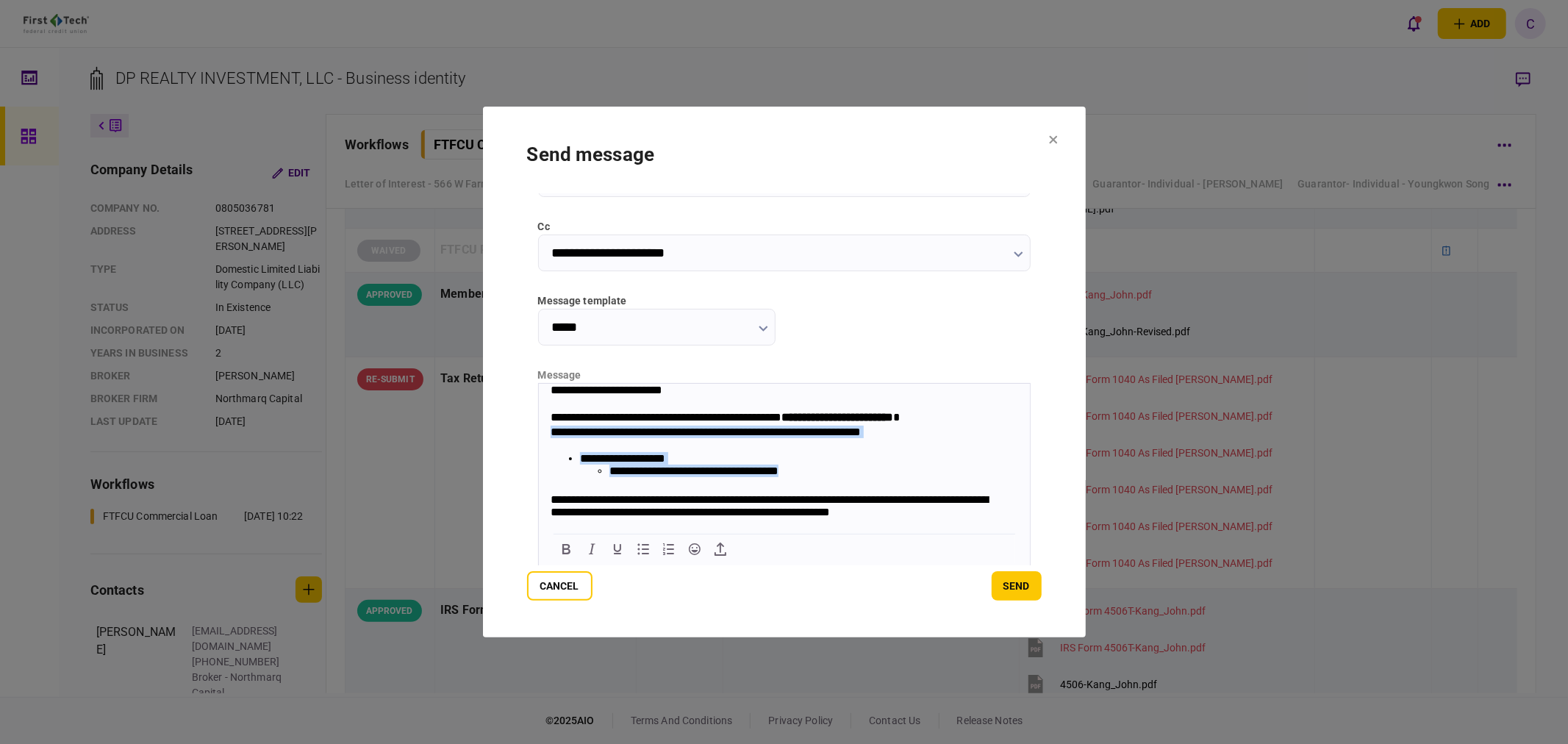
drag, startPoint x: 825, startPoint y: 478, endPoint x: 551, endPoint y: 441, distance: 276.5
click at [551, 441] on div "**********" at bounding box center [783, 465] width 467 height 112
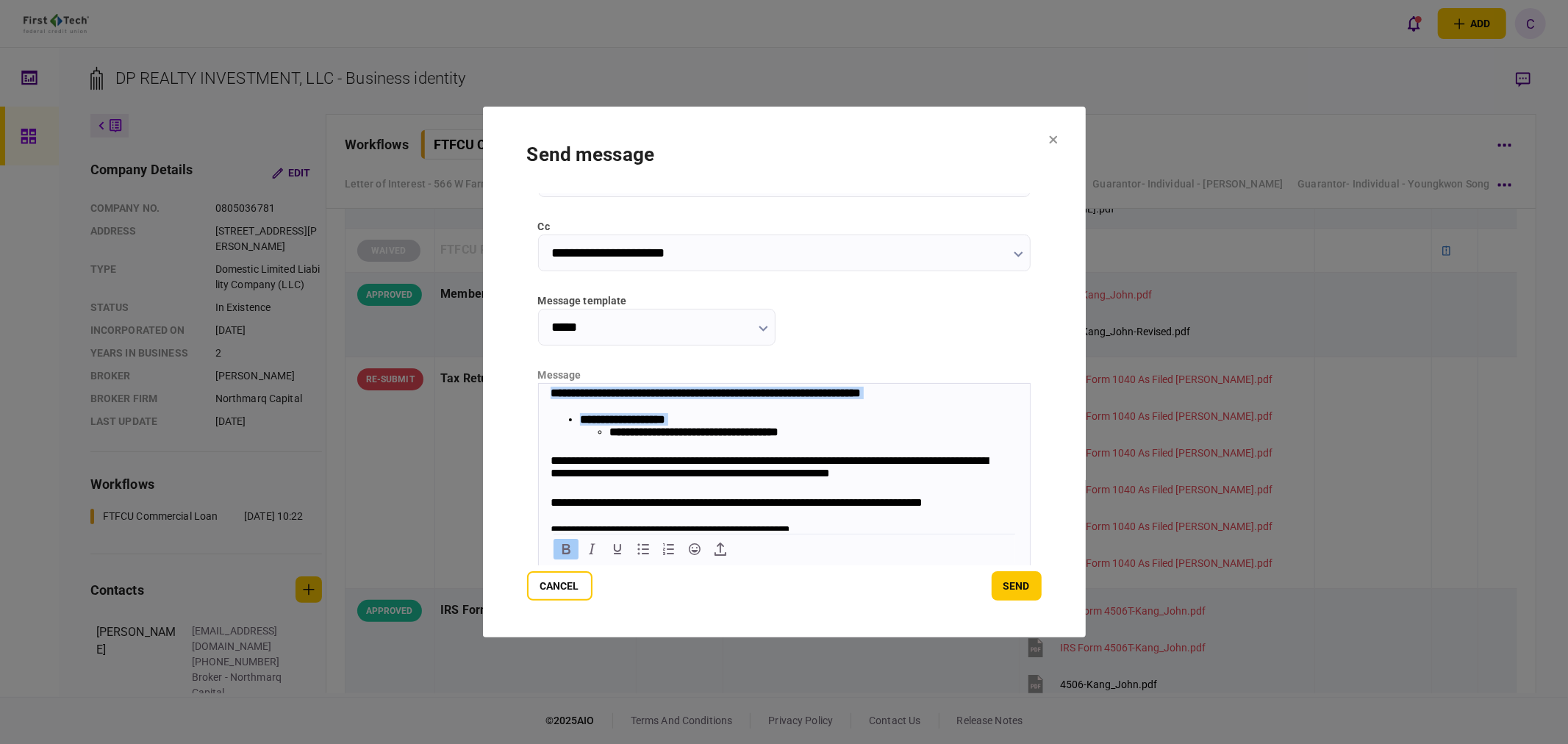
scroll to position [97, 0]
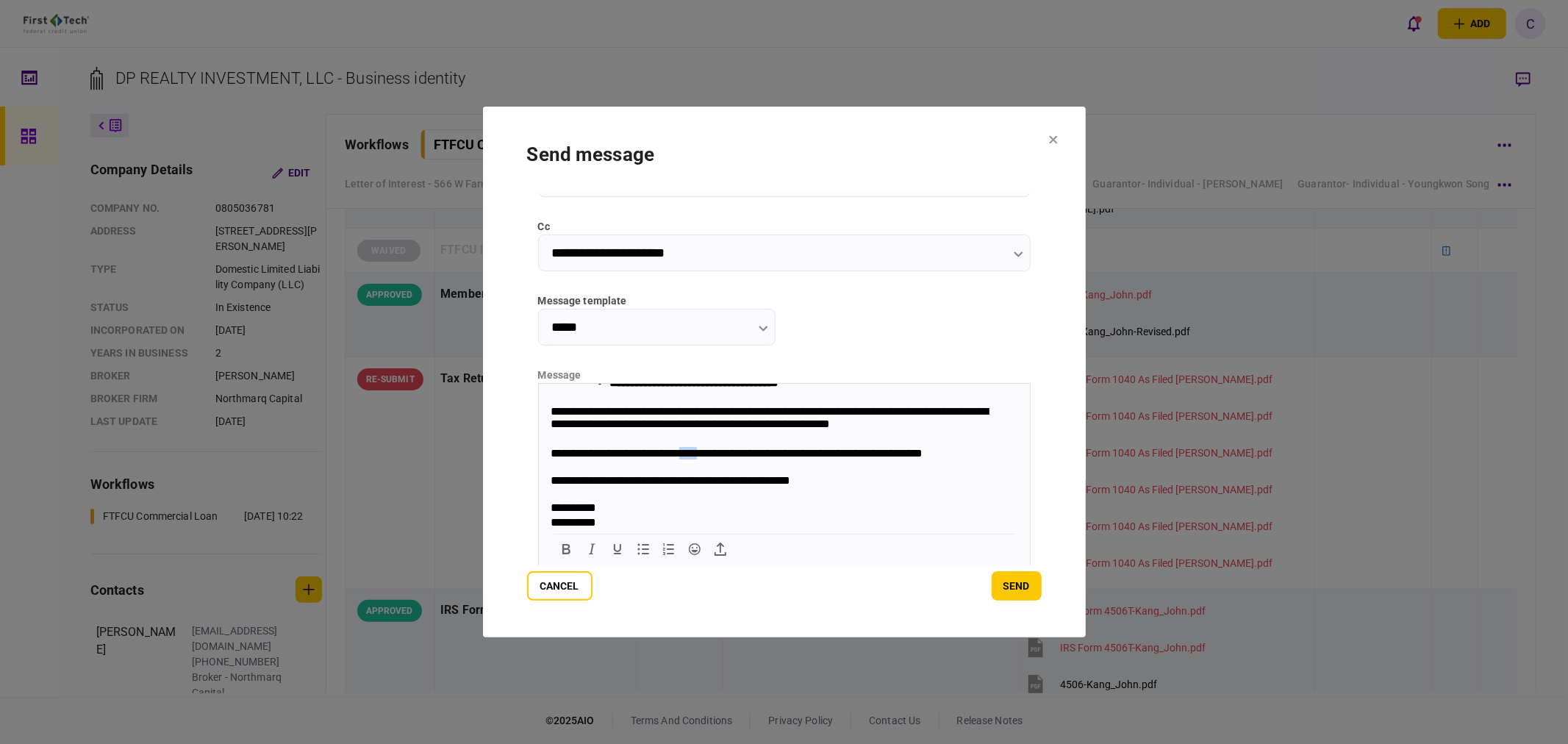
drag, startPoint x: 722, startPoint y: 448, endPoint x: 705, endPoint y: 448, distance: 17.0
click at [705, 448] on div "**********" at bounding box center [776, 454] width 453 height 15
drag, startPoint x: 983, startPoint y: 449, endPoint x: 497, endPoint y: 449, distance: 486.0
click at [538, 449] on html "**********" at bounding box center [784, 412] width 491 height 235
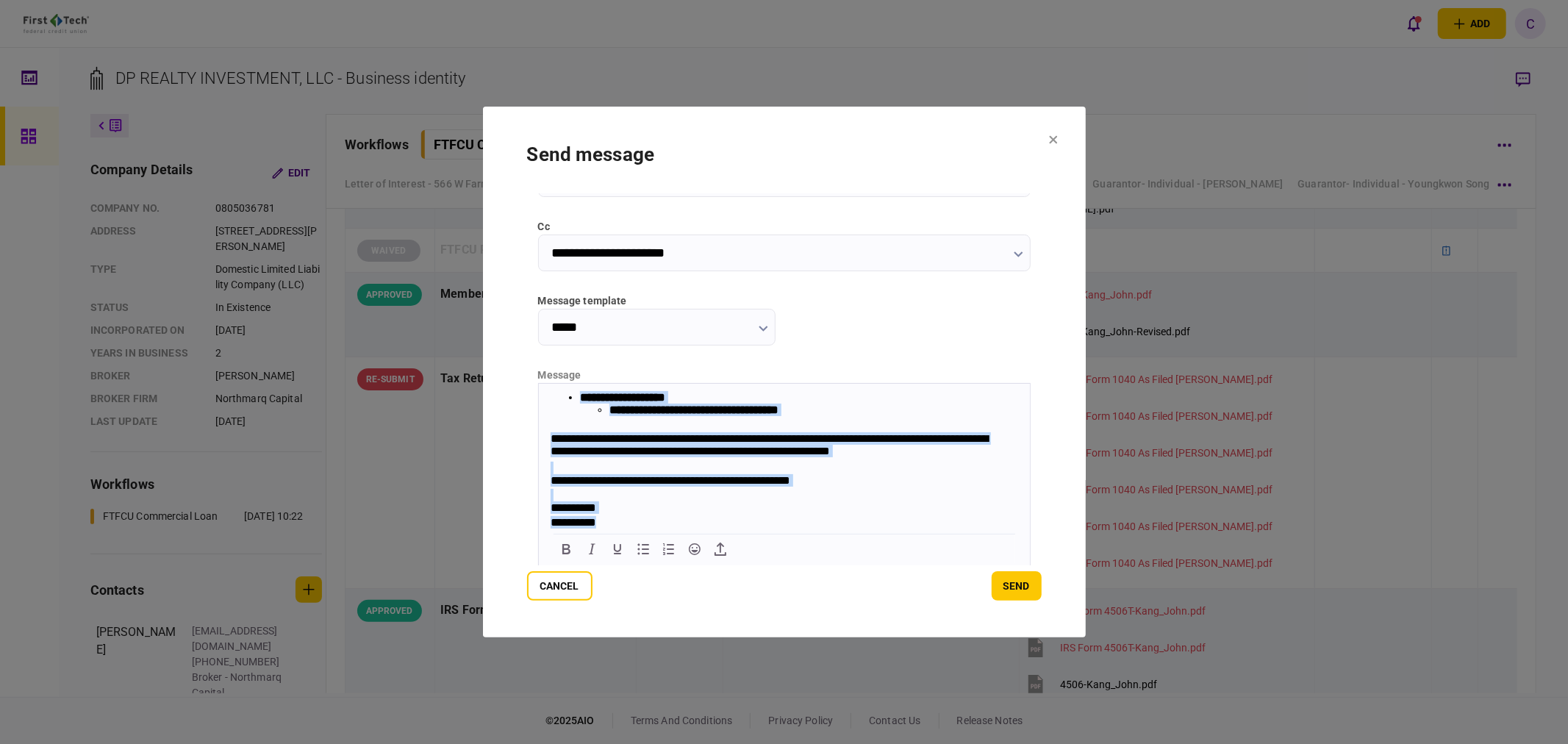
scroll to position [0, 0]
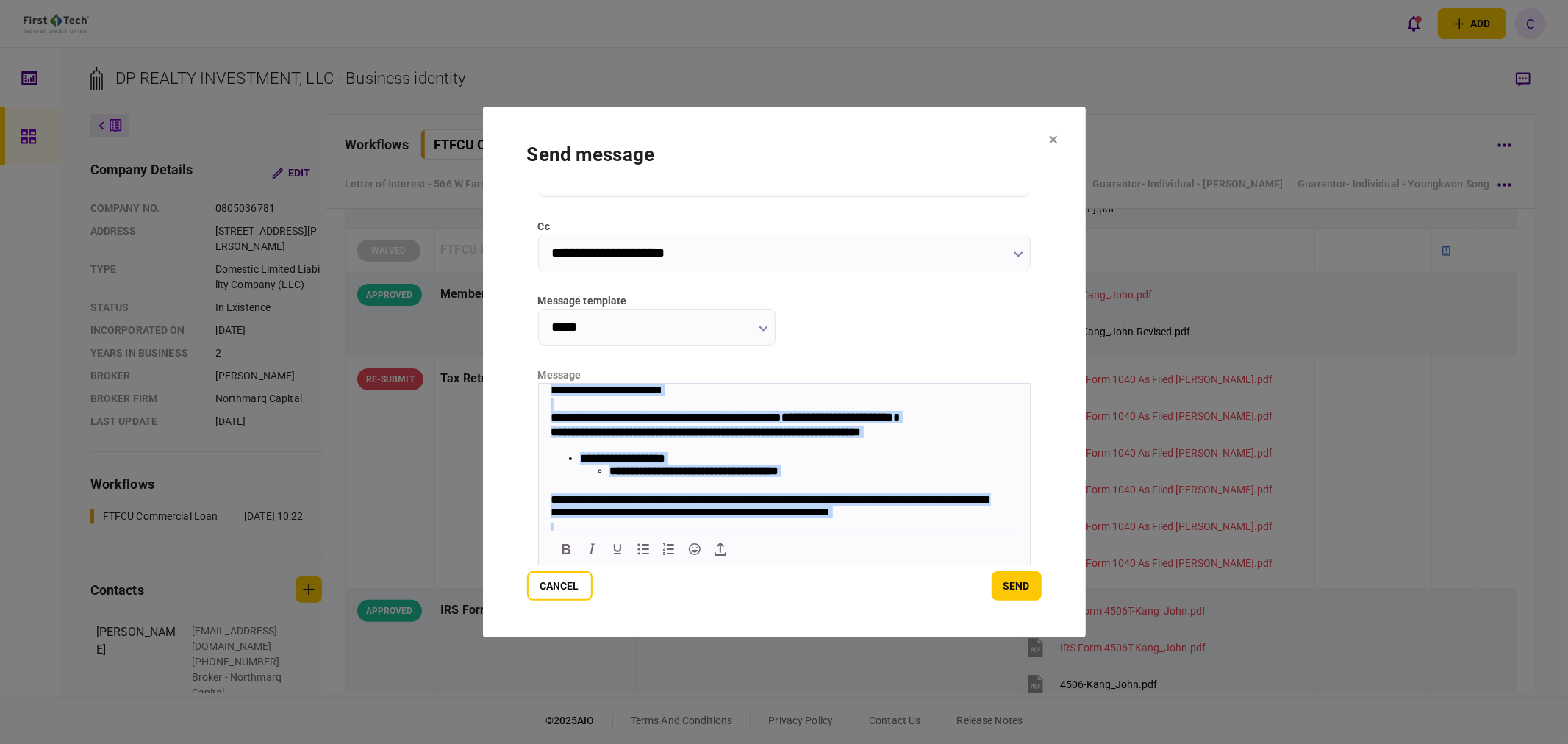
drag, startPoint x: 612, startPoint y: 522, endPoint x: 940, endPoint y: 662, distance: 356.6
click at [538, 383] on html "**********" at bounding box center [784, 487] width 491 height 208
copy body "**********"
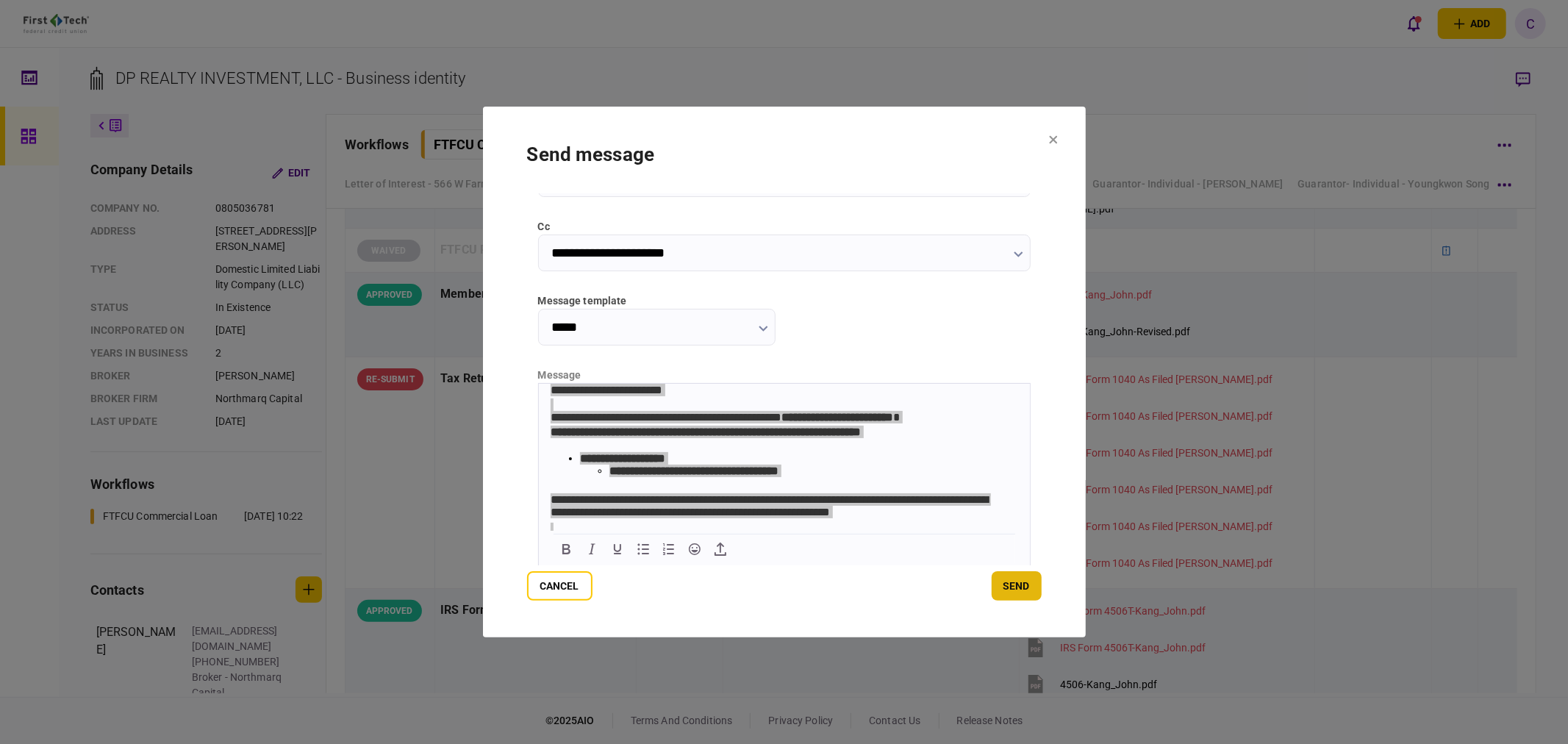
click at [1031, 590] on button "send" at bounding box center [1016, 585] width 50 height 29
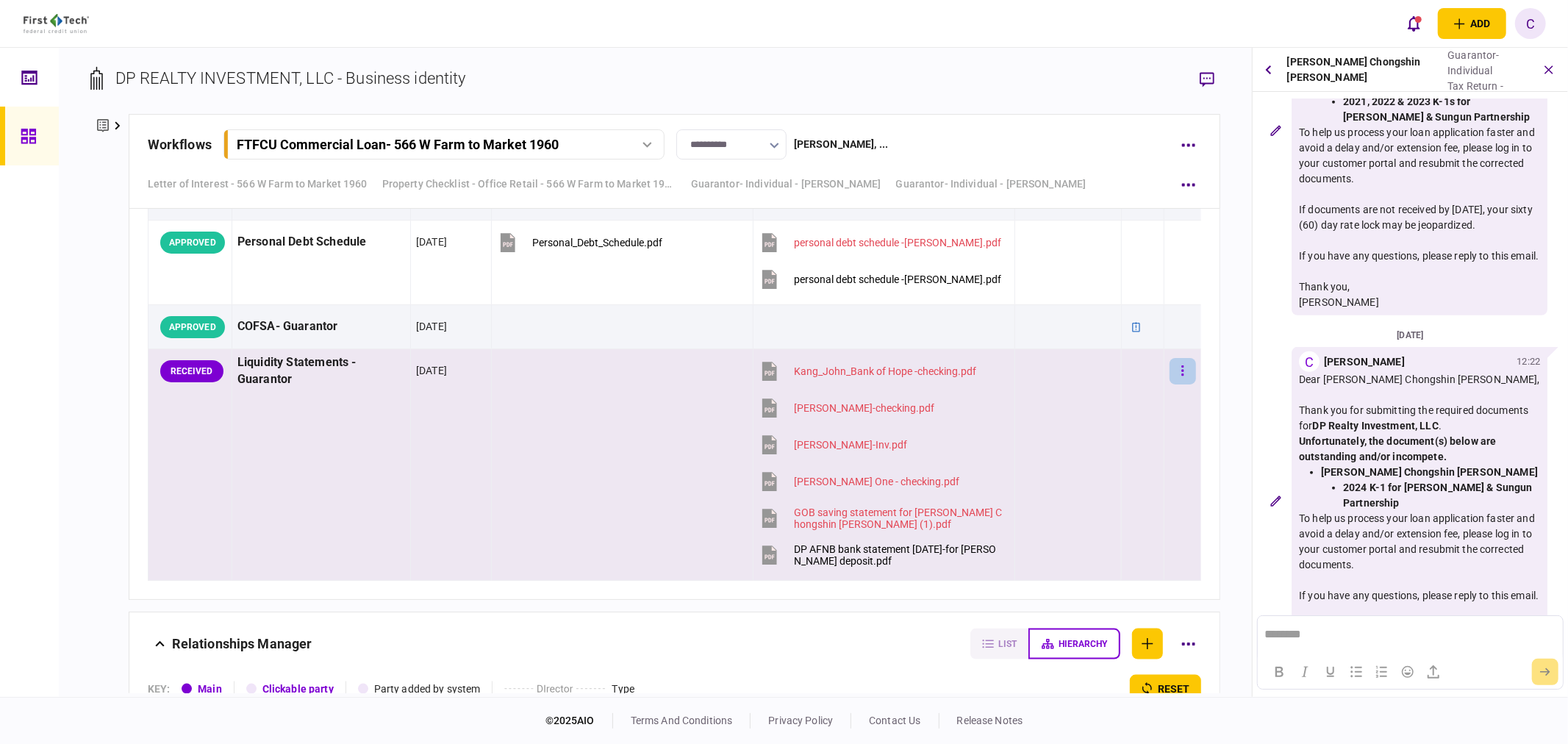
scroll to position [672, 0]
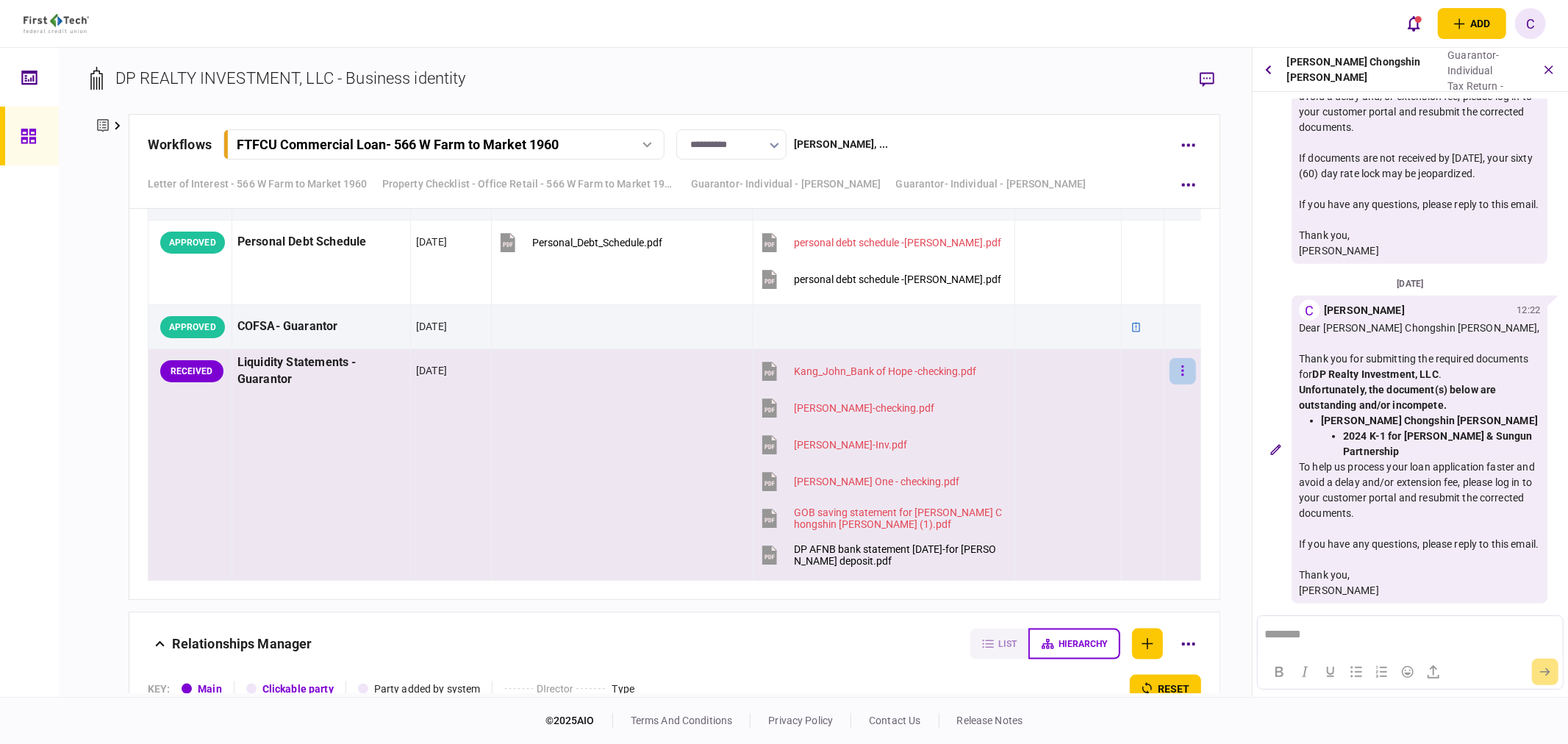
click at [1182, 375] on icon "button" at bounding box center [1183, 370] width 2 height 10
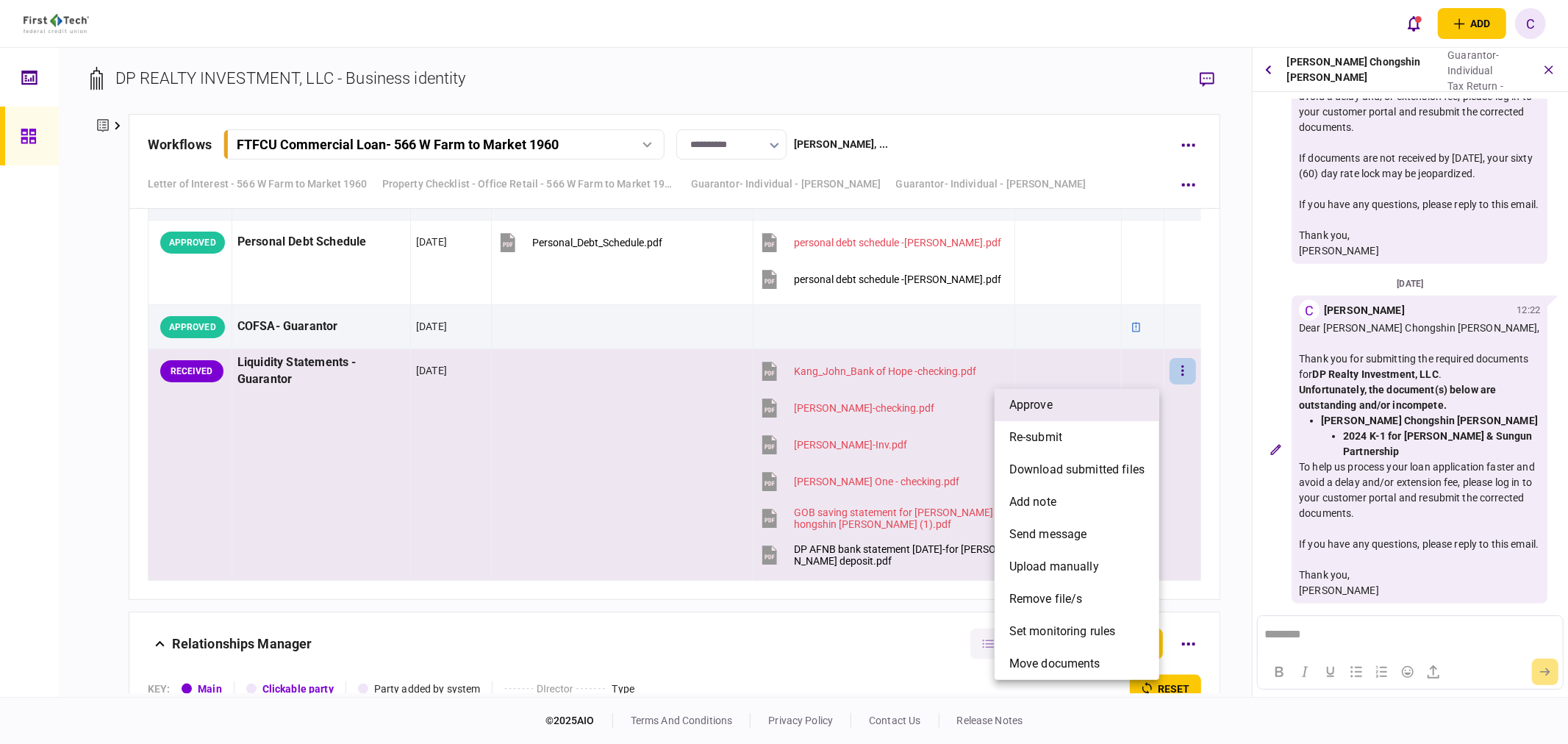
click at [1063, 405] on li "approve" at bounding box center [1077, 405] width 165 height 32
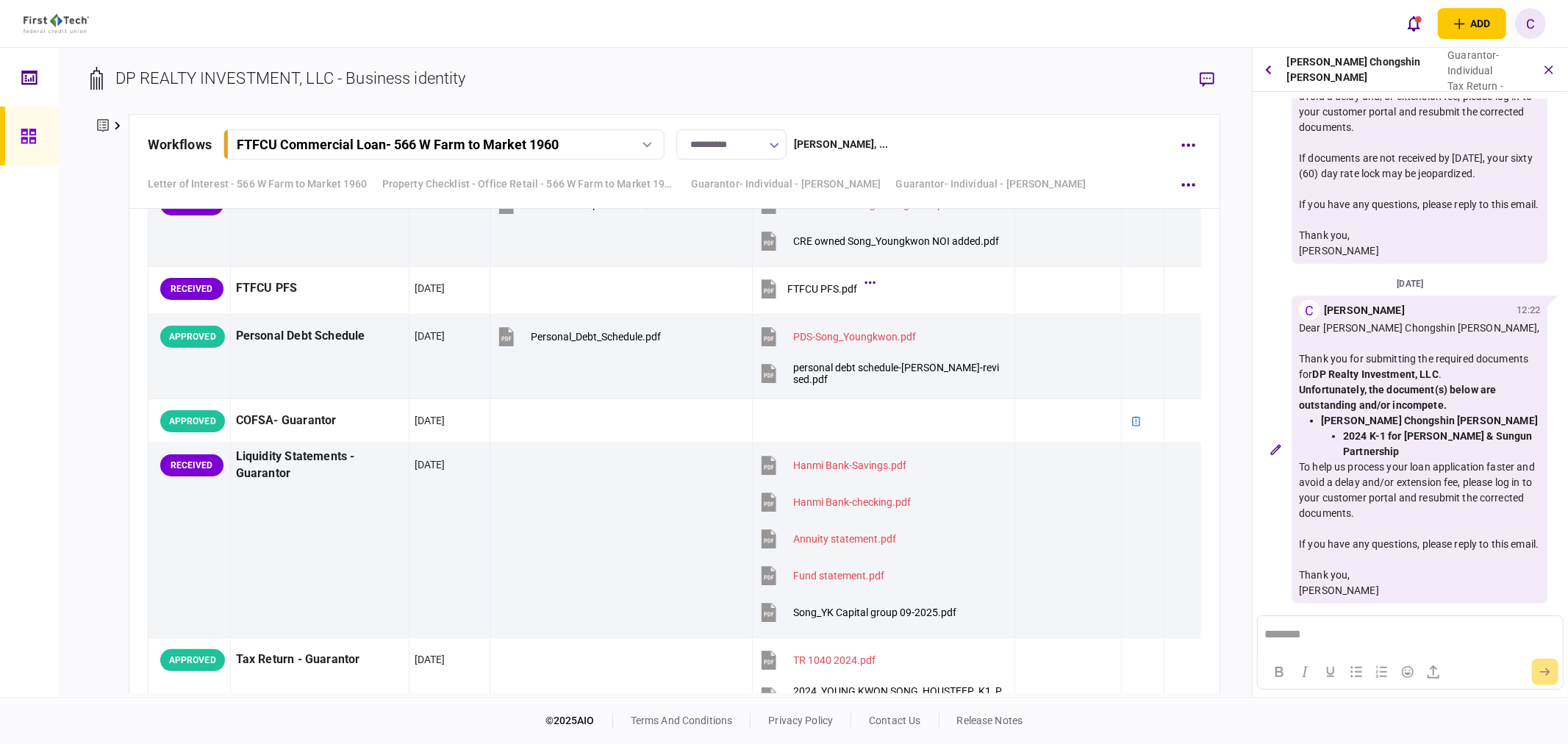
scroll to position [4645, 0]
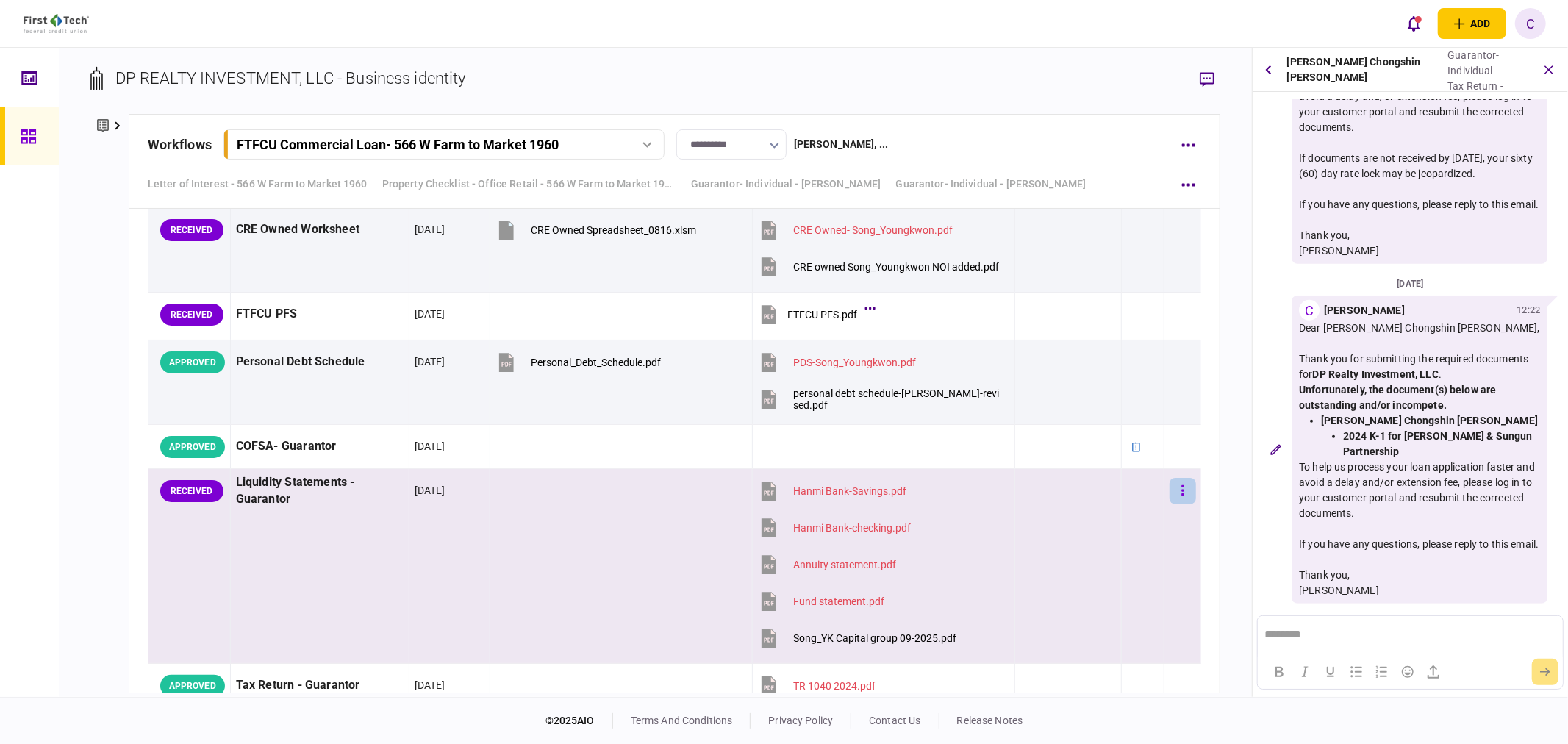
click at [1181, 496] on icon "button" at bounding box center [1182, 491] width 3 height 14
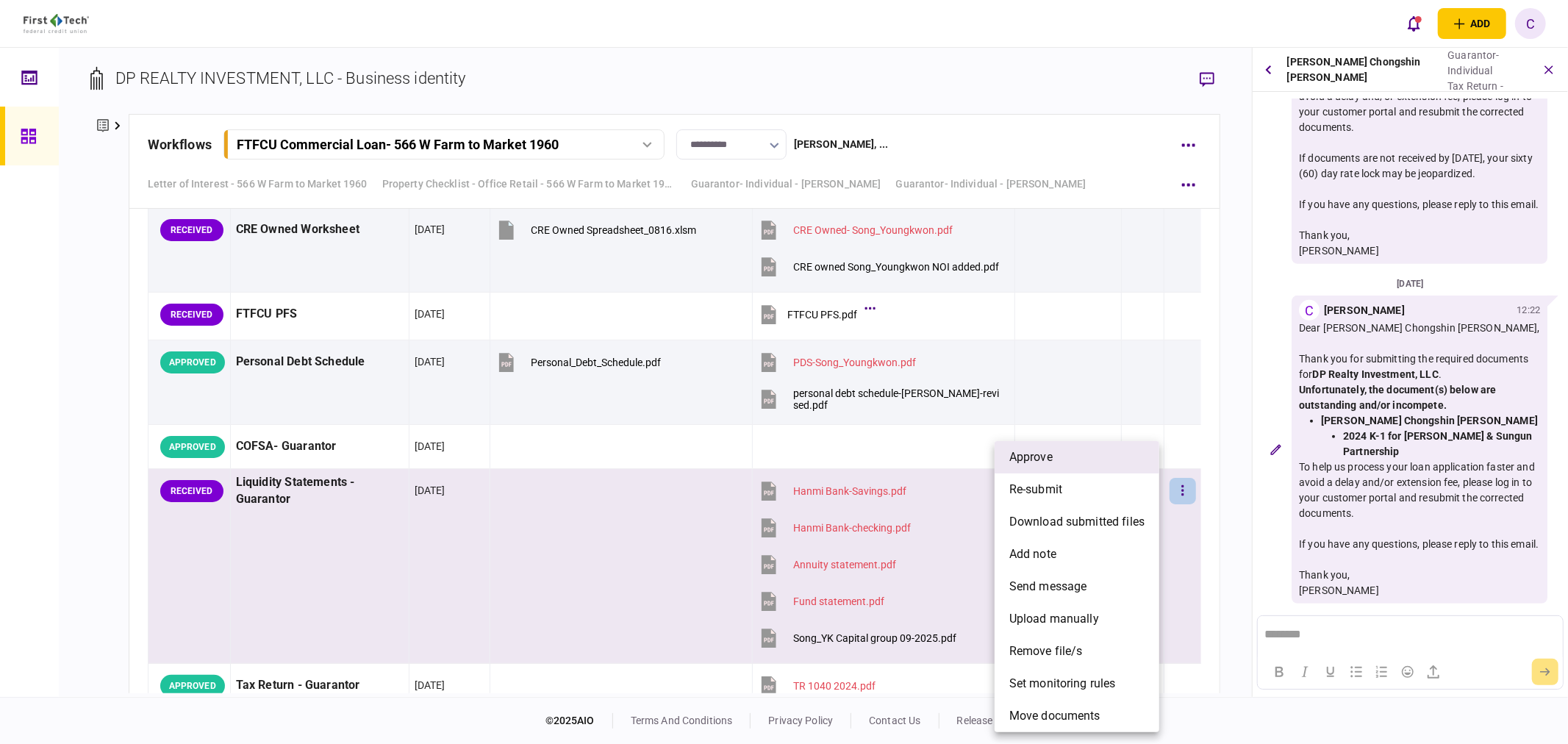
click at [1038, 460] on span "approve" at bounding box center [1031, 457] width 43 height 18
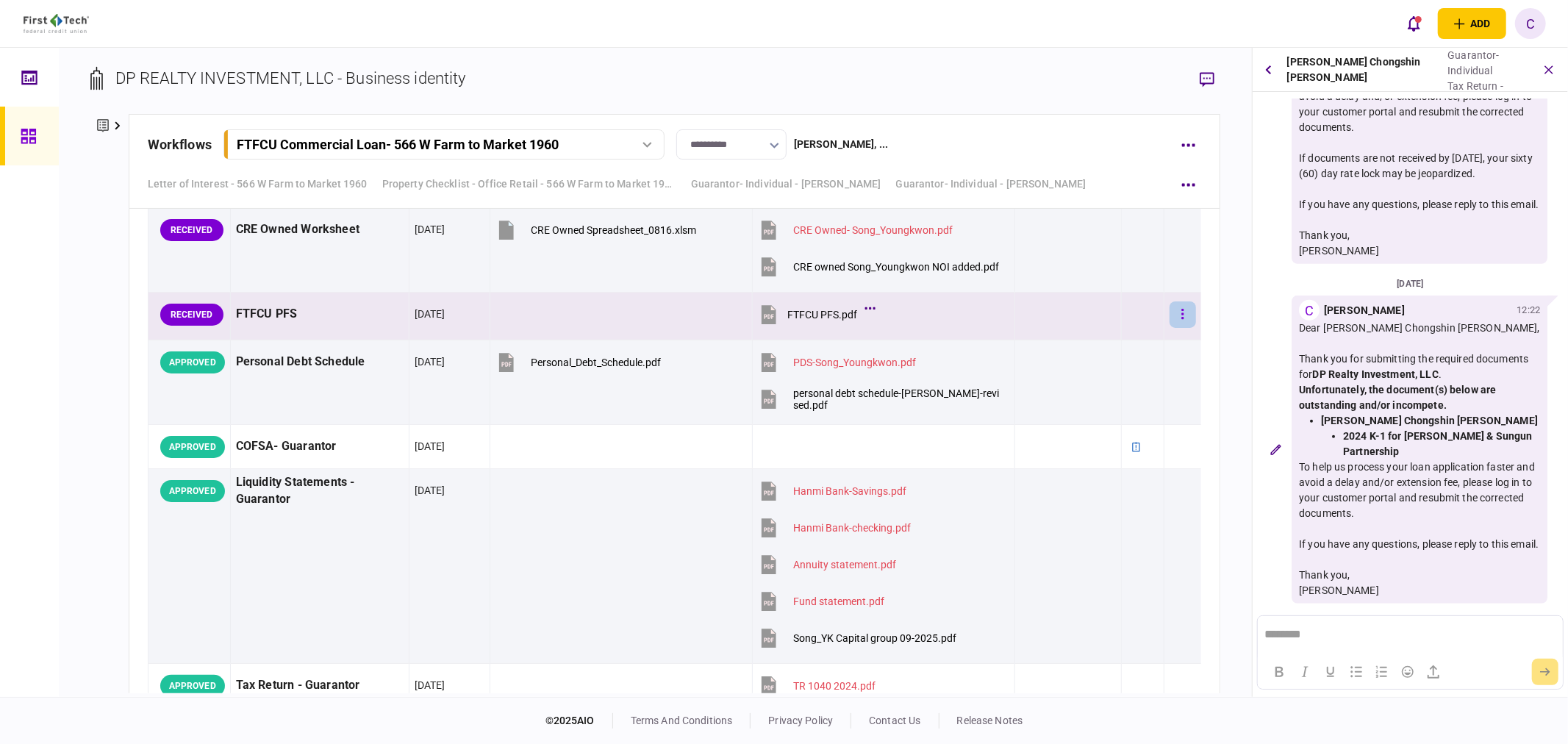
click at [1173, 327] on button "button" at bounding box center [1183, 314] width 26 height 26
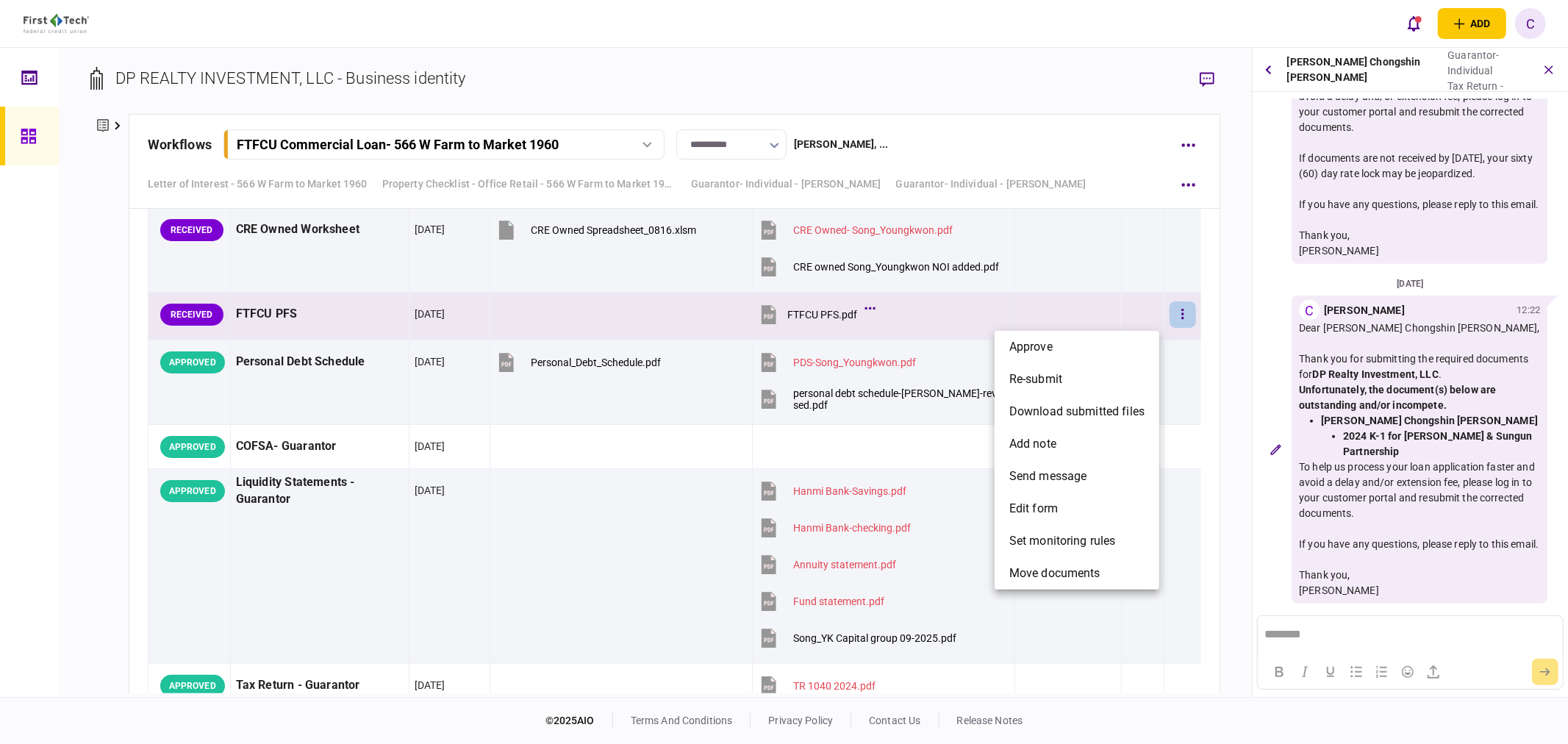
click at [1097, 342] on li "approve" at bounding box center [1077, 347] width 165 height 32
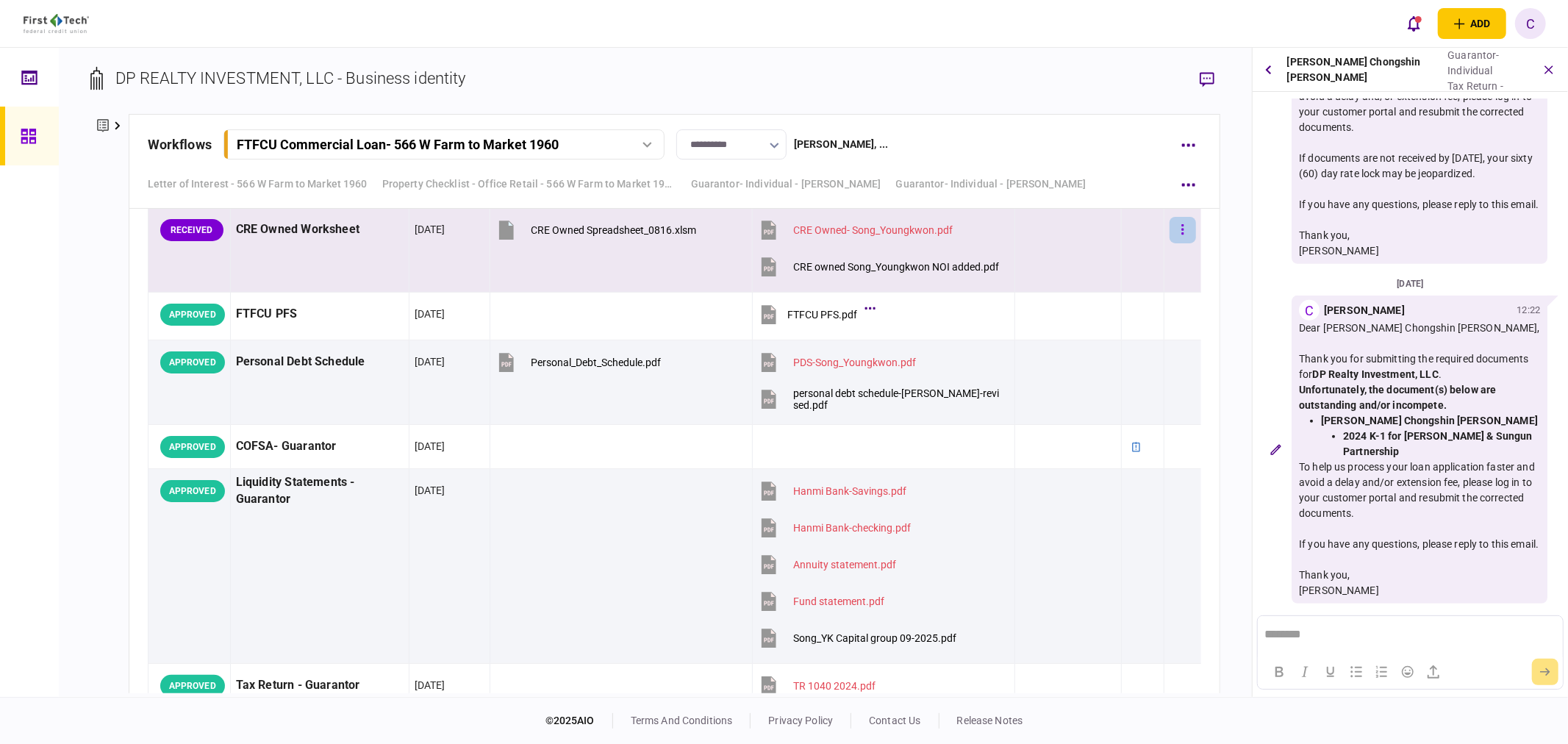
click at [1177, 236] on button "button" at bounding box center [1183, 230] width 26 height 26
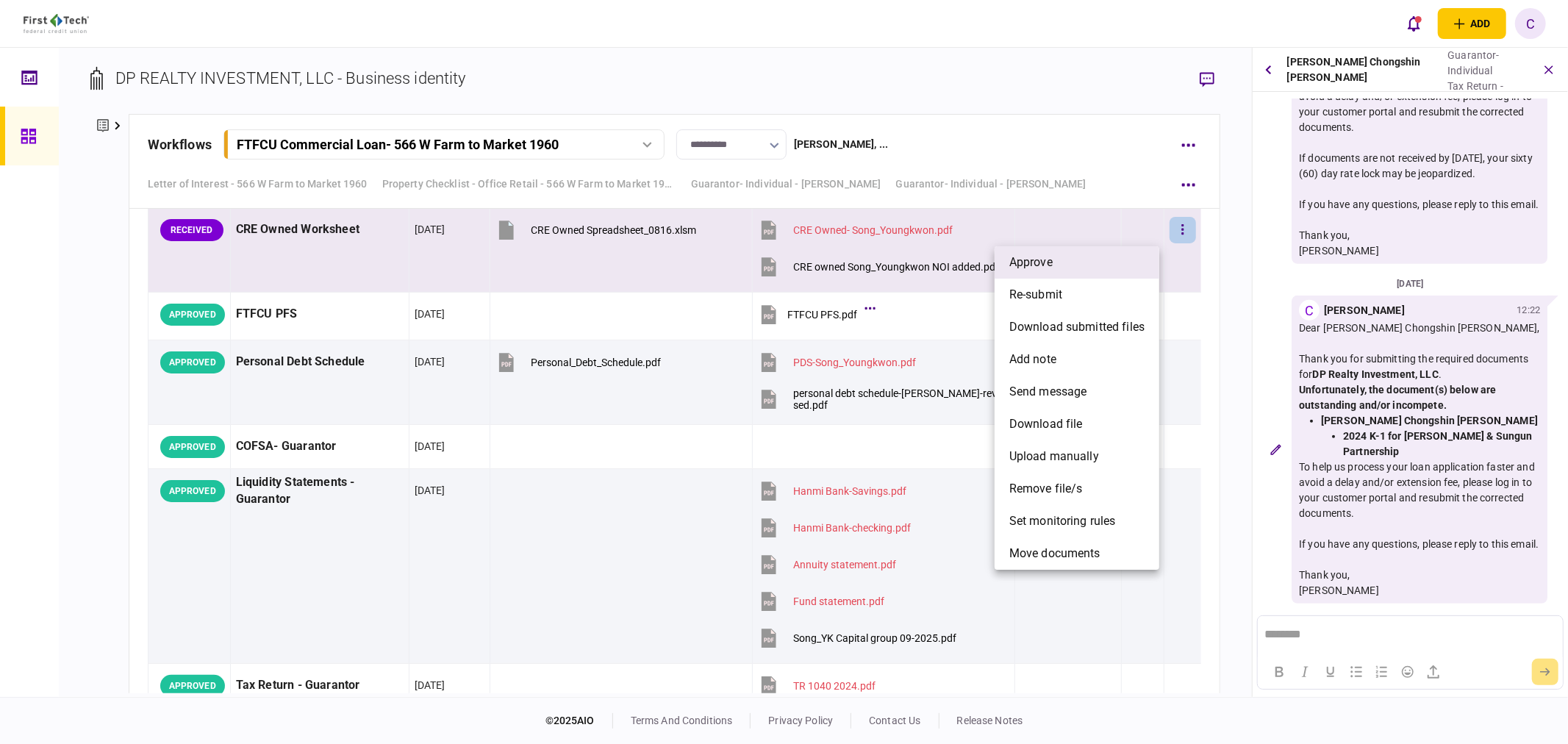
click at [1105, 259] on li "approve" at bounding box center [1077, 263] width 165 height 32
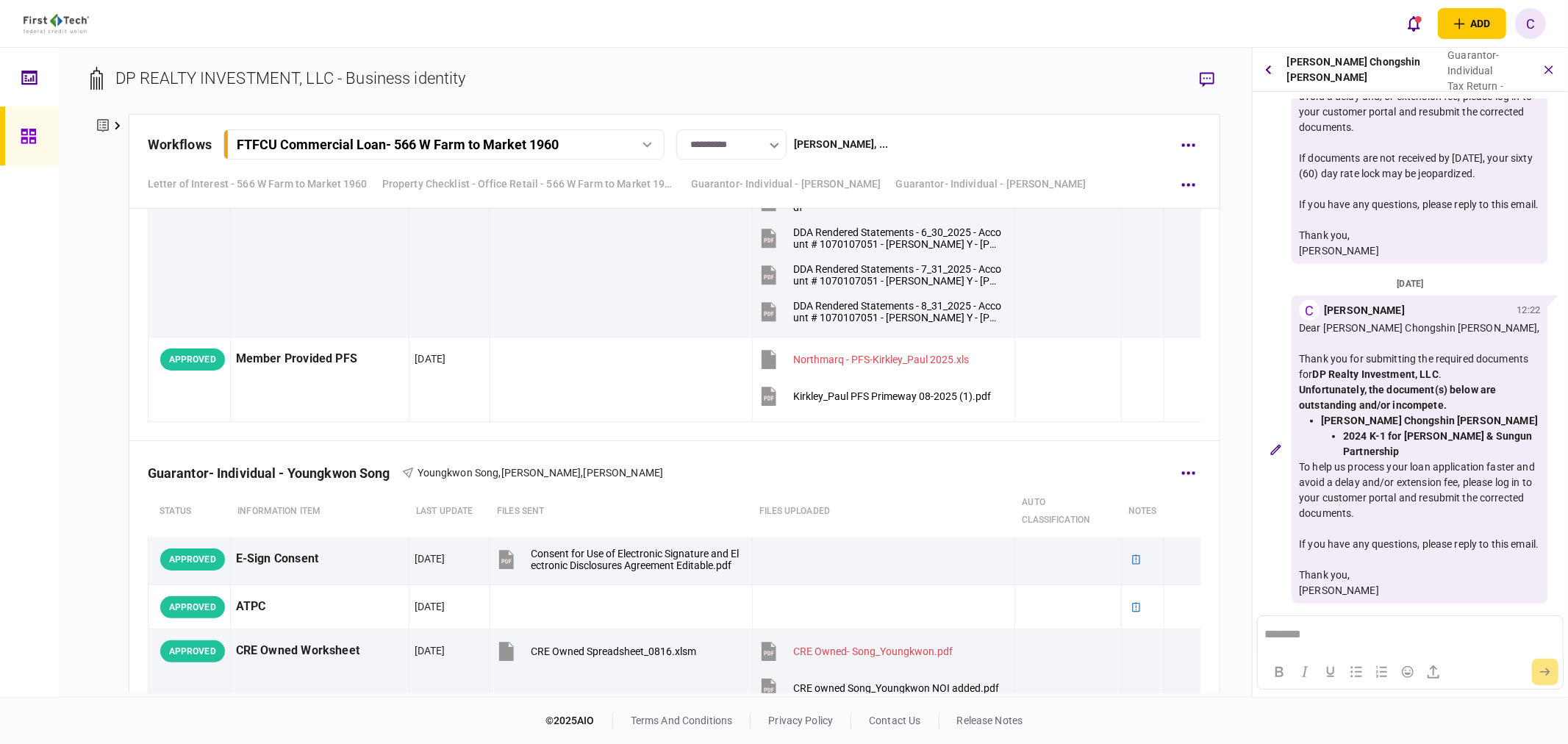
scroll to position [4074, 0]
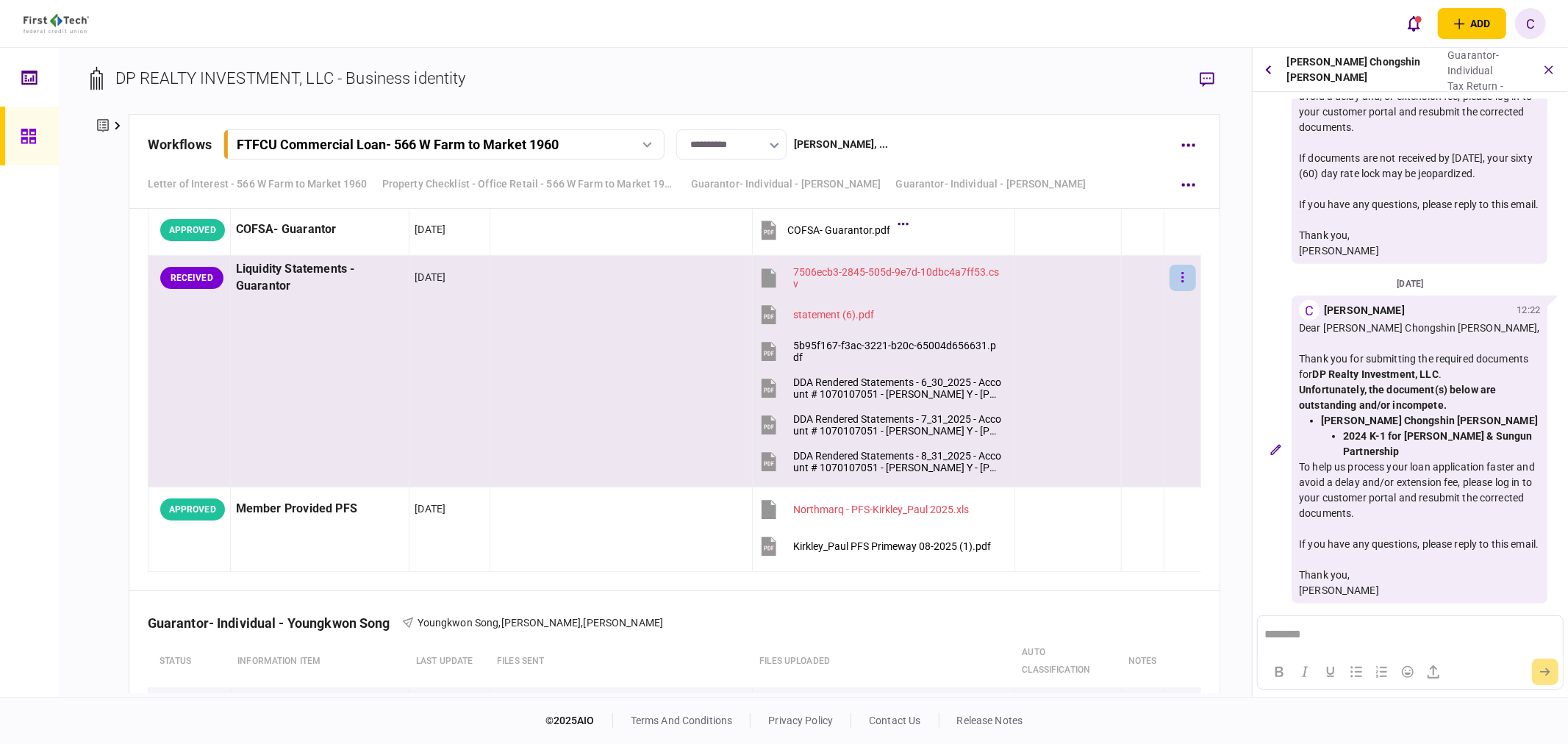
click at [1181, 284] on icon "button" at bounding box center [1182, 277] width 3 height 14
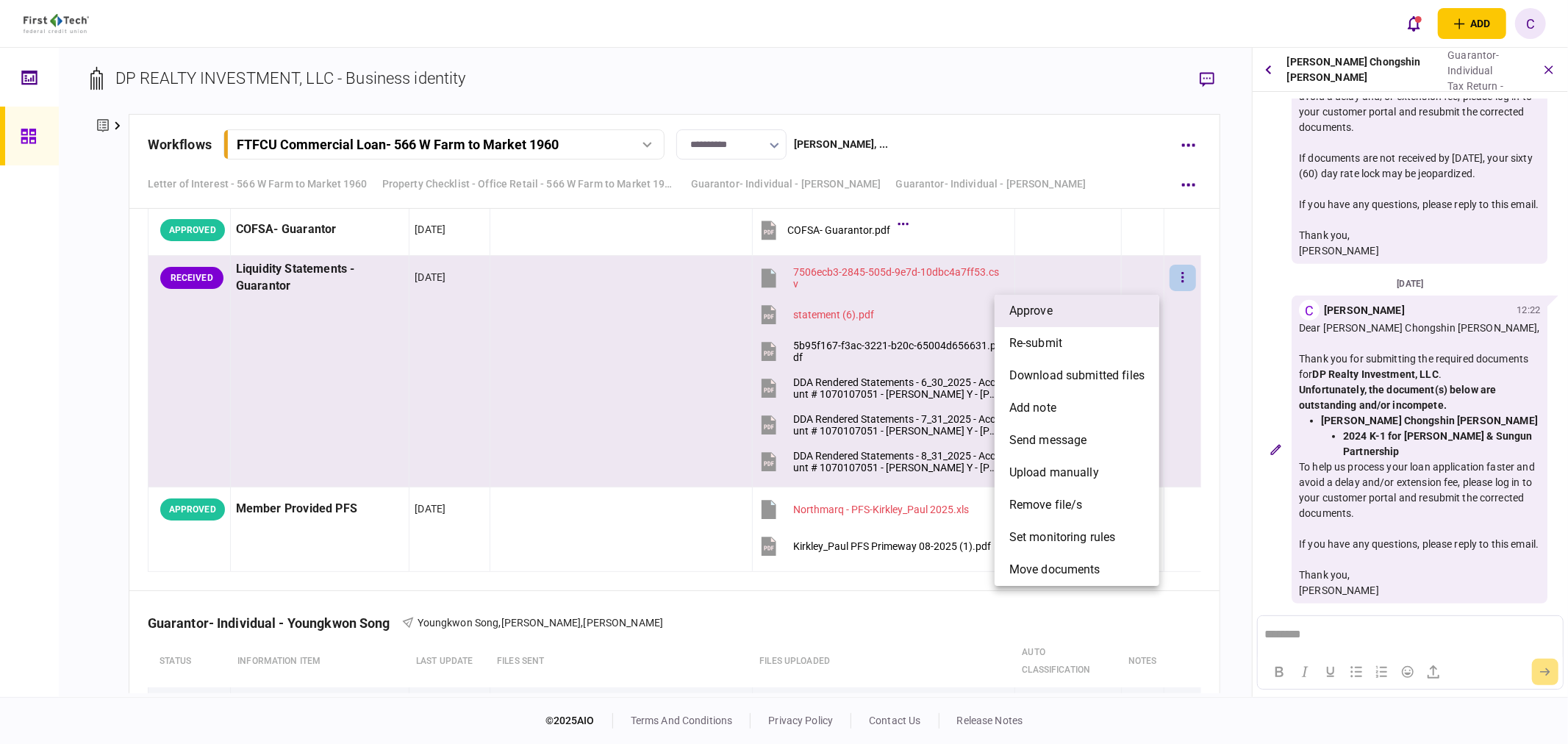
click at [1091, 308] on li "approve" at bounding box center [1077, 311] width 165 height 32
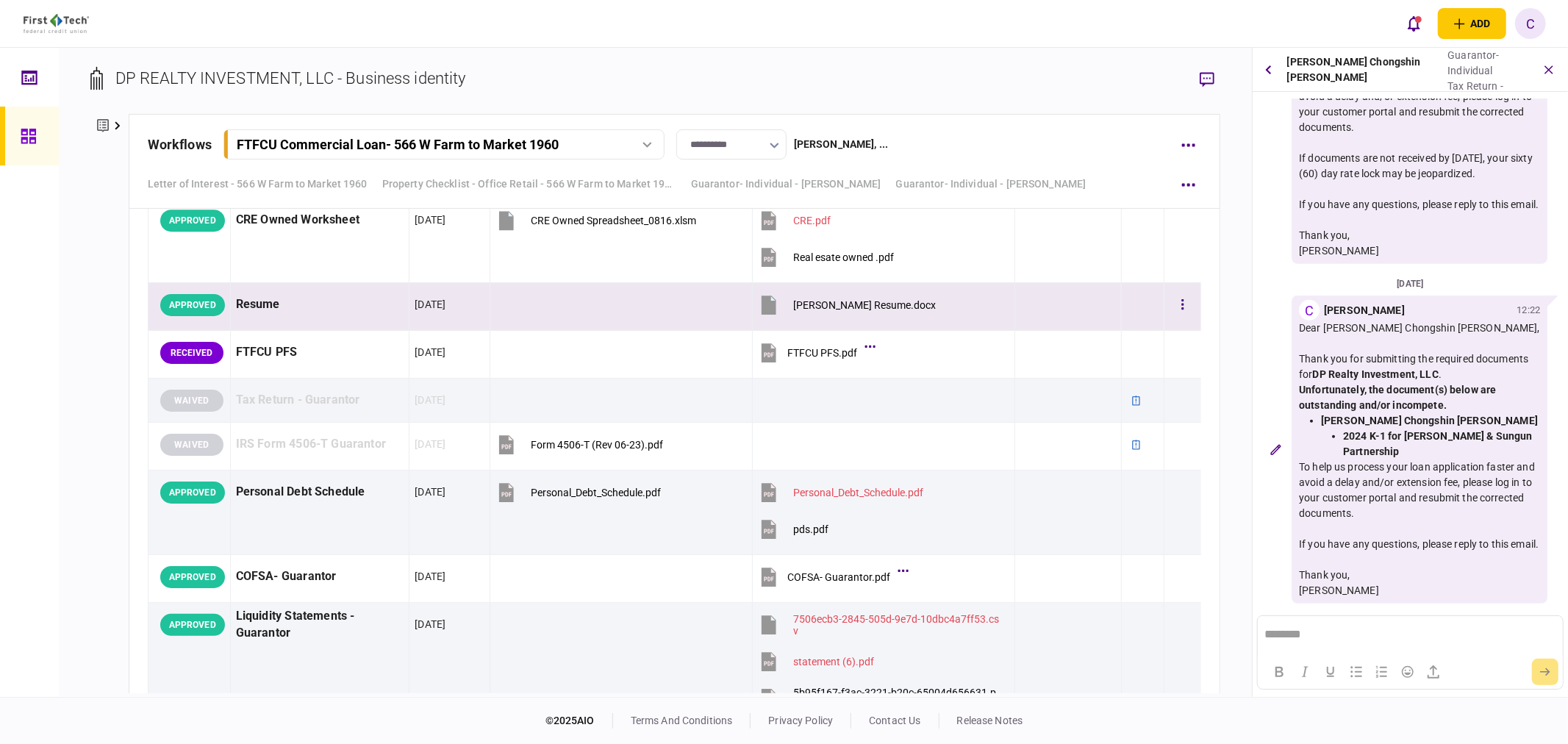
scroll to position [3665, 0]
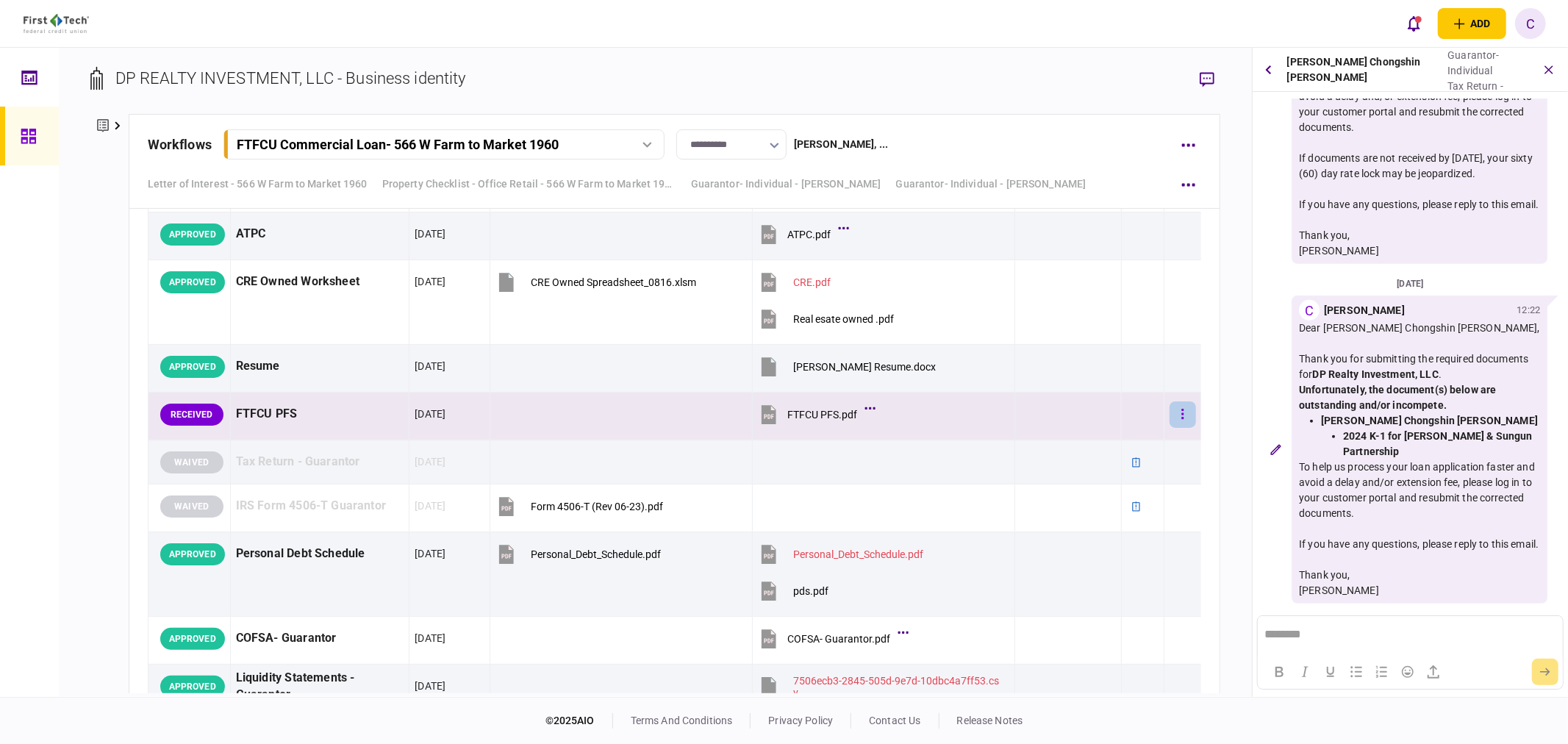
click at [1169, 410] on button "button" at bounding box center [1183, 415] width 26 height 26
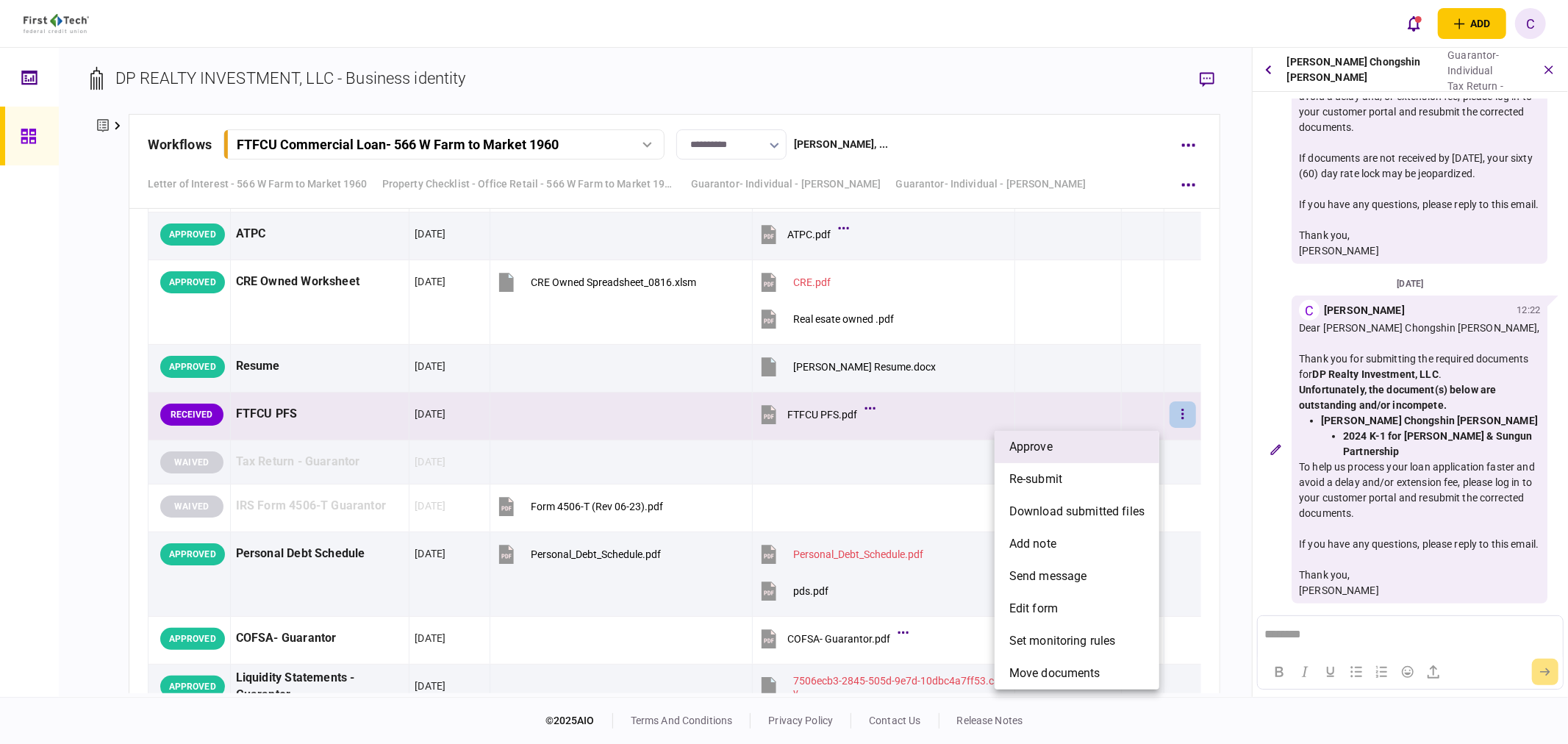
click at [1086, 438] on li "approve" at bounding box center [1077, 447] width 165 height 32
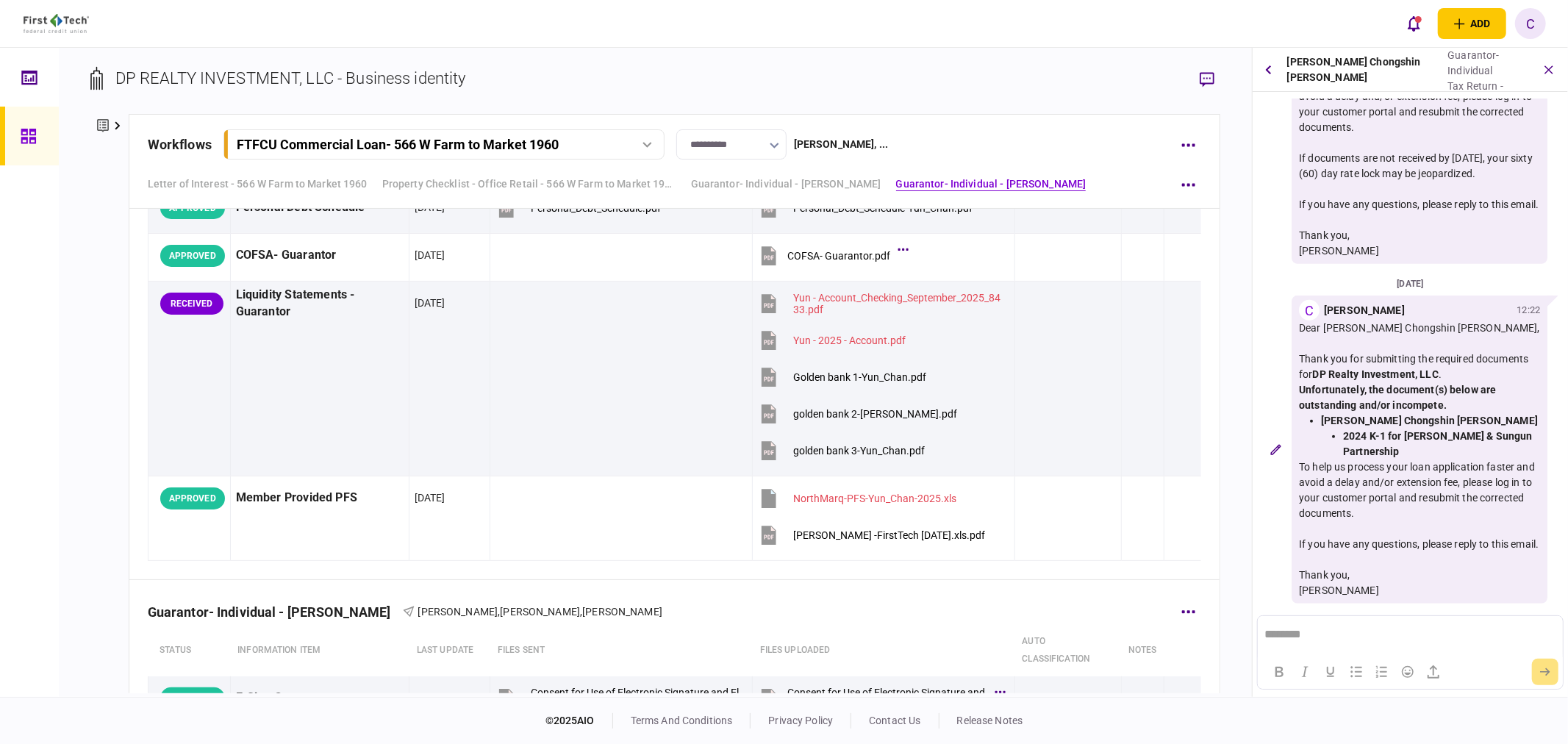
scroll to position [3092, 0]
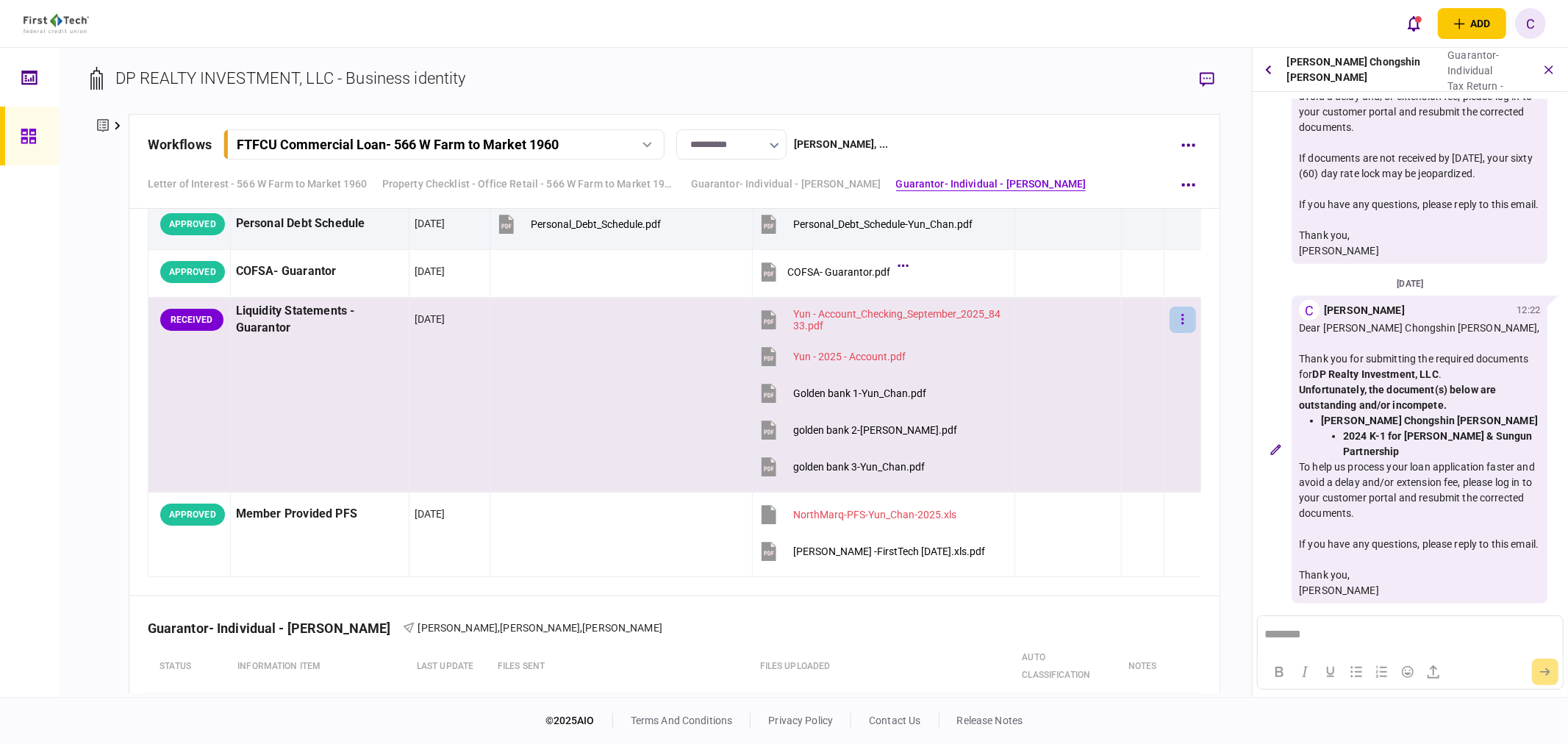
click at [1169, 321] on button "button" at bounding box center [1183, 320] width 26 height 26
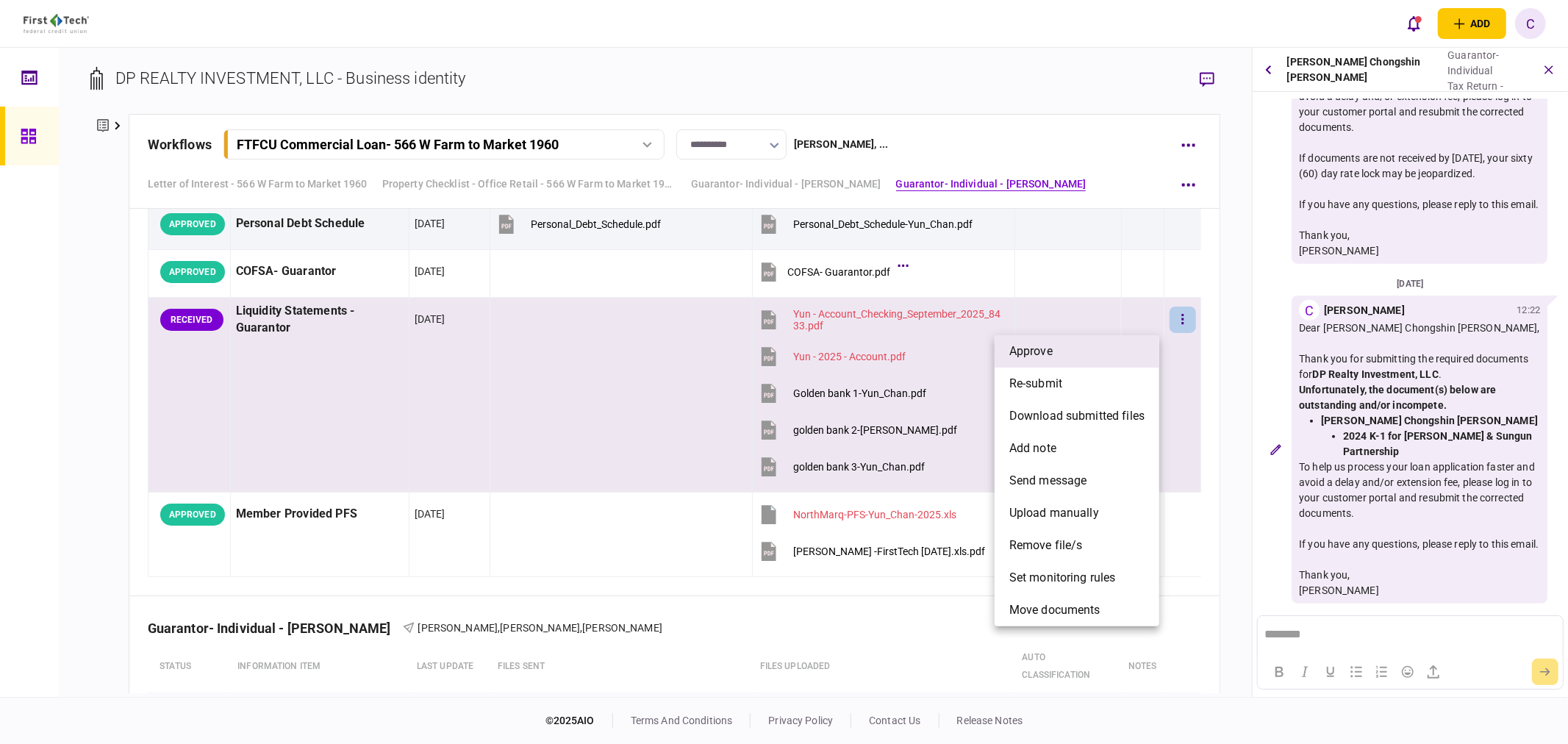
click at [1086, 350] on li "approve" at bounding box center [1077, 351] width 165 height 32
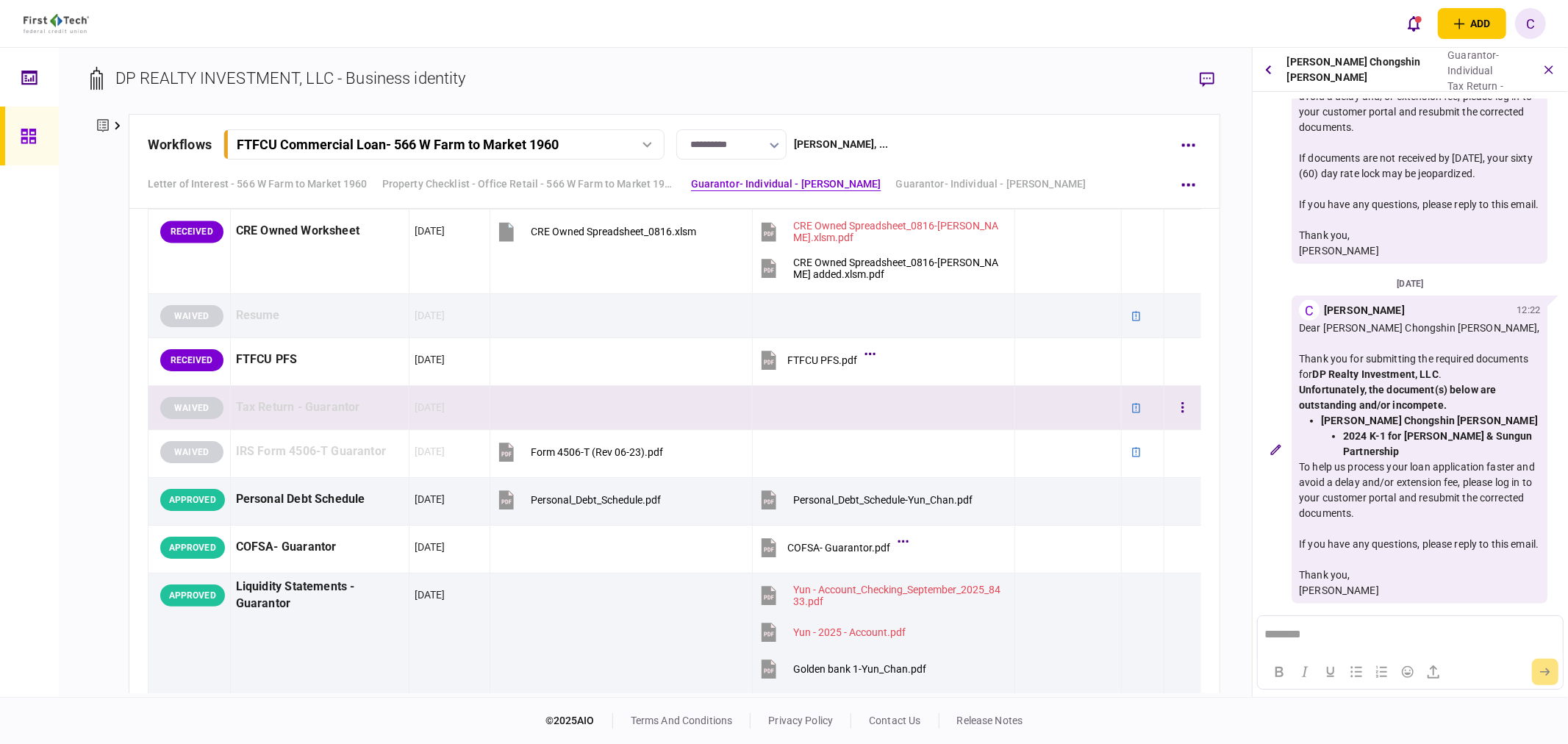
scroll to position [2684, 0]
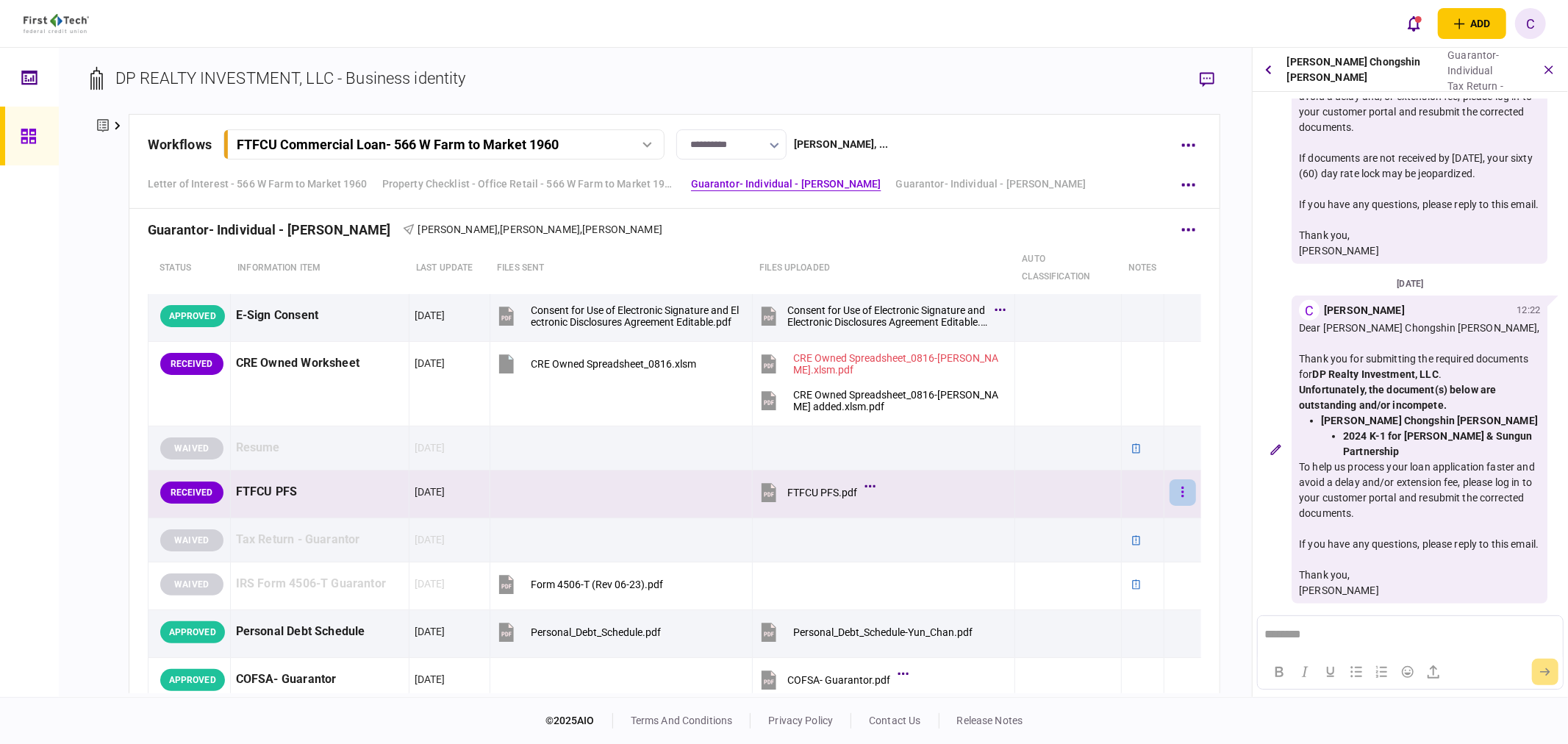
click at [1182, 490] on icon "button" at bounding box center [1183, 492] width 2 height 10
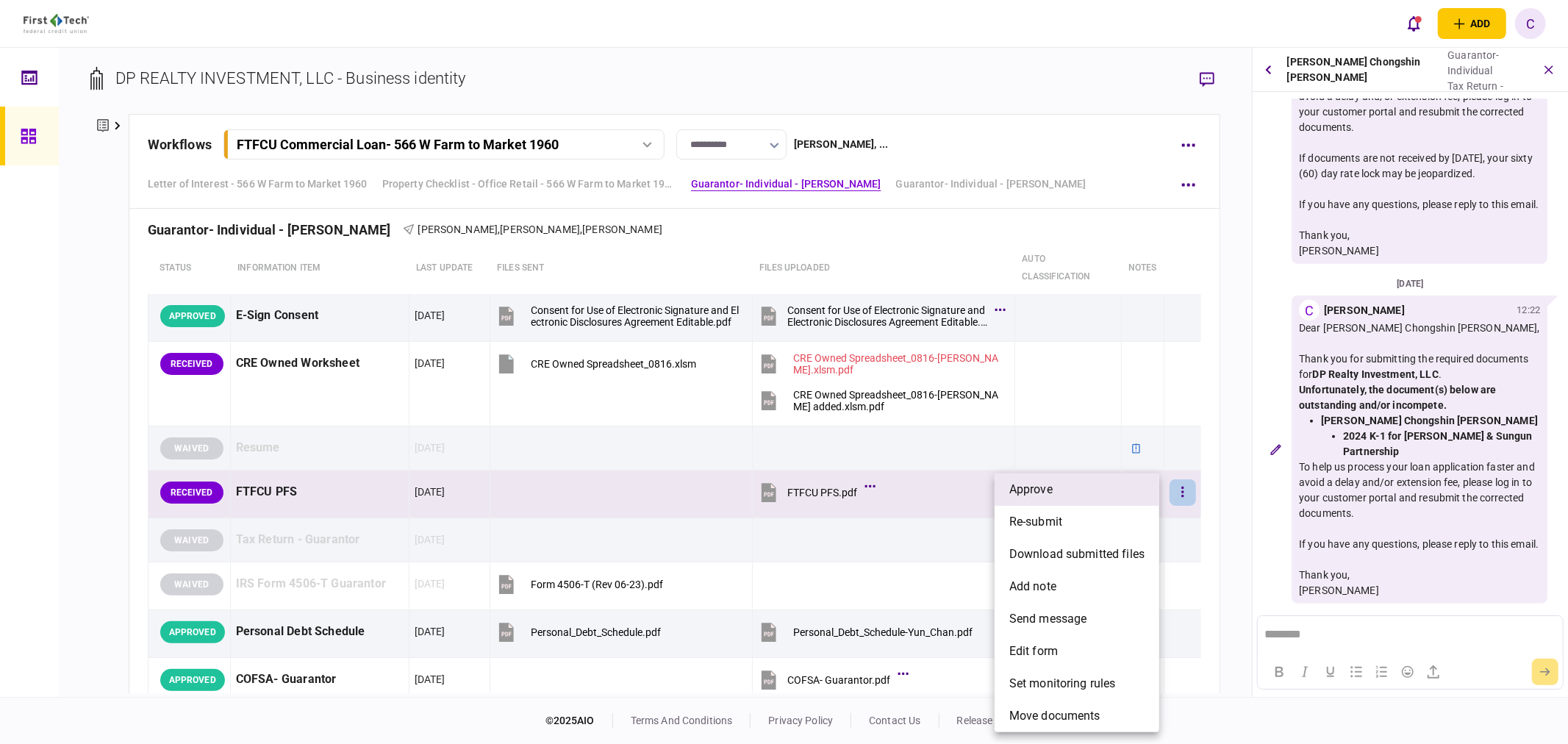
click at [1064, 488] on li "approve" at bounding box center [1077, 490] width 165 height 32
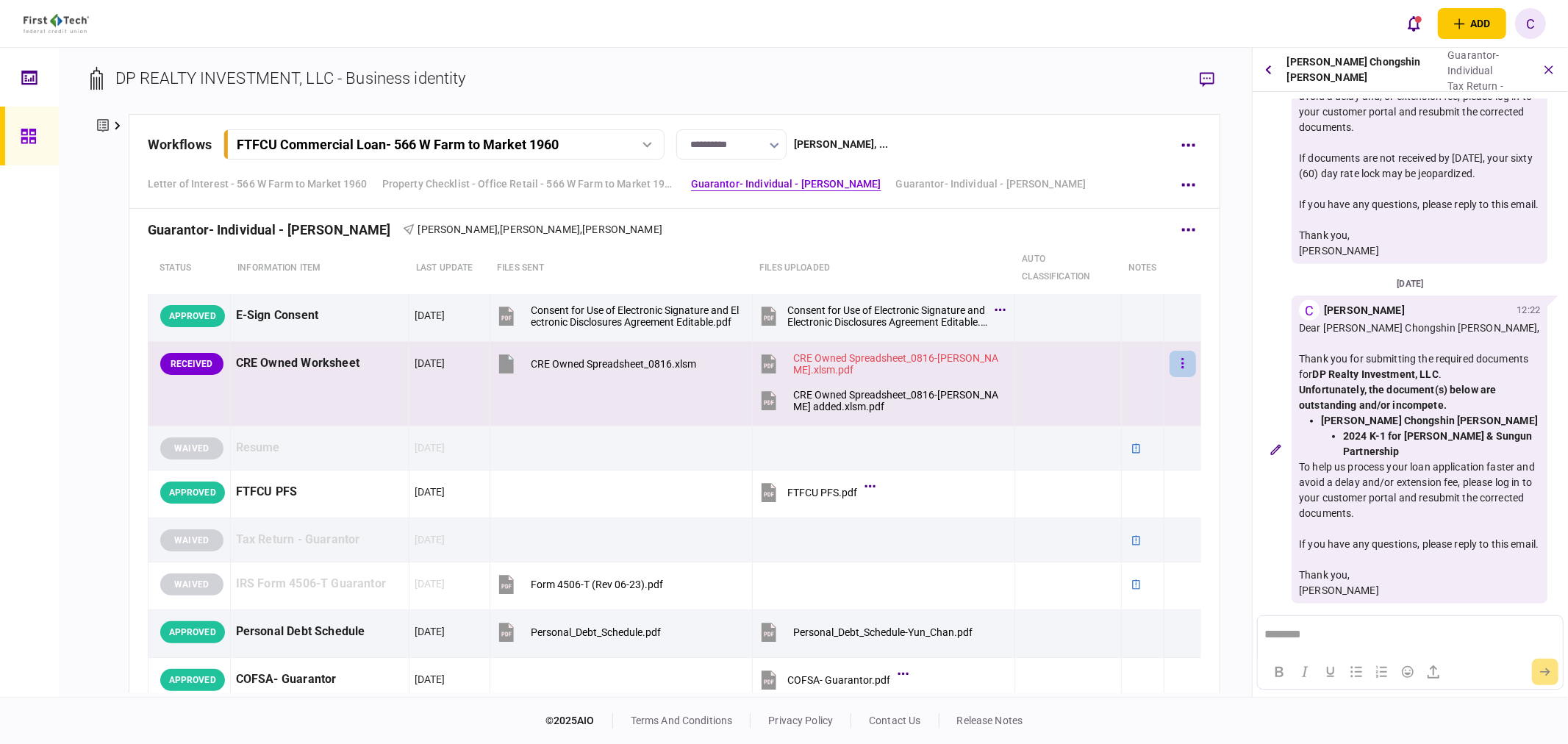
click at [1181, 369] on icon "button" at bounding box center [1182, 363] width 3 height 14
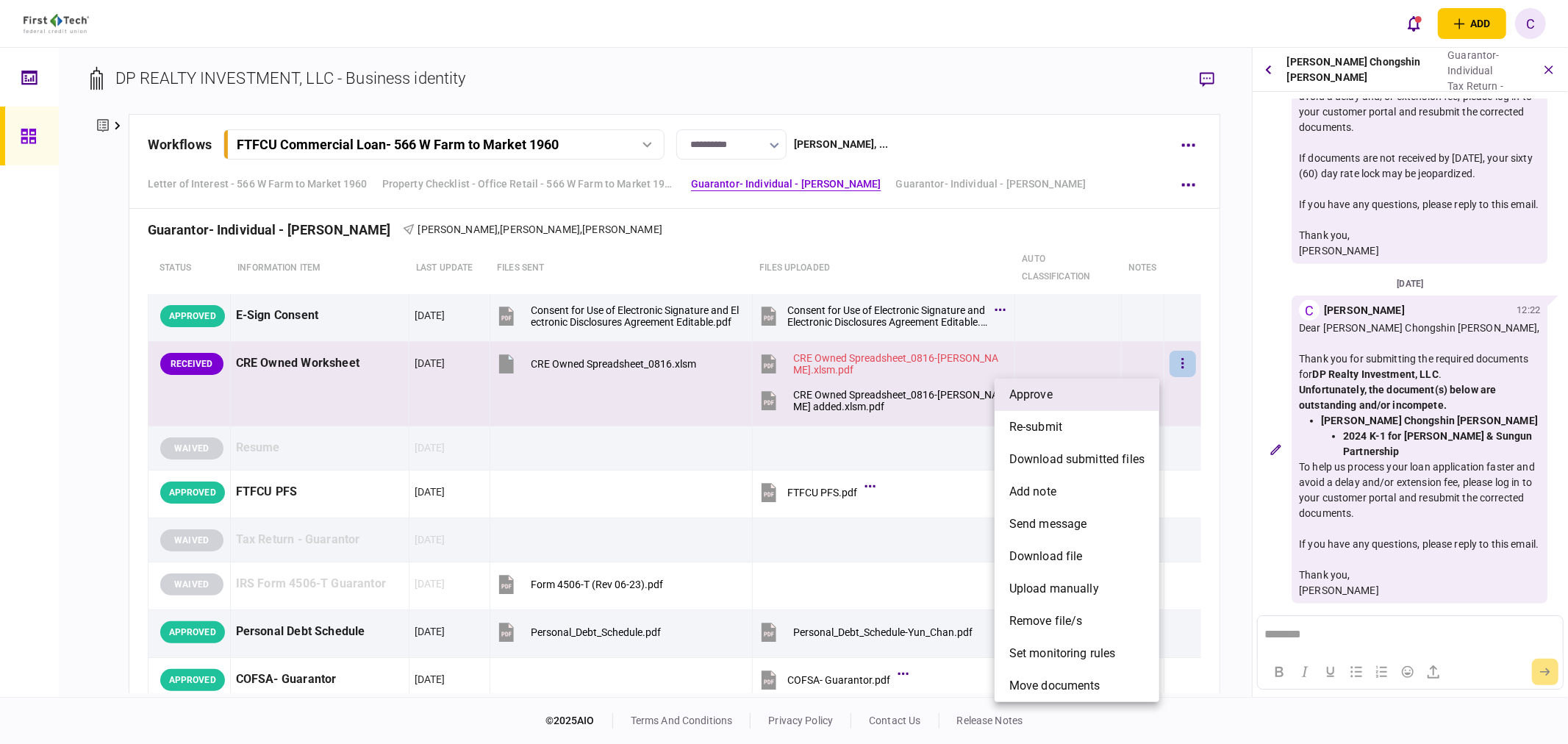
click at [1077, 389] on li "approve" at bounding box center [1077, 395] width 165 height 32
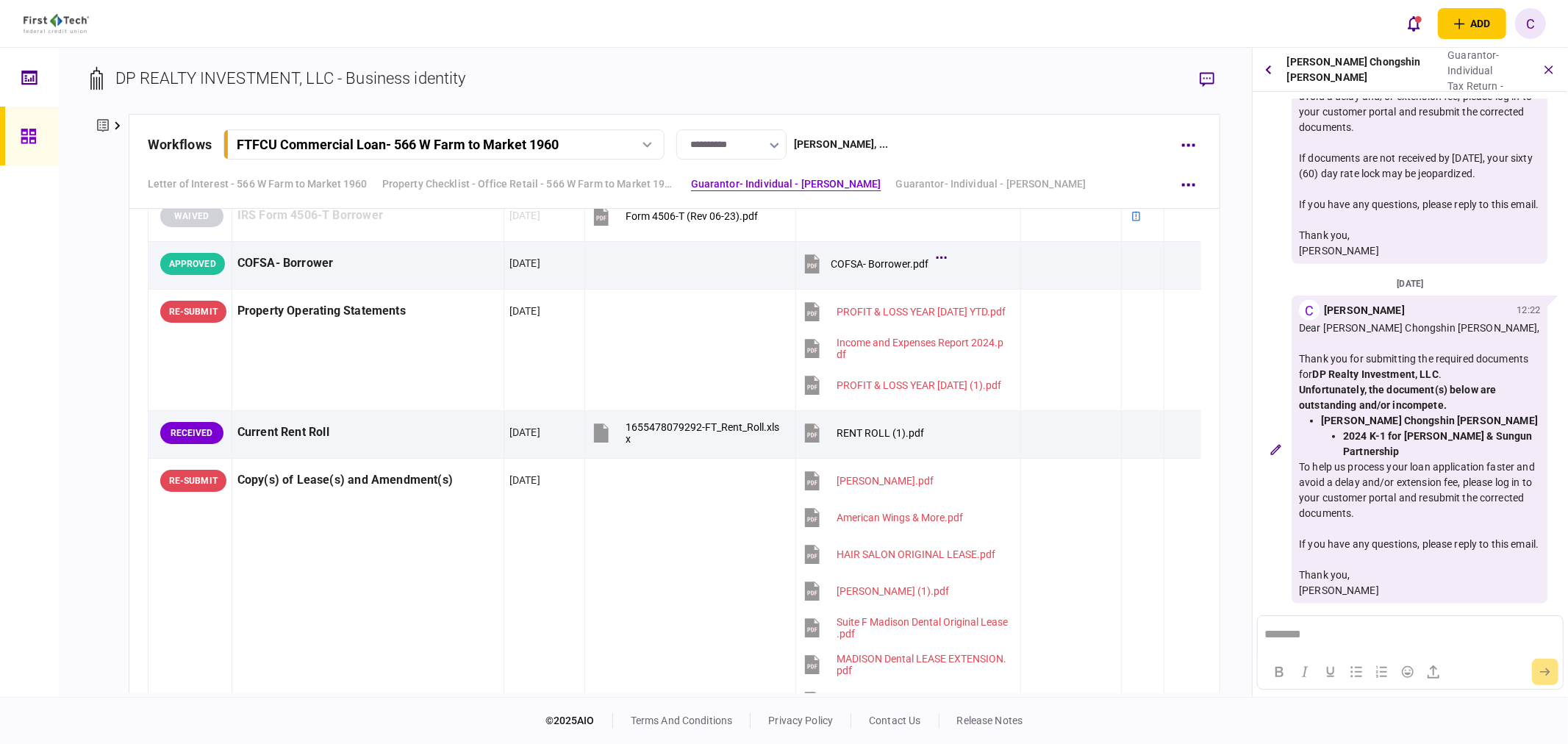
scroll to position [968, 0]
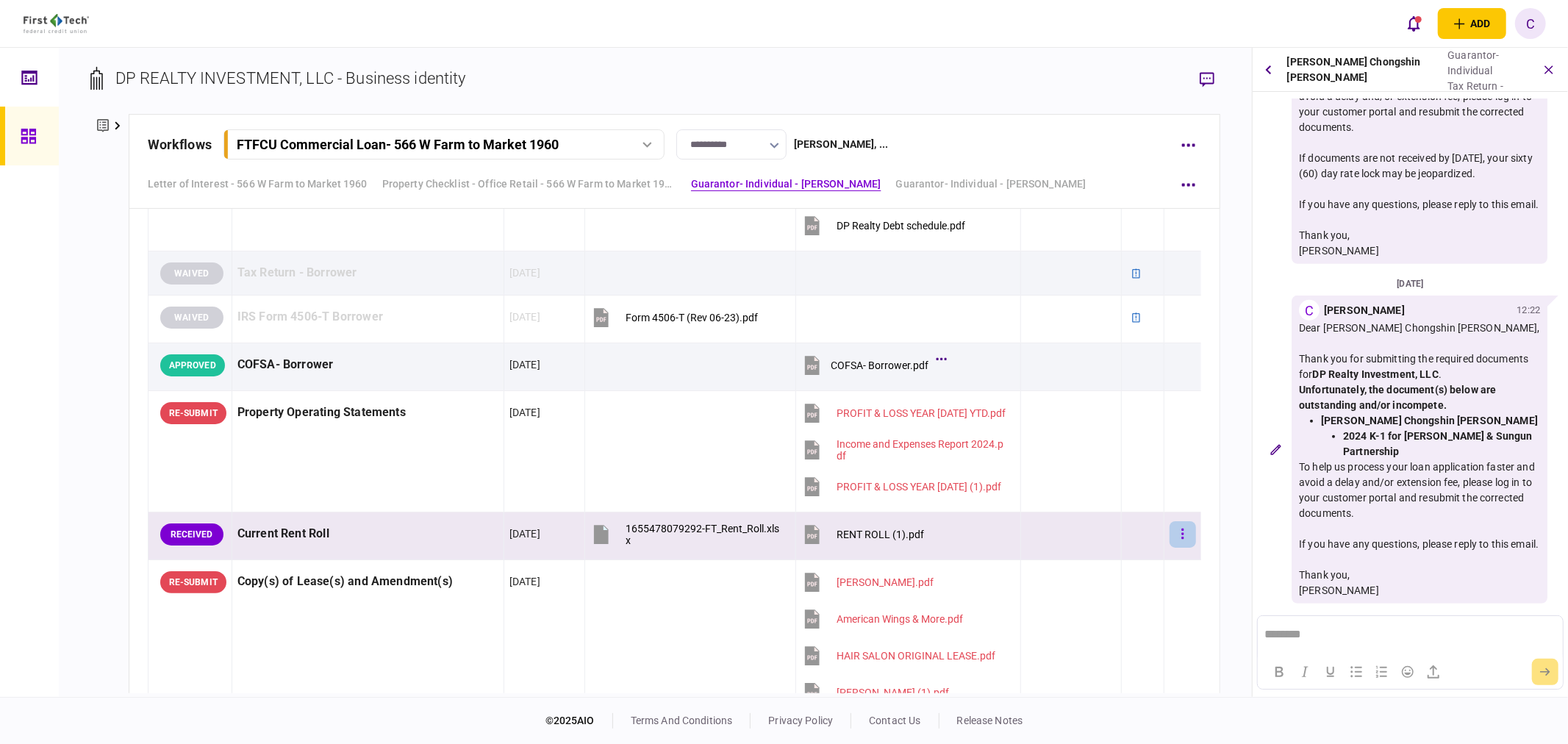
click at [1182, 536] on icon "button" at bounding box center [1183, 533] width 2 height 10
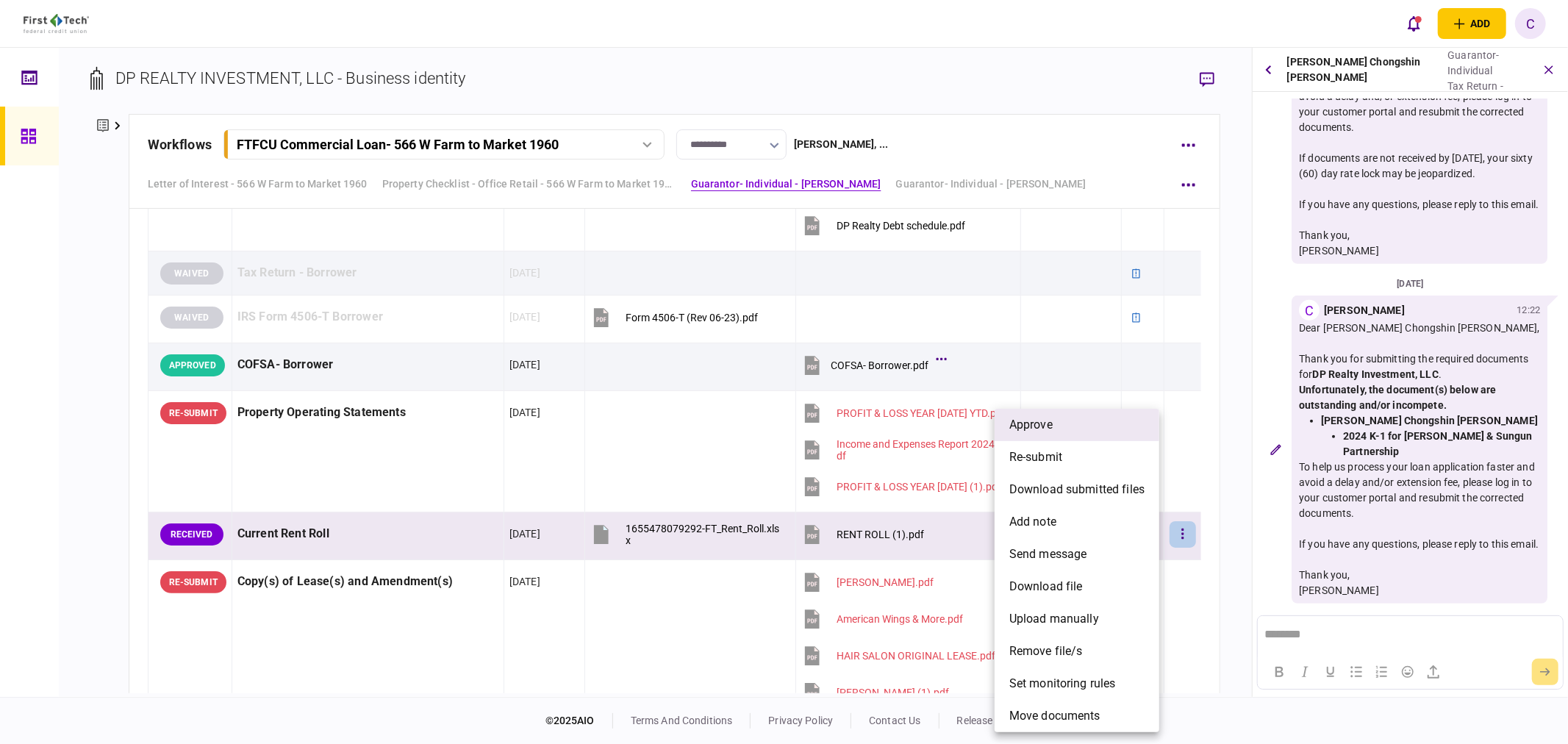
click at [1055, 430] on li "approve" at bounding box center [1077, 425] width 165 height 32
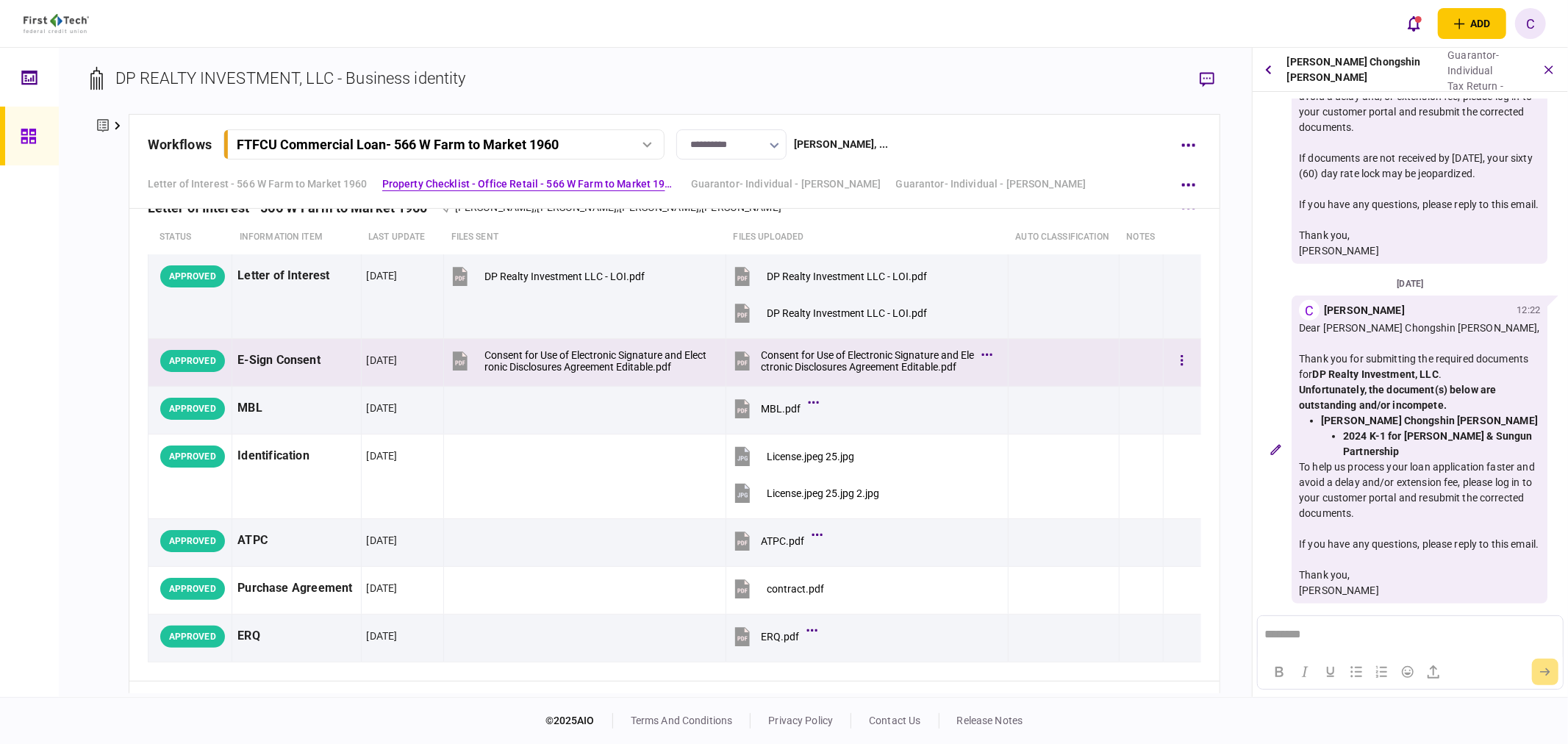
scroll to position [0, 0]
